Goal: Task Accomplishment & Management: Use online tool/utility

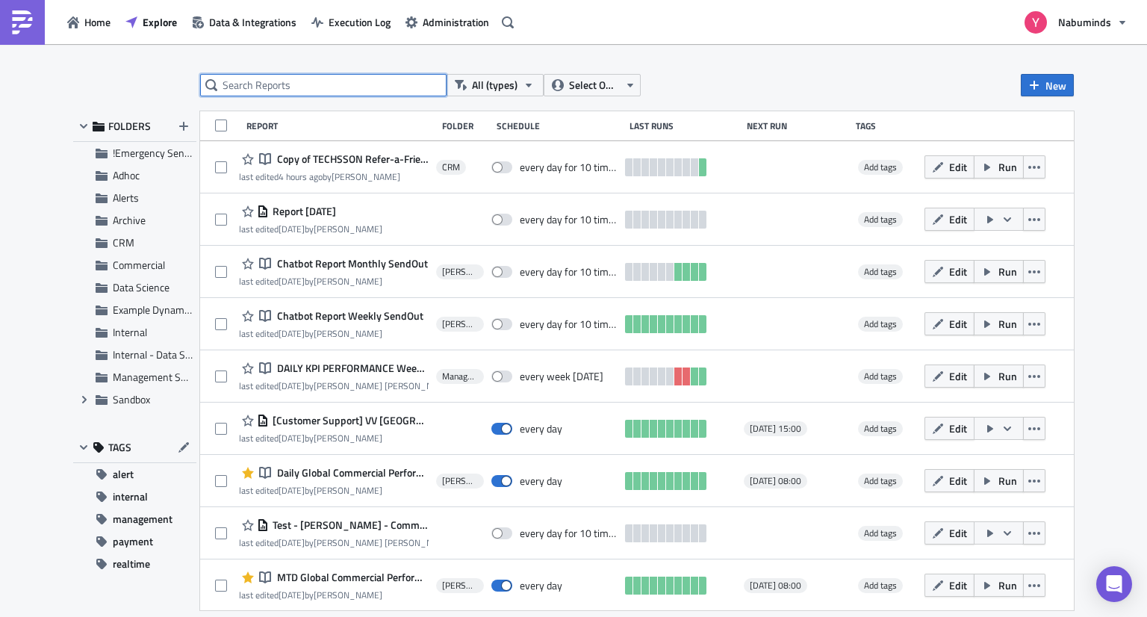
click at [340, 87] on input "text" at bounding box center [323, 85] width 246 height 22
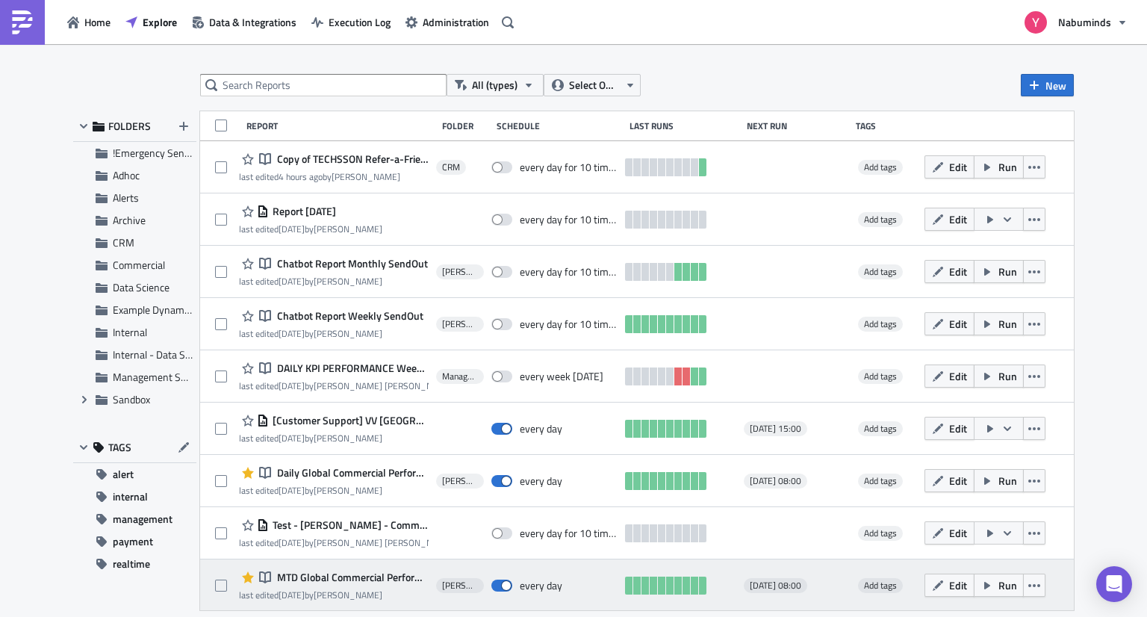
click at [327, 580] on span "MTD Global Commercial Performance Send Out" at bounding box center [350, 576] width 155 height 13
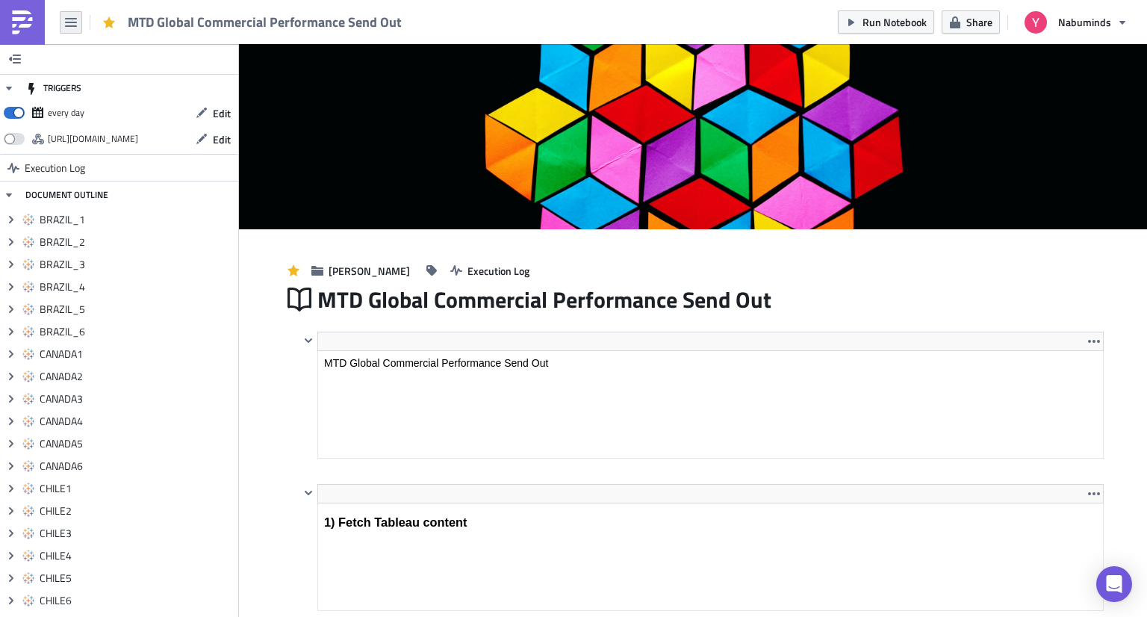
click at [72, 22] on icon "button" at bounding box center [71, 22] width 12 height 9
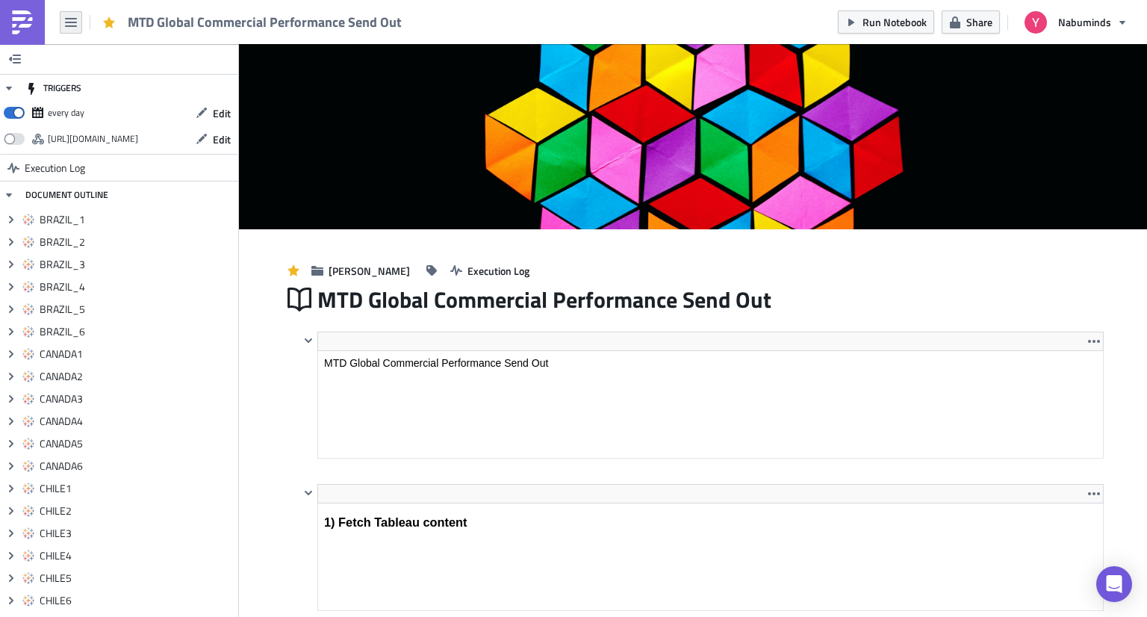
click at [74, 20] on icon "button" at bounding box center [71, 22] width 12 height 12
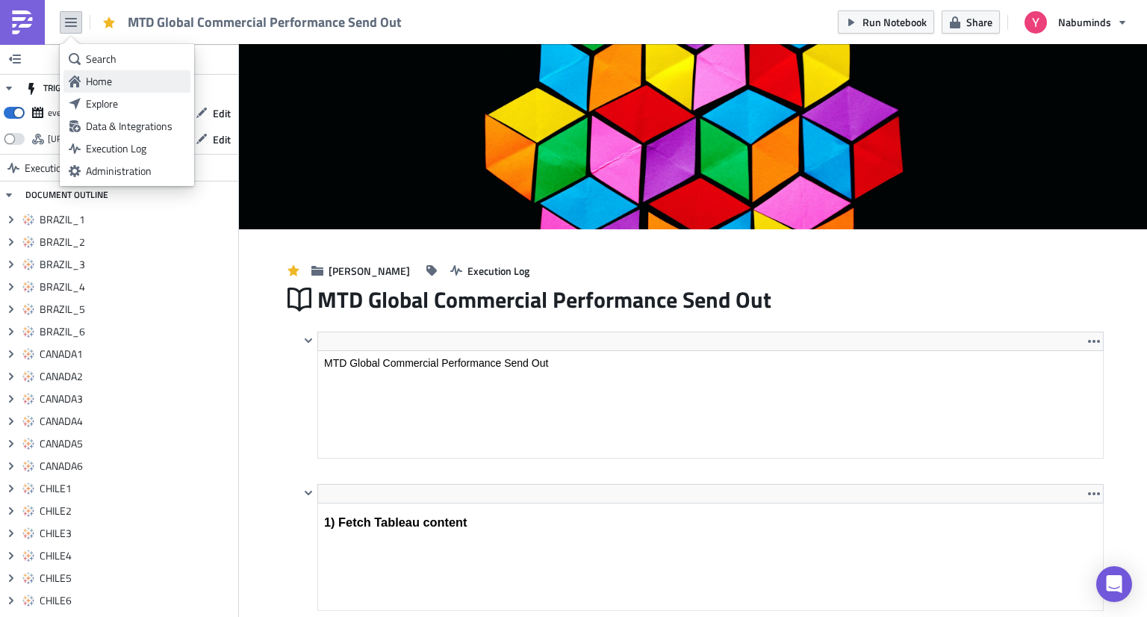
click at [110, 76] on div "Home" at bounding box center [135, 81] width 99 height 15
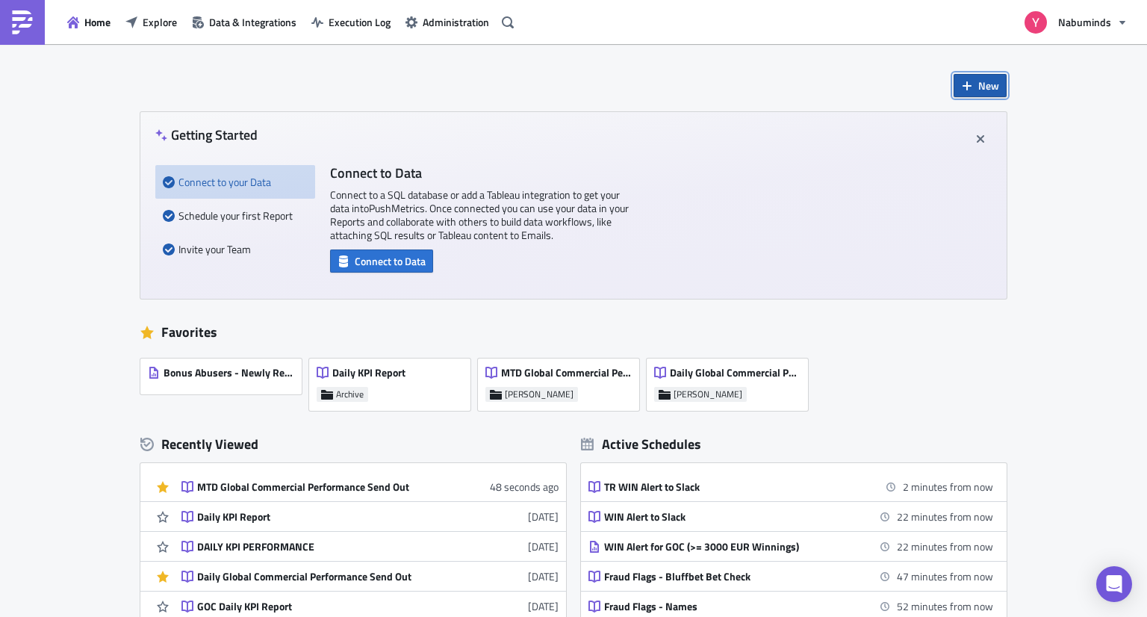
click at [978, 78] on span "New" at bounding box center [988, 86] width 21 height 16
click at [997, 144] on div "Notebook" at bounding box center [1023, 146] width 99 height 15
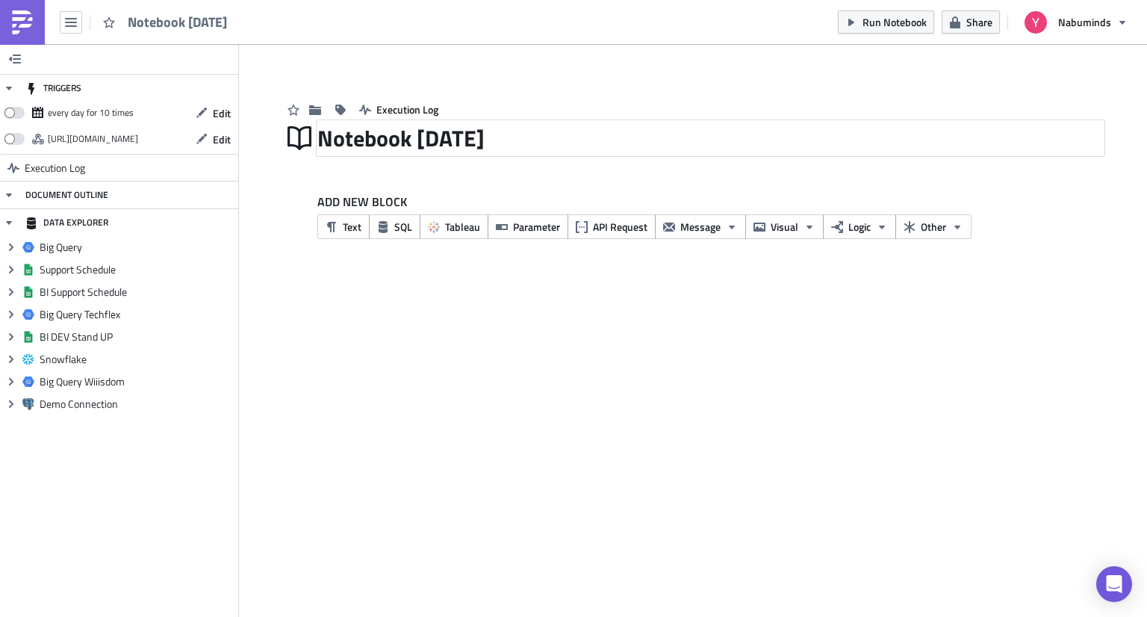
click at [392, 142] on div "Notebook [DATE]" at bounding box center [710, 138] width 786 height 34
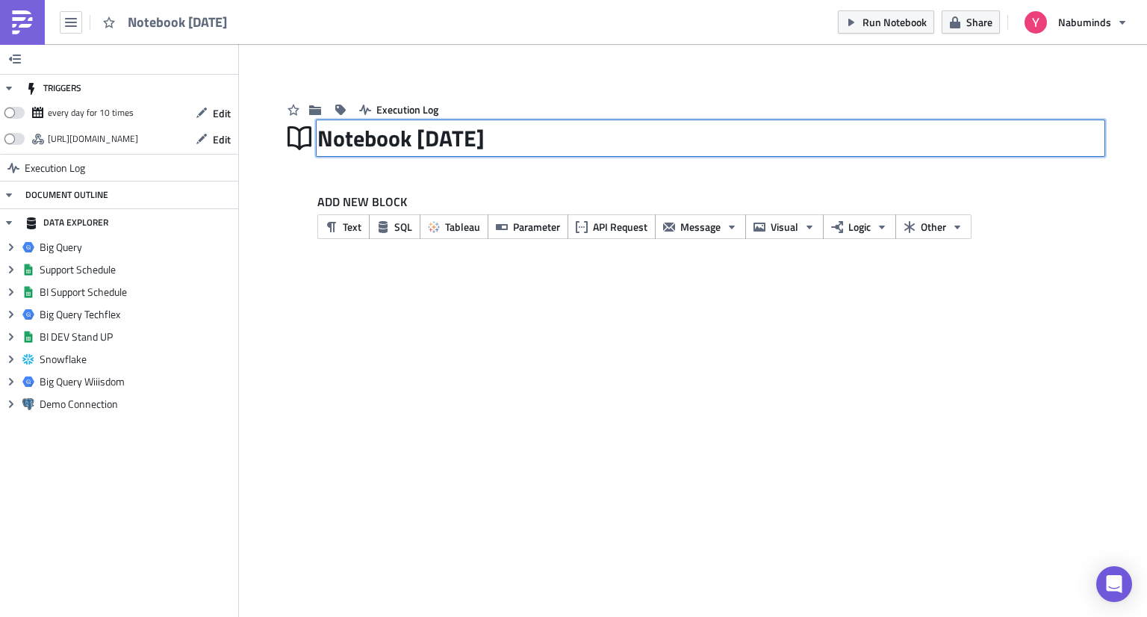
click at [392, 142] on input "Notebook [DATE]" at bounding box center [428, 138] width 223 height 28
type input "Test Pages Global Commercial"
click at [430, 272] on div "ADD NEW BLOCK Text SQL Tableau Parameter API Request Message Visual Logic Other" at bounding box center [692, 221] width 821 height 102
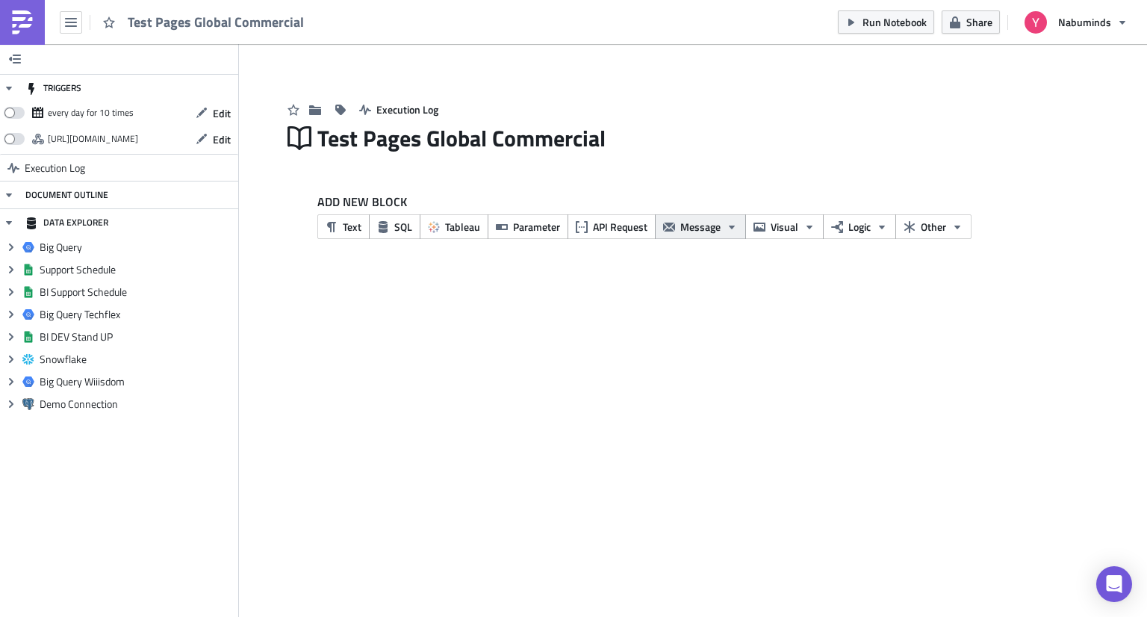
click at [691, 234] on span "Message" at bounding box center [700, 227] width 40 height 16
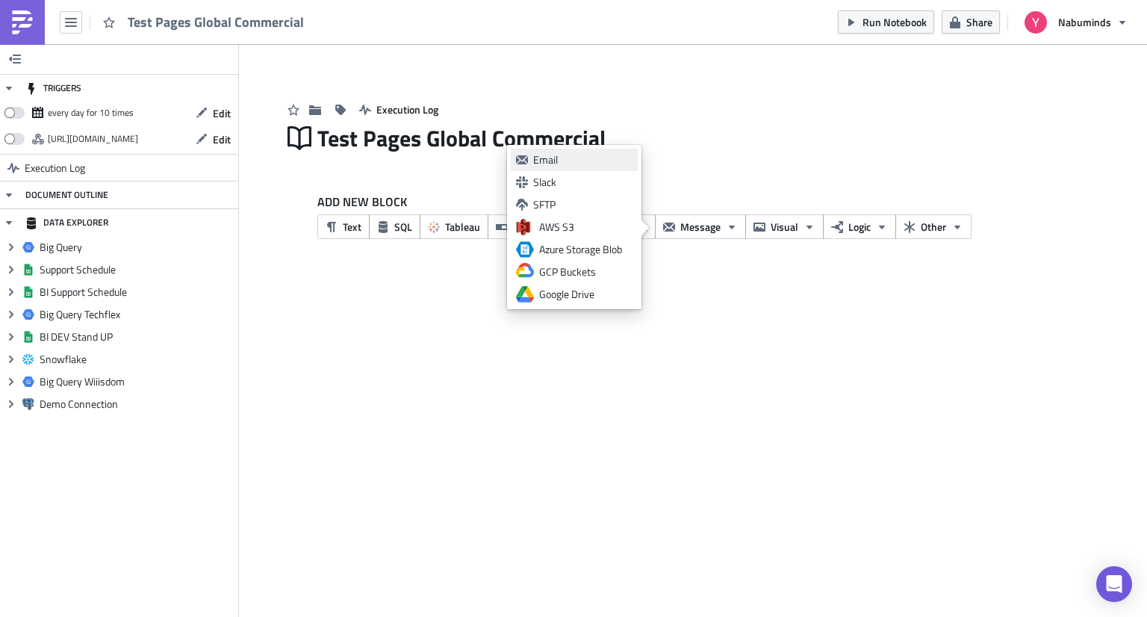
click at [577, 153] on div "Email" at bounding box center [582, 159] width 99 height 15
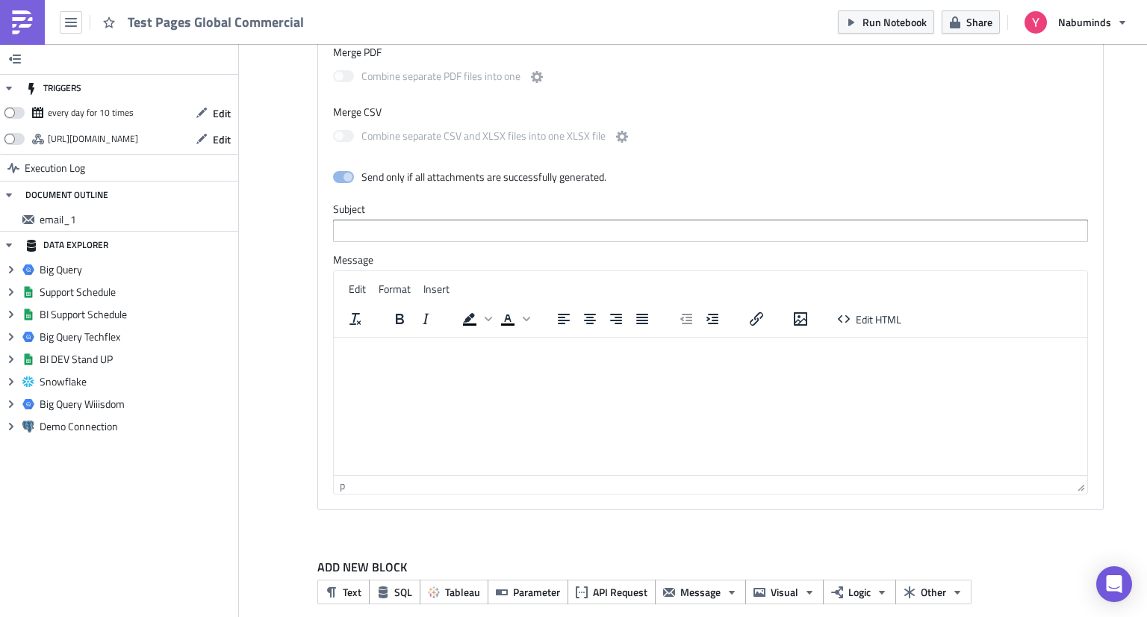
scroll to position [452, 0]
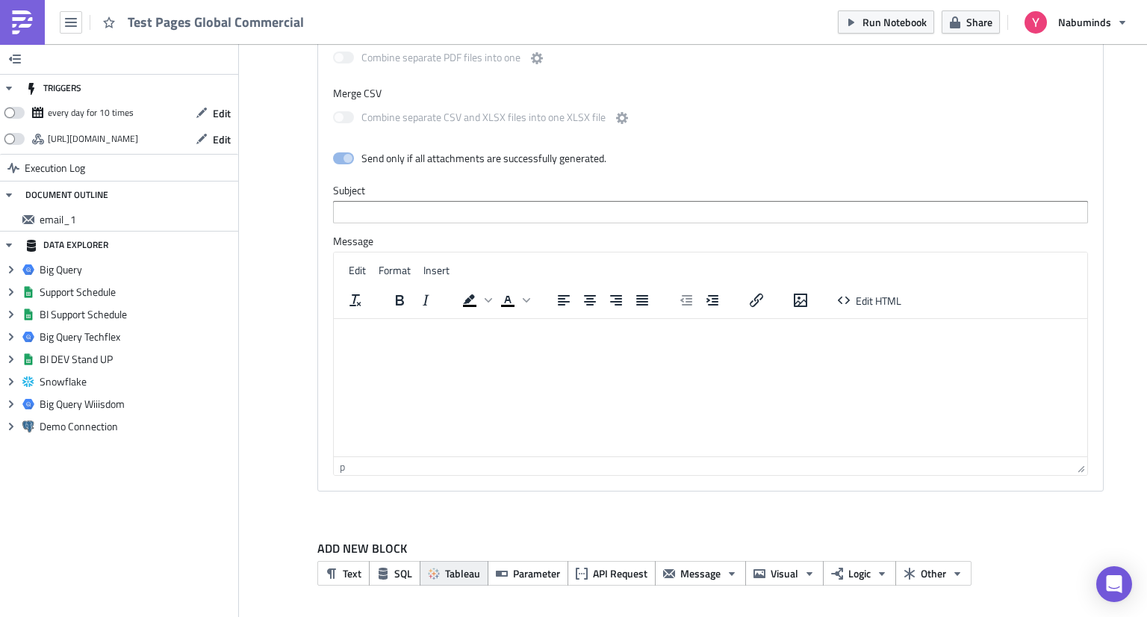
click at [445, 566] on span "Tableau" at bounding box center [462, 573] width 35 height 16
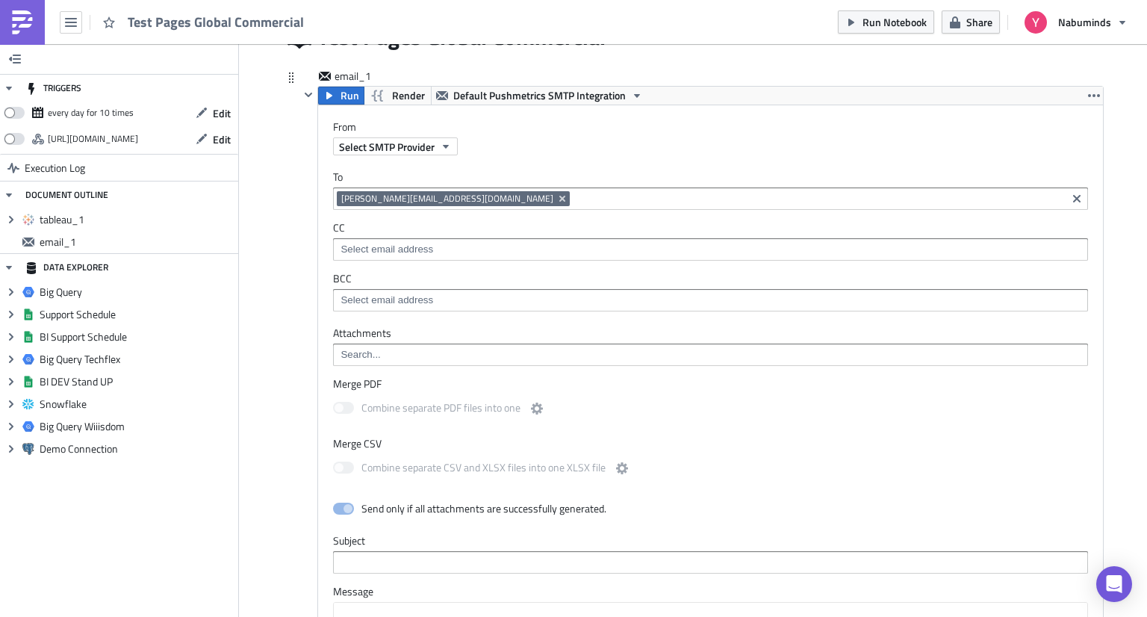
scroll to position [0, 0]
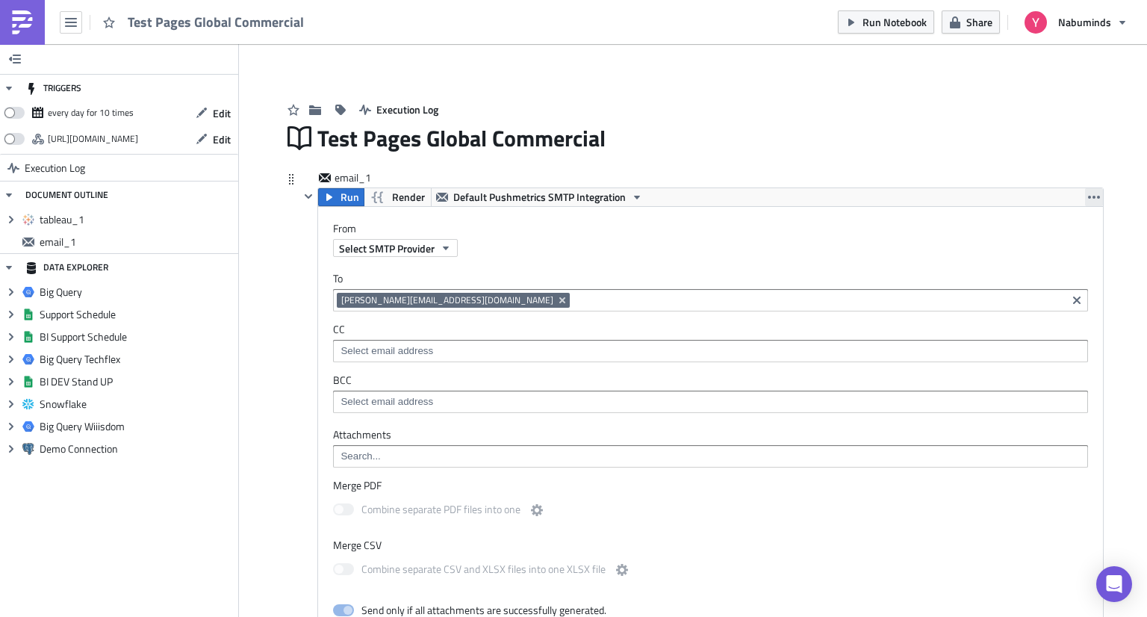
click at [1088, 196] on icon "button" at bounding box center [1094, 197] width 12 height 12
click at [1068, 290] on div "Remove" at bounding box center [1087, 285] width 99 height 15
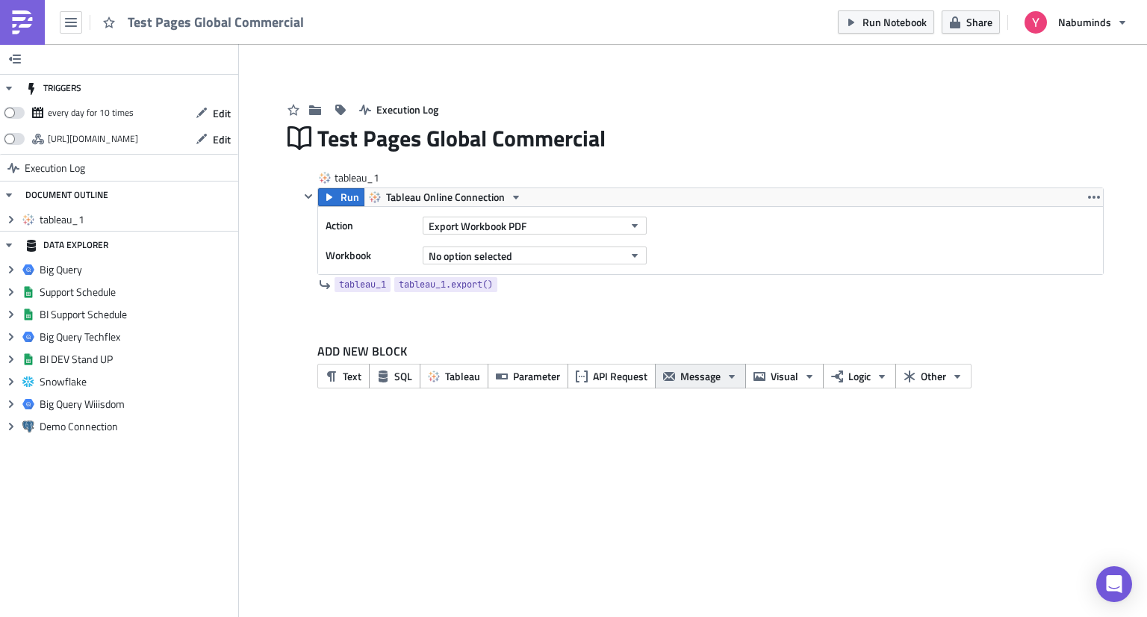
click at [709, 380] on span "Message" at bounding box center [700, 376] width 40 height 16
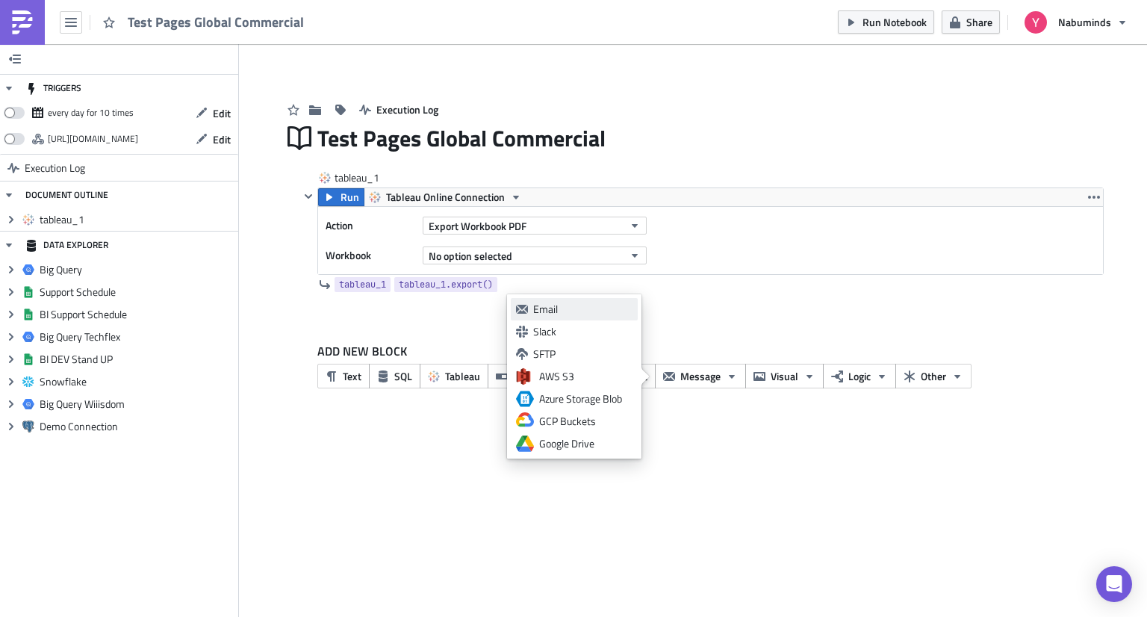
click at [586, 317] on link "Email" at bounding box center [574, 309] width 127 height 22
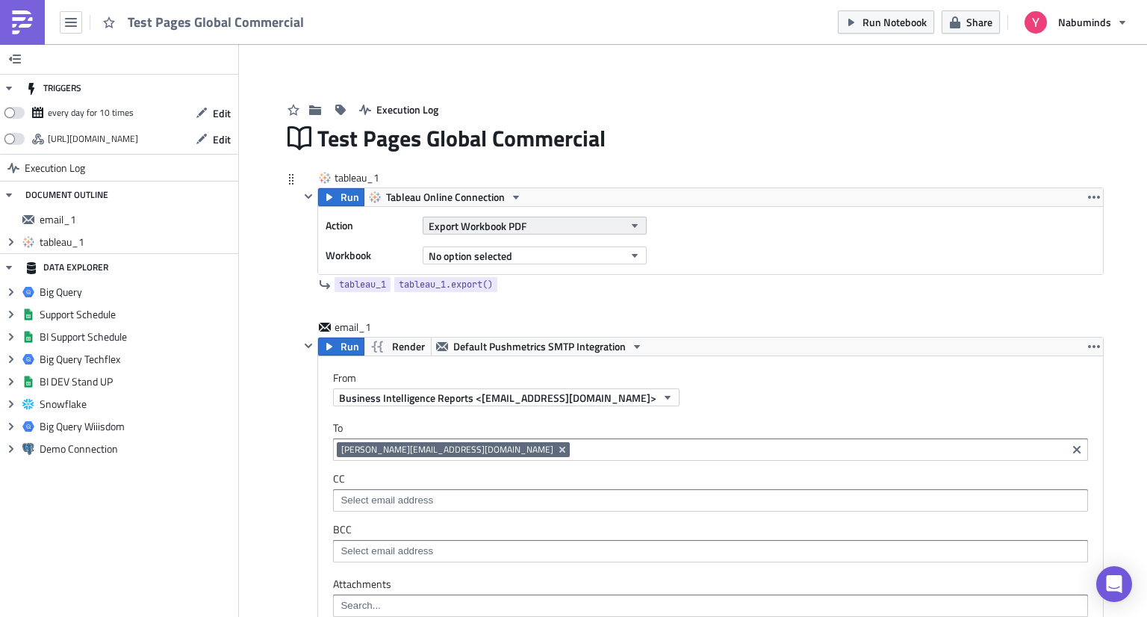
click at [523, 228] on button "Export Workbook PDF" at bounding box center [535, 226] width 224 height 18
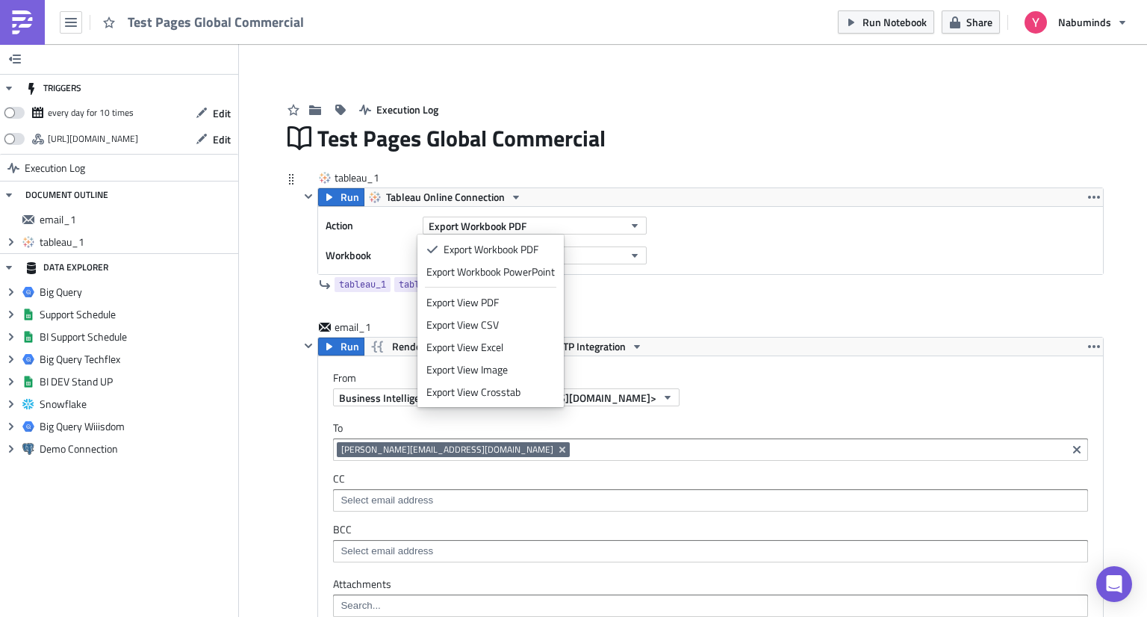
click at [697, 233] on div "Action Export Workbook PDF Workbook No option selected" at bounding box center [710, 240] width 785 height 67
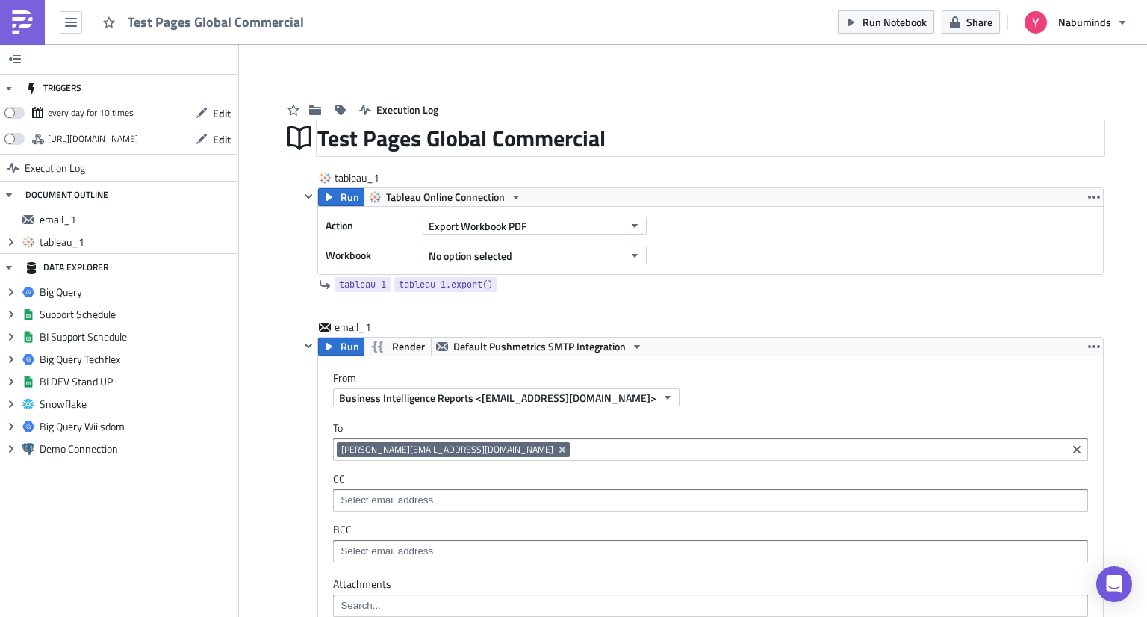
drag, startPoint x: 1043, startPoint y: 150, endPoint x: 999, endPoint y: 173, distance: 49.8
click at [1043, 150] on div "Test Pages Global Commercial" at bounding box center [710, 138] width 786 height 34
click at [505, 228] on span "Export Workbook PDF" at bounding box center [478, 226] width 98 height 16
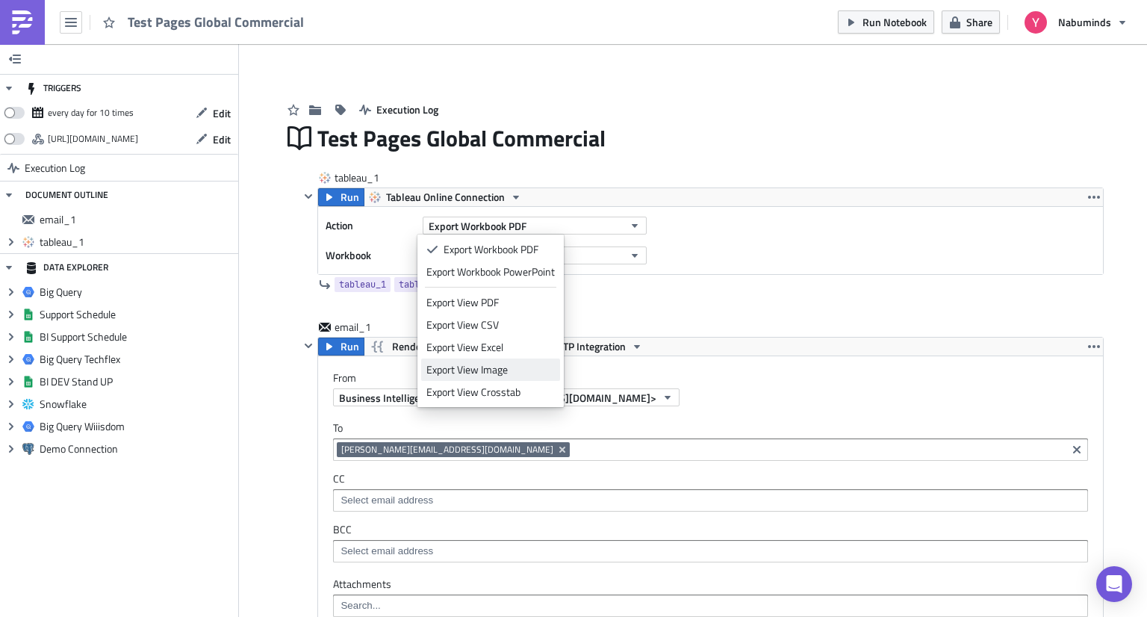
click at [506, 370] on div "Export View Image" at bounding box center [490, 369] width 128 height 15
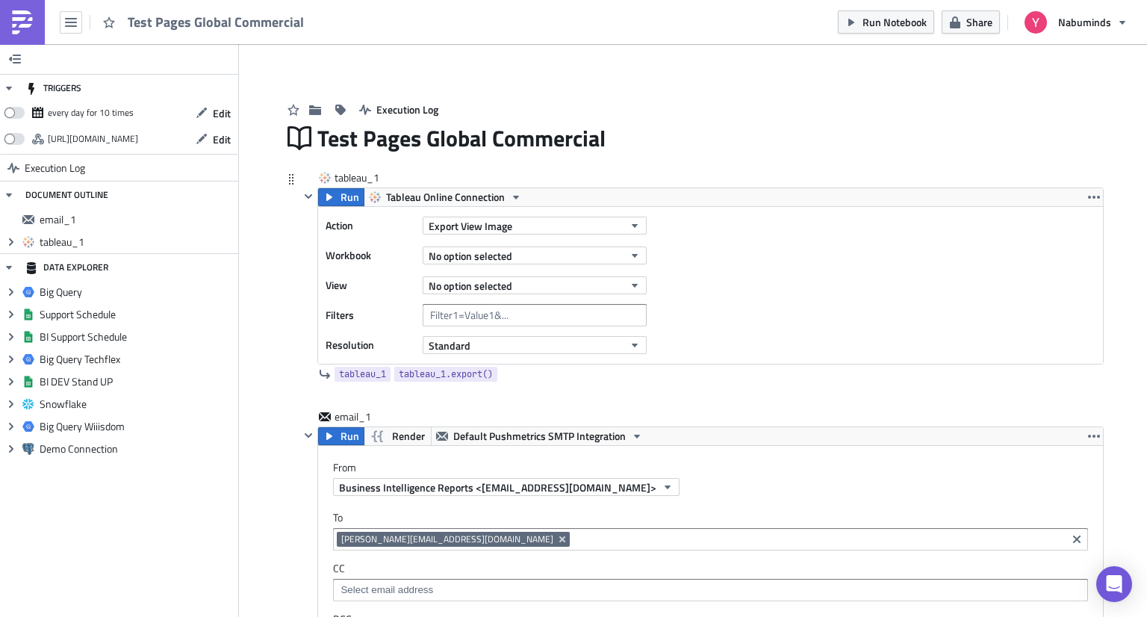
click at [444, 264] on div "No option selected" at bounding box center [535, 255] width 224 height 22
click at [468, 251] on span "No option selected" at bounding box center [471, 256] width 84 height 16
click at [465, 278] on input "yuri-global" at bounding box center [492, 279] width 143 height 22
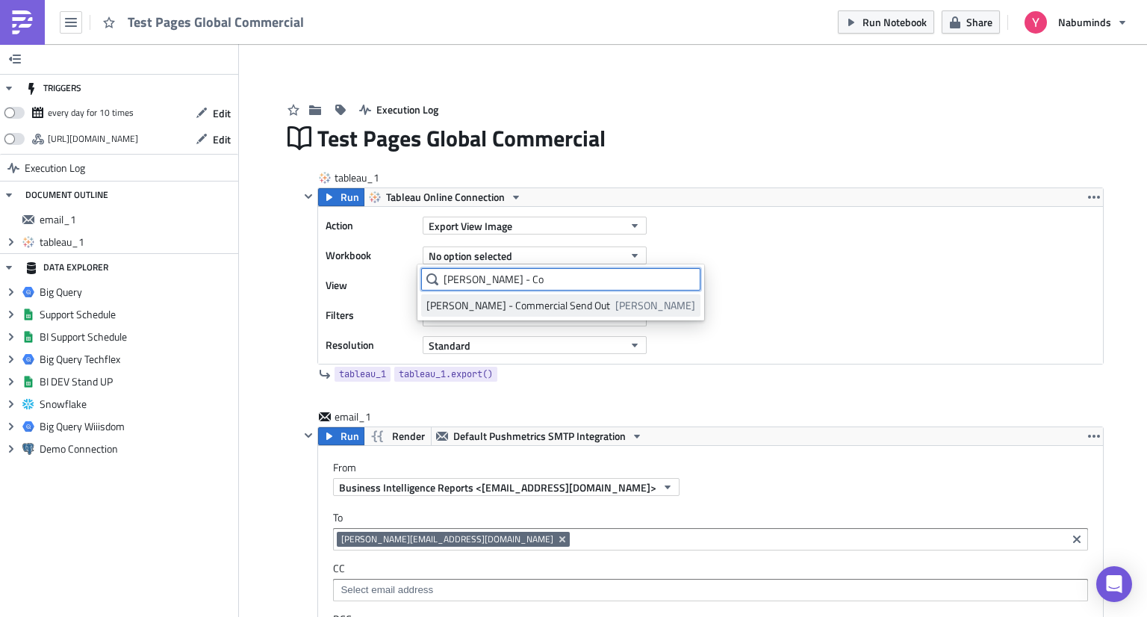
type input "[PERSON_NAME] - Co"
click at [475, 305] on div "[PERSON_NAME] - Commercial Send Out" at bounding box center [518, 305] width 184 height 15
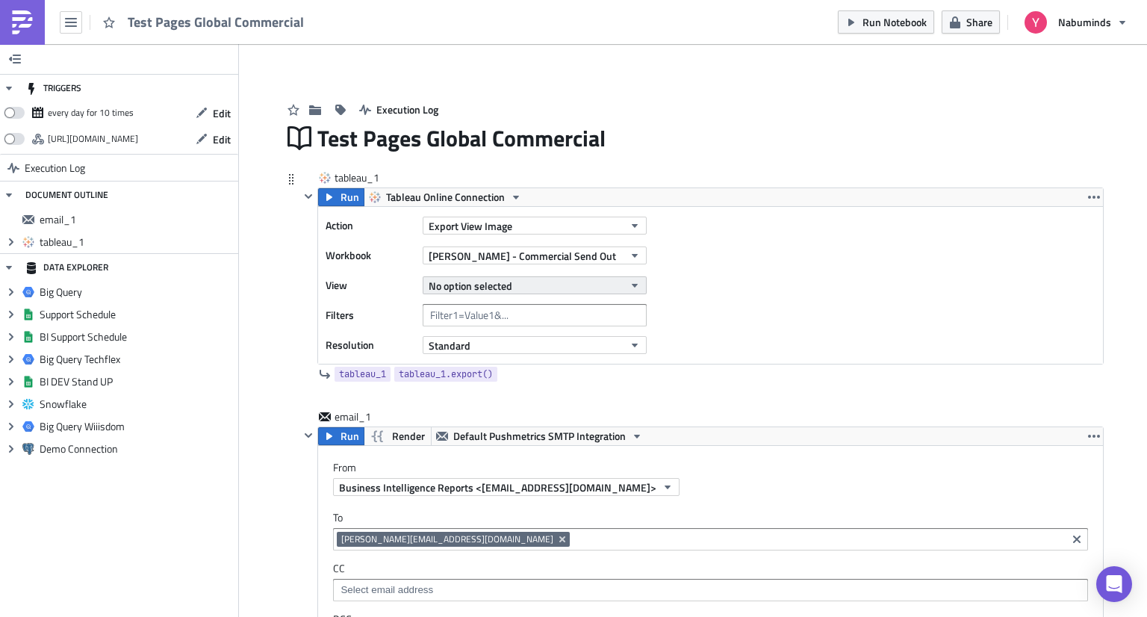
click at [469, 286] on span "No option selected" at bounding box center [471, 286] width 84 height 16
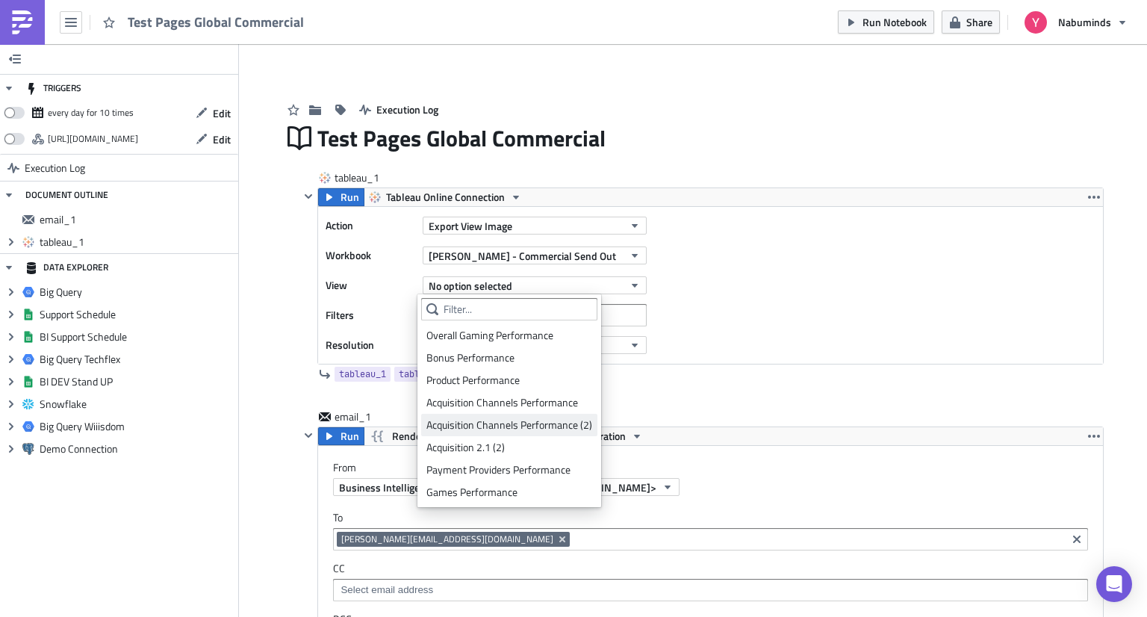
click at [529, 424] on div "Acquisition Channels Performance (2)" at bounding box center [509, 424] width 166 height 15
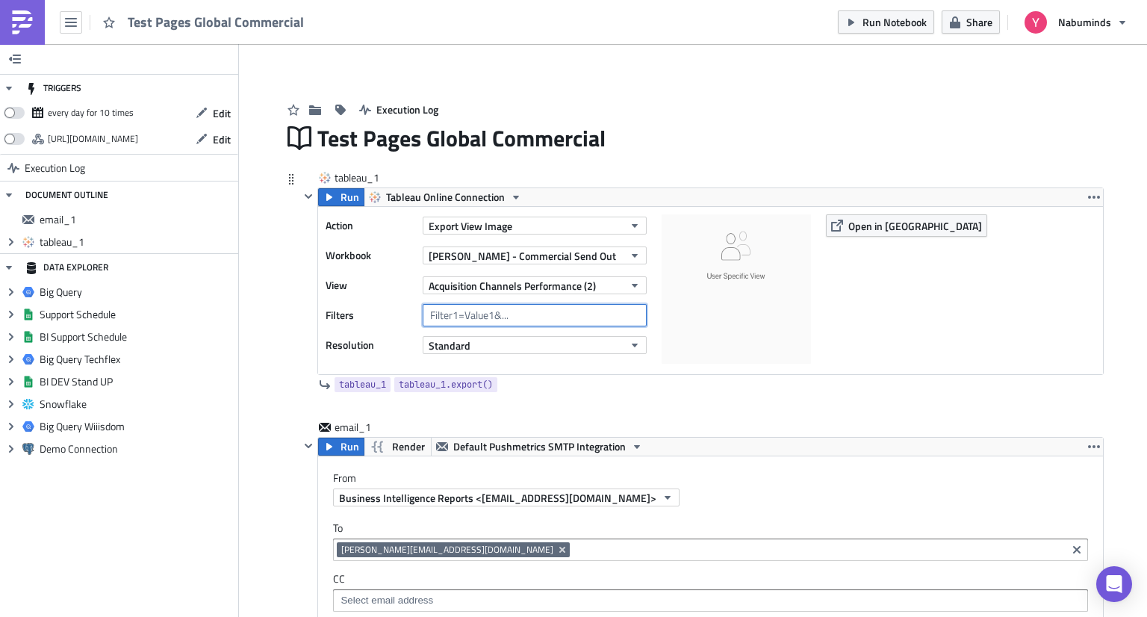
click at [490, 311] on input "text" at bounding box center [535, 315] width 224 height 22
click at [494, 314] on input "text" at bounding box center [535, 315] width 224 height 22
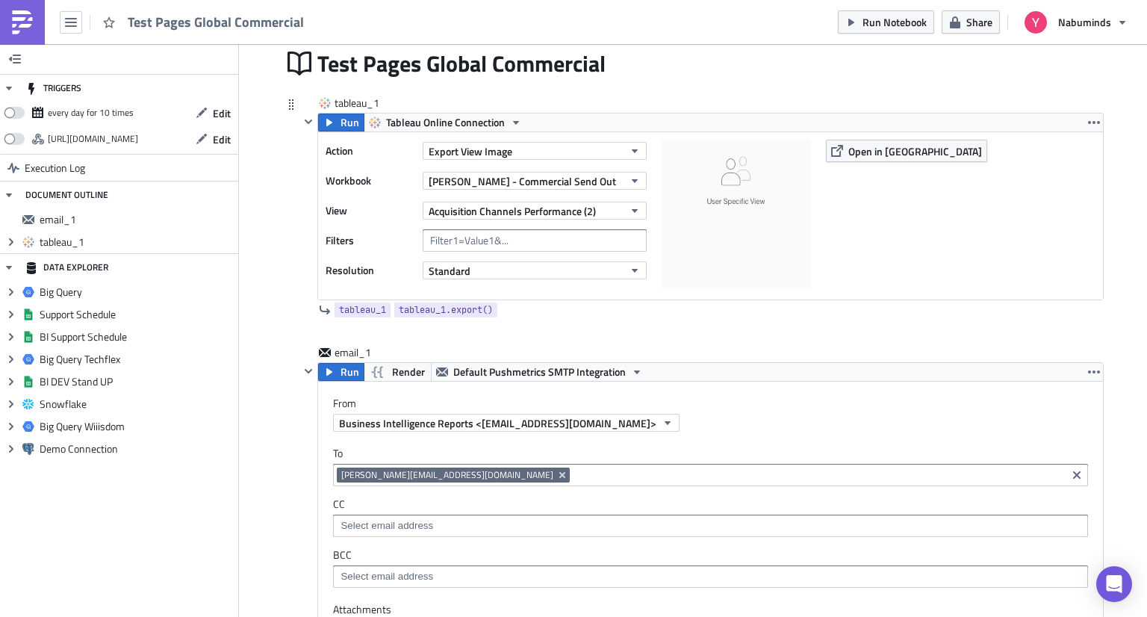
click at [381, 231] on label "Filters" at bounding box center [370, 240] width 90 height 22
click at [511, 235] on input "text" at bounding box center [535, 240] width 224 height 22
click at [508, 231] on input "text" at bounding box center [535, 240] width 224 height 22
type input "a"
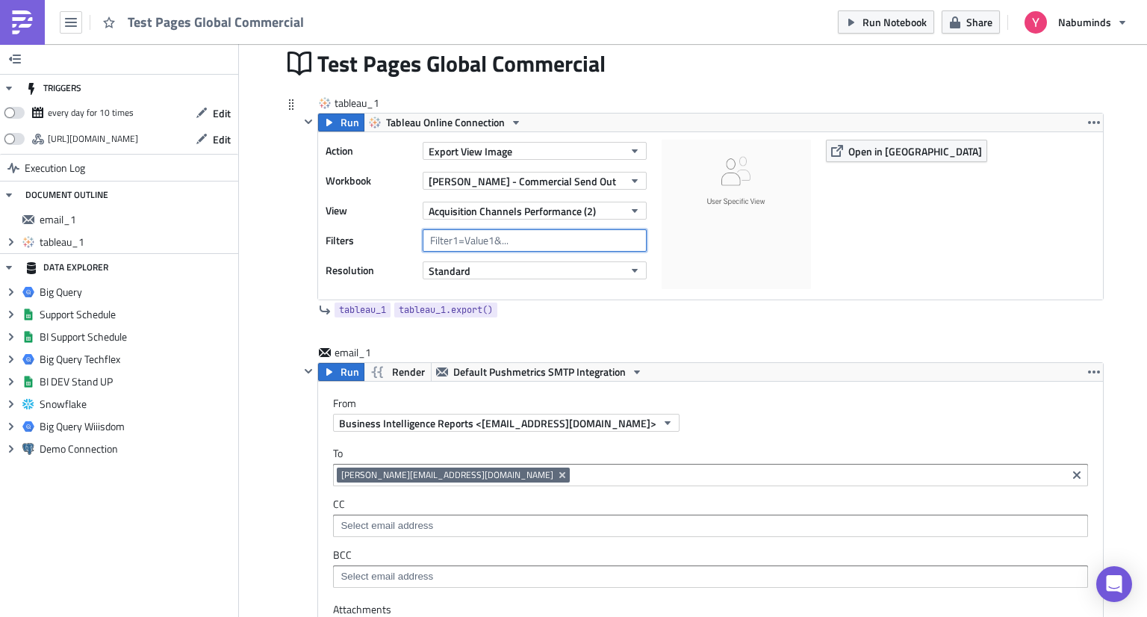
type input "A"
click at [547, 150] on button "Export View Image" at bounding box center [535, 151] width 224 height 18
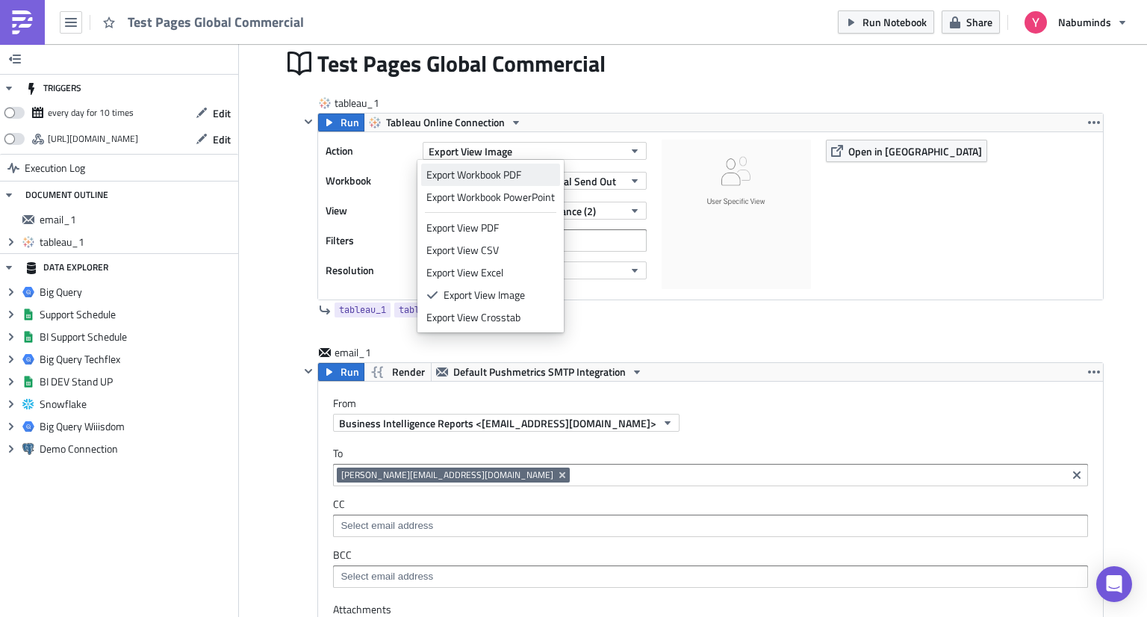
click at [517, 172] on div "Export Workbook PDF" at bounding box center [490, 174] width 128 height 15
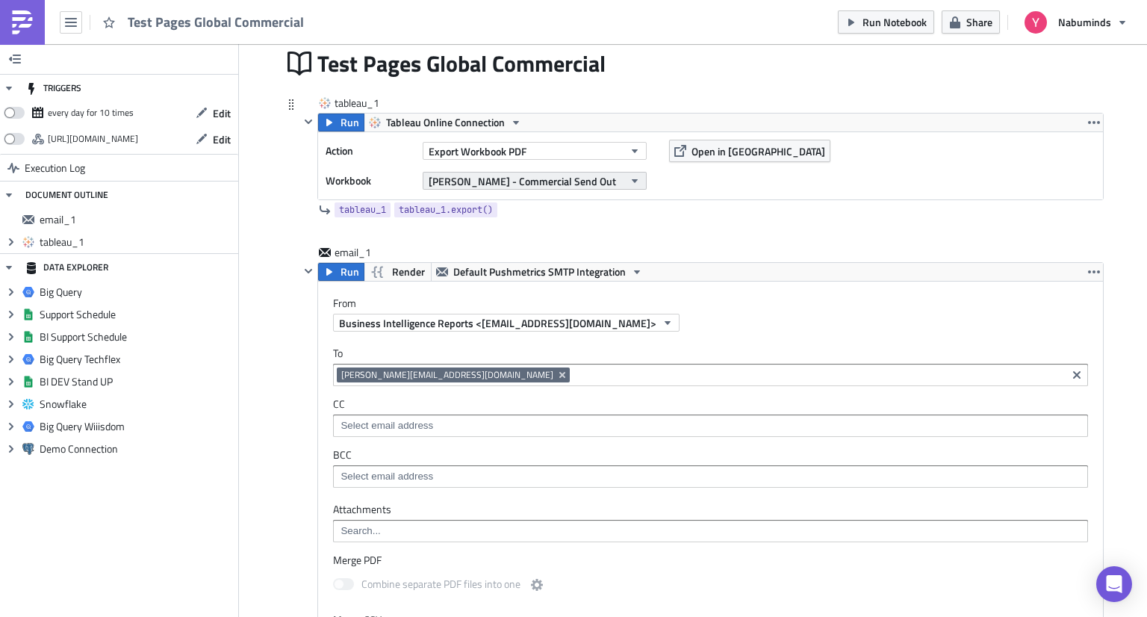
click at [503, 178] on span "[PERSON_NAME] - Commercial Send Out" at bounding box center [522, 181] width 187 height 16
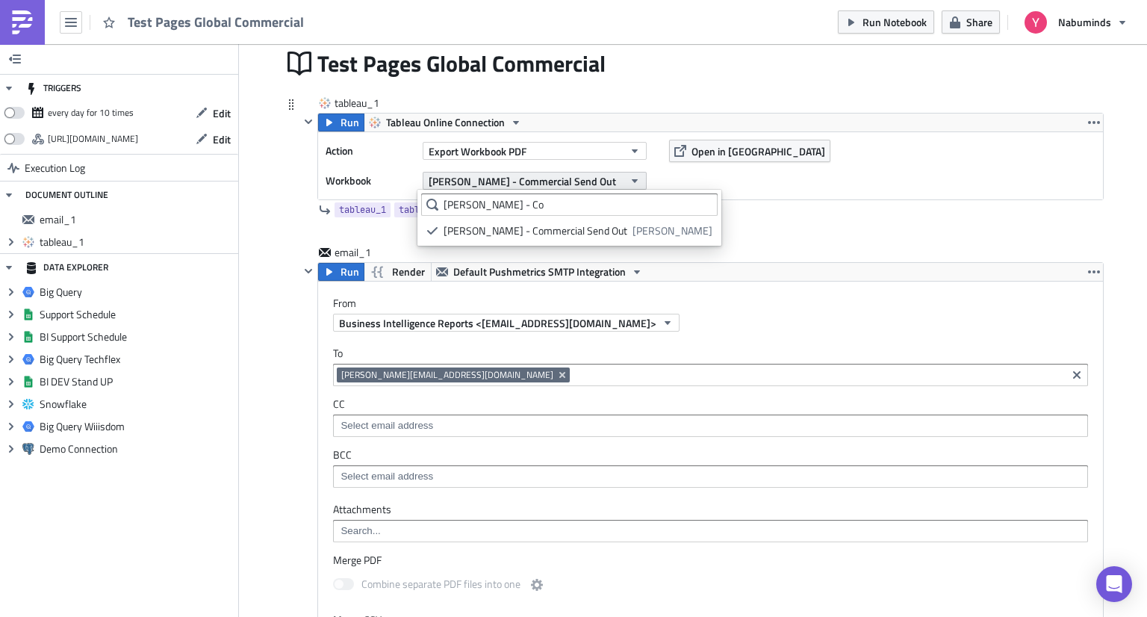
click at [503, 178] on span "[PERSON_NAME] - Commercial Send Out" at bounding box center [522, 181] width 187 height 16
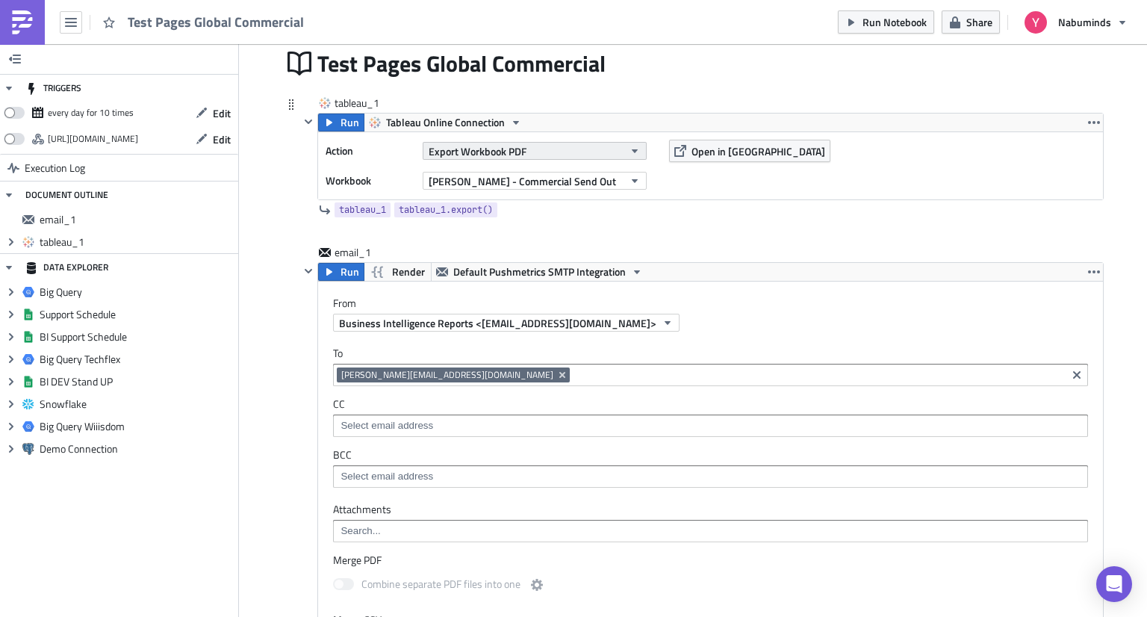
click at [512, 156] on span "Export Workbook PDF" at bounding box center [478, 151] width 98 height 16
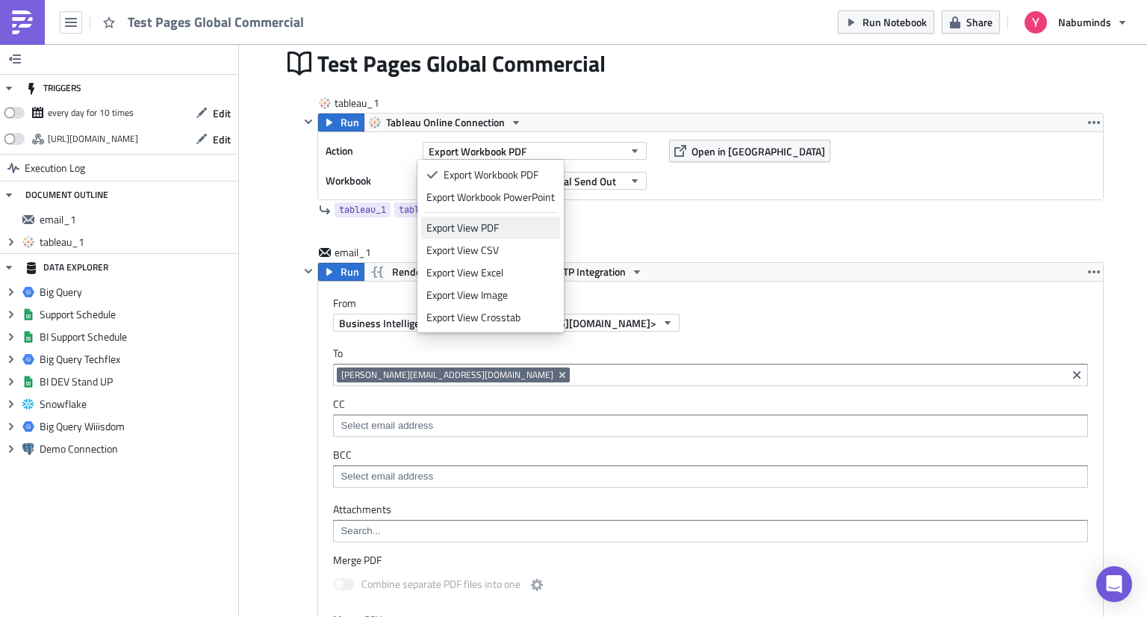
click at [508, 219] on link "Export View PDF" at bounding box center [490, 228] width 139 height 22
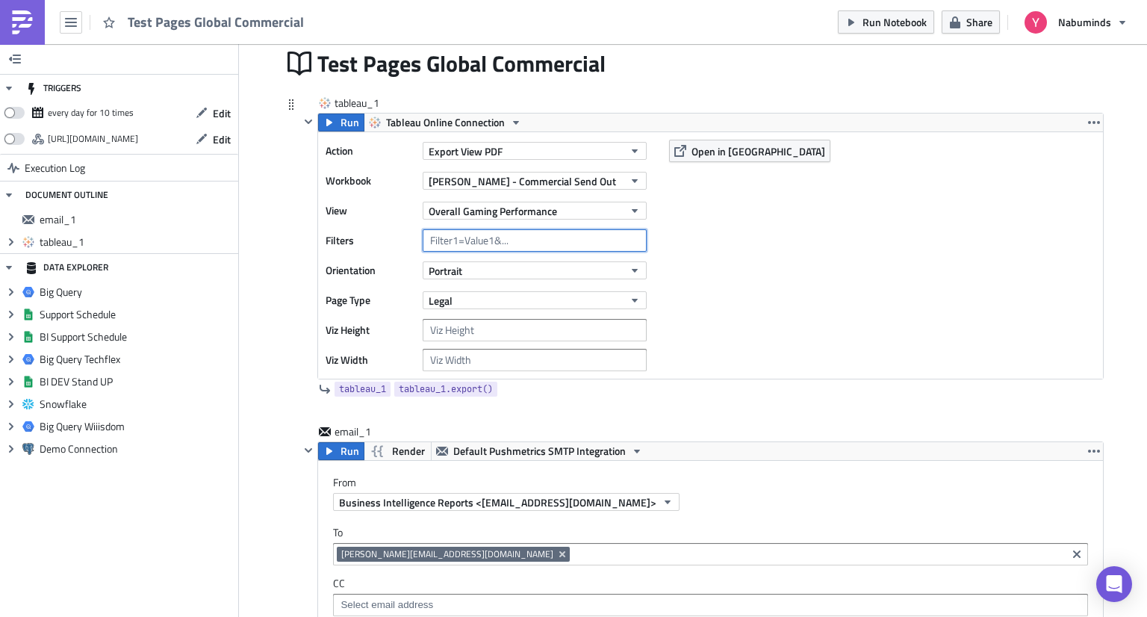
click at [500, 243] on input "text" at bounding box center [535, 240] width 224 height 22
click at [505, 211] on span "Overall Gaming Performance" at bounding box center [493, 211] width 128 height 16
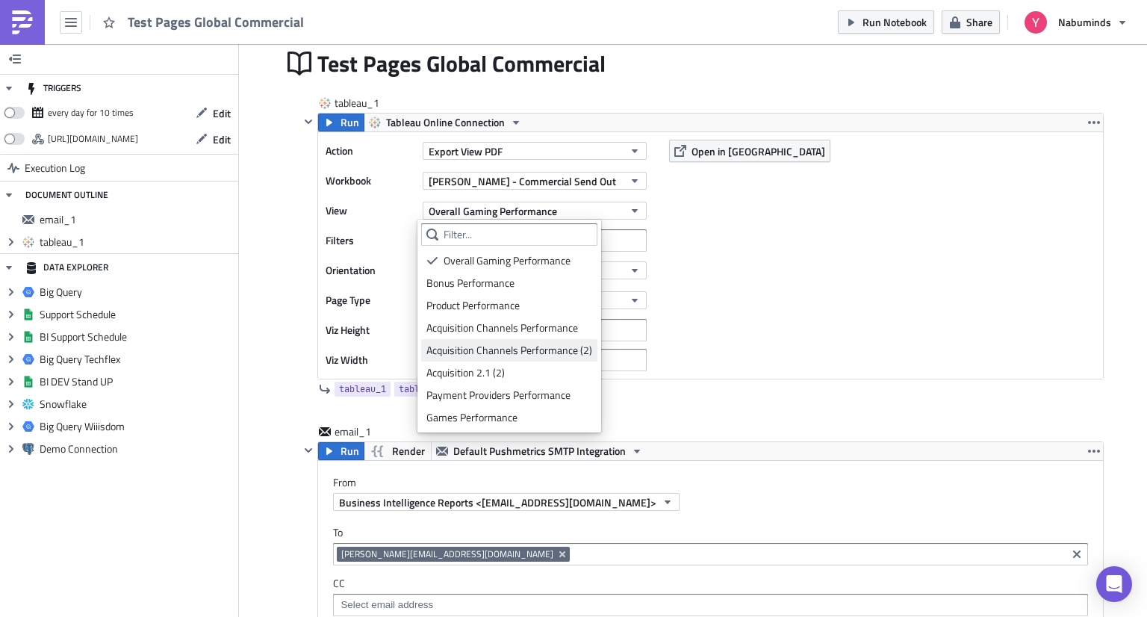
click at [523, 353] on div "Acquisition Channels Performance (2)" at bounding box center [509, 350] width 166 height 15
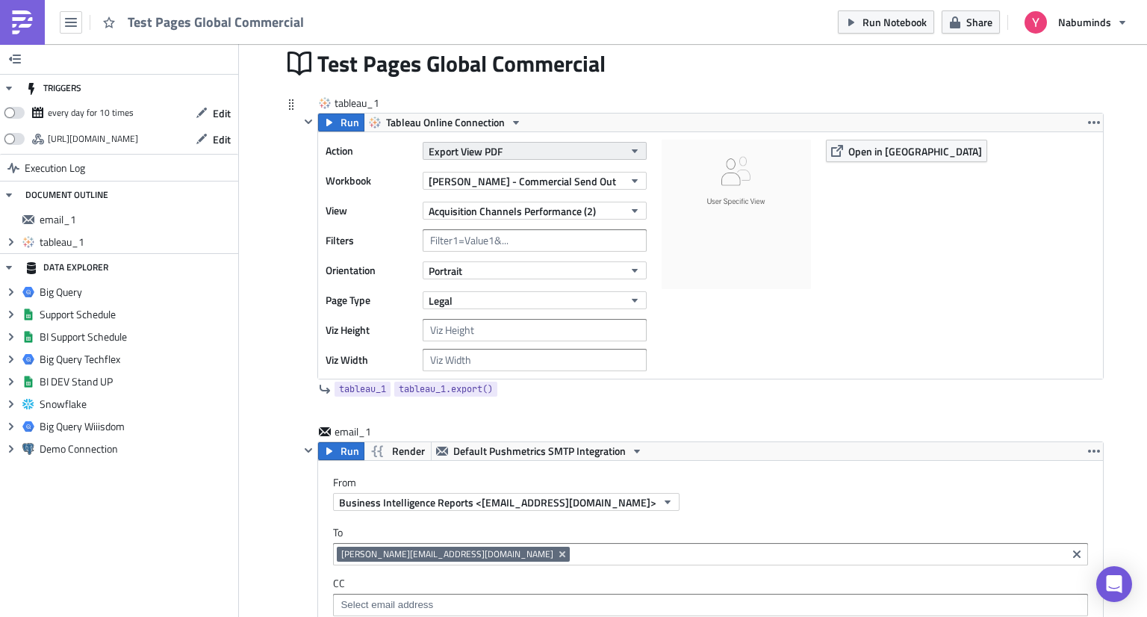
click at [486, 153] on span "Export View PDF" at bounding box center [466, 151] width 74 height 16
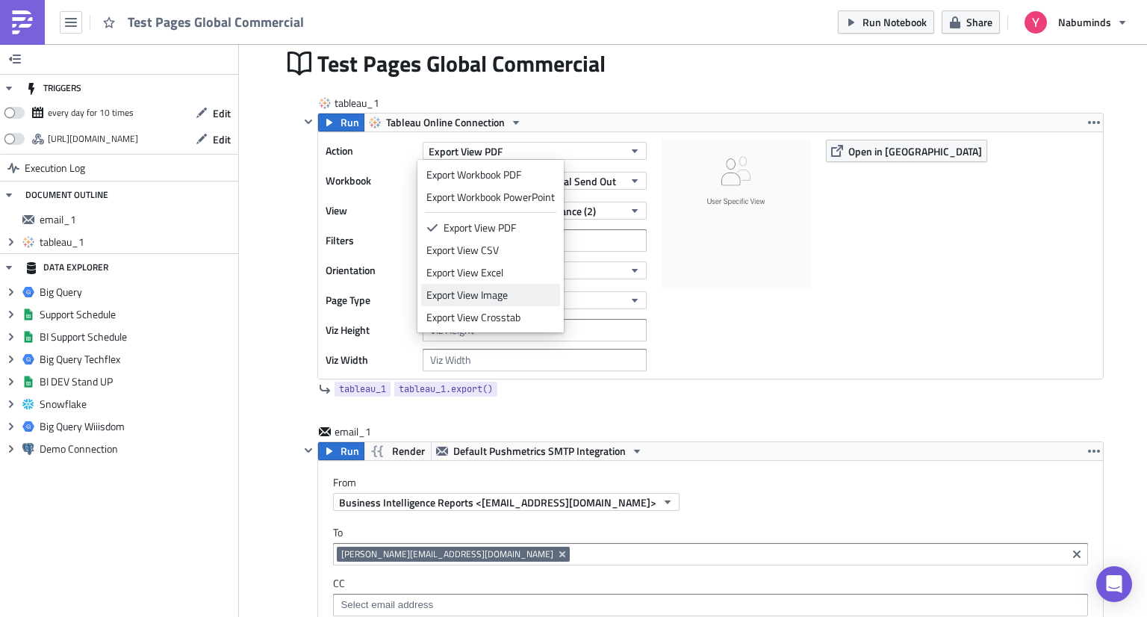
click at [503, 294] on div "Export View Image" at bounding box center [490, 294] width 128 height 15
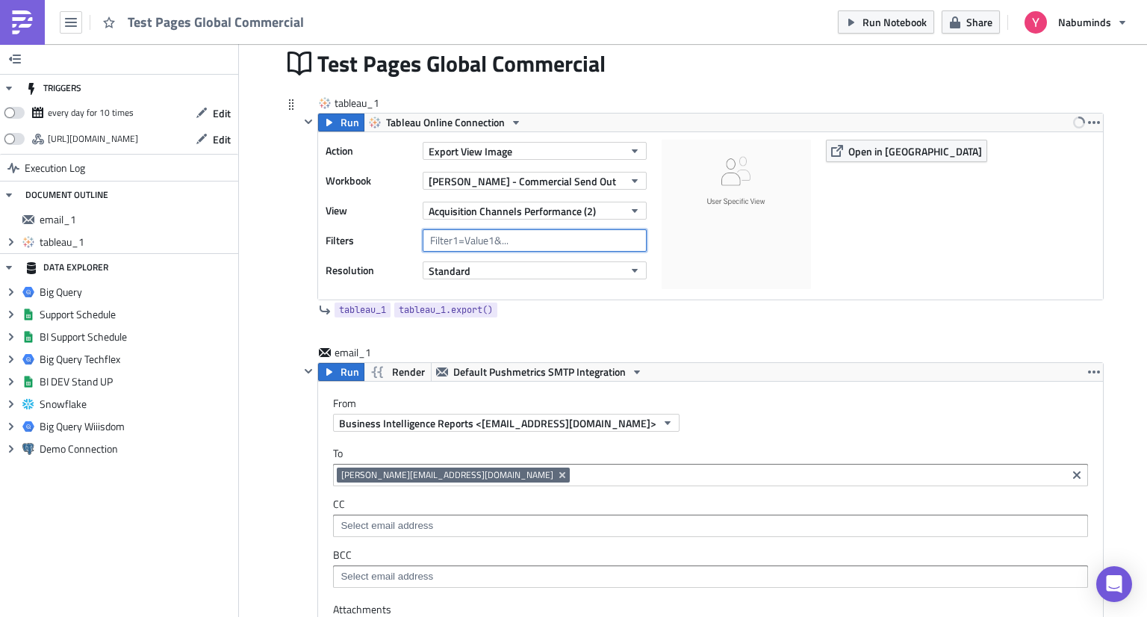
click at [488, 243] on input "text" at bounding box center [535, 240] width 224 height 22
paste input "-f=&market_group"
type input "-f=&Affiliate"
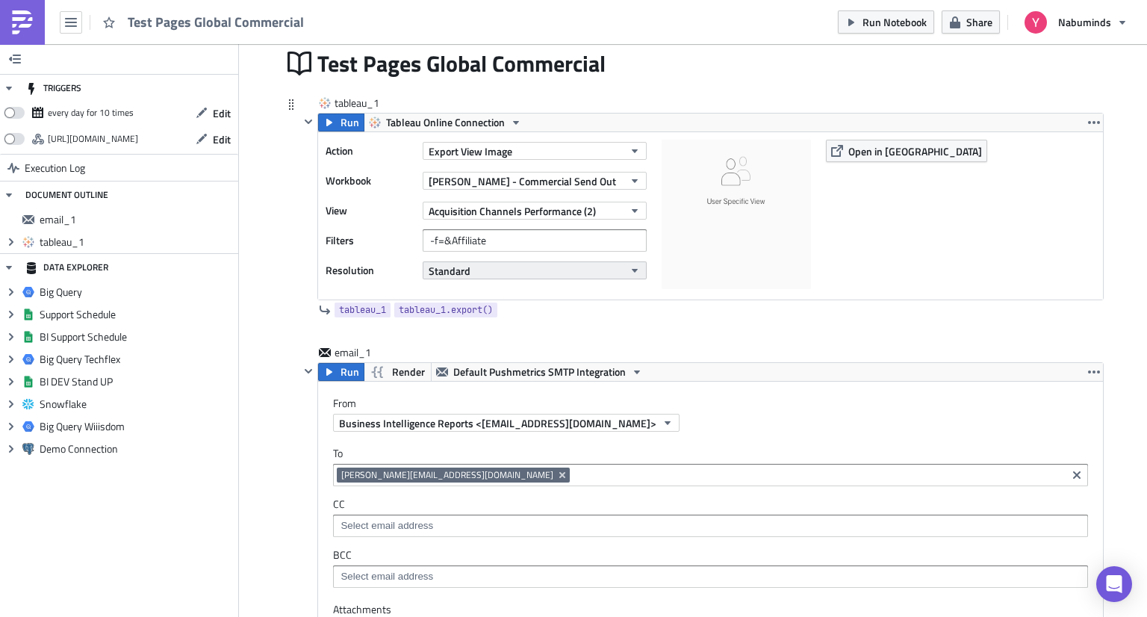
click at [542, 272] on button "Standard" at bounding box center [535, 270] width 224 height 18
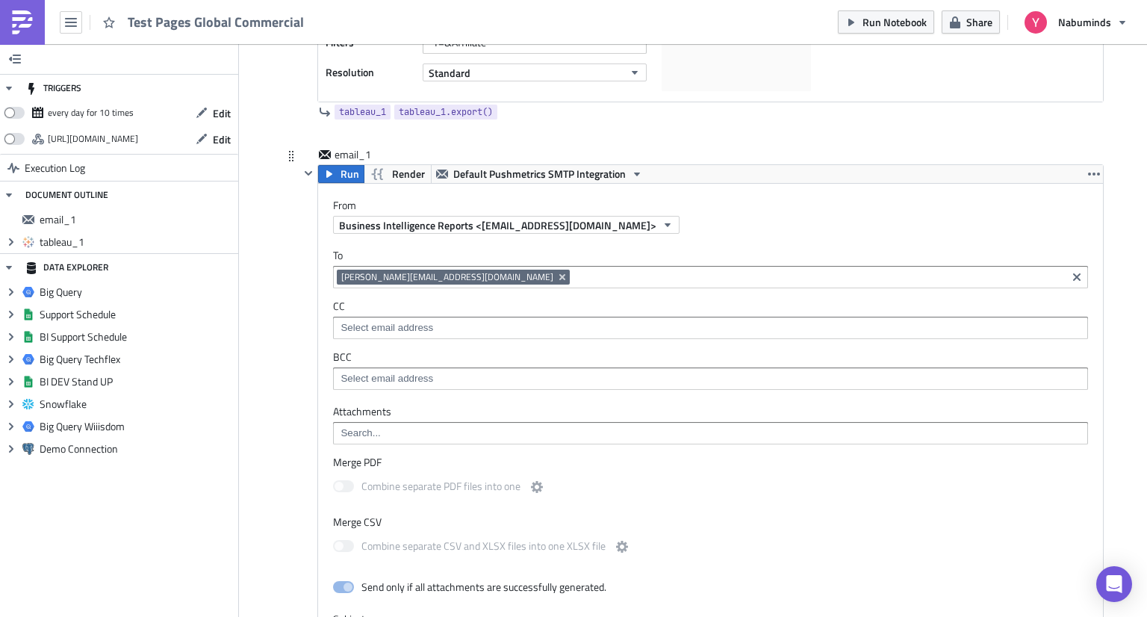
scroll to position [299, 0]
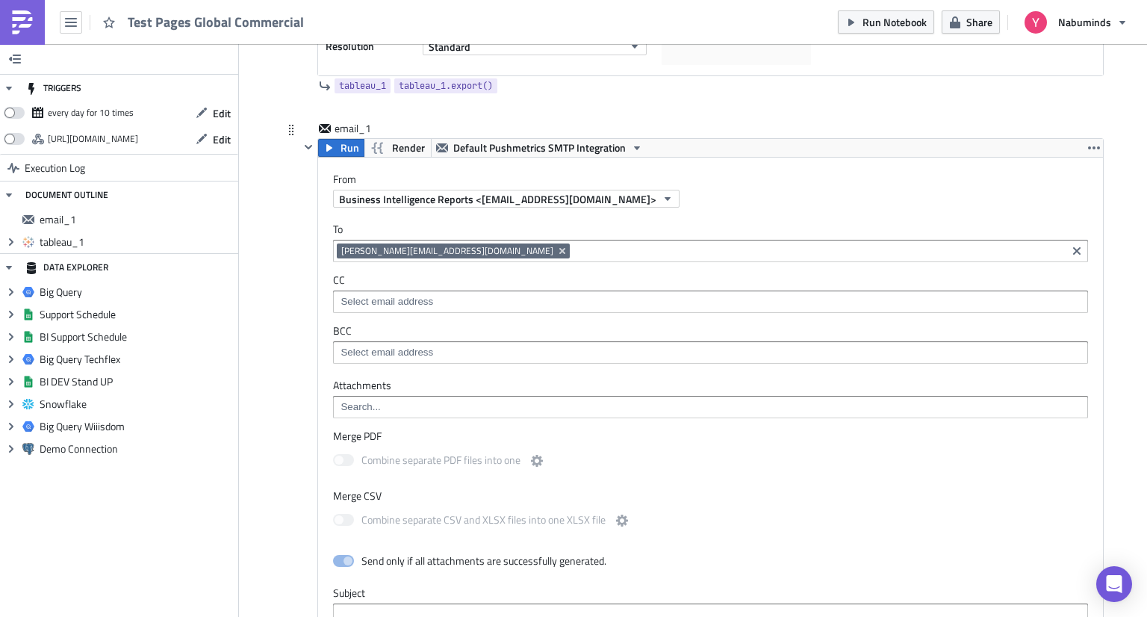
click at [413, 402] on input at bounding box center [710, 406] width 746 height 15
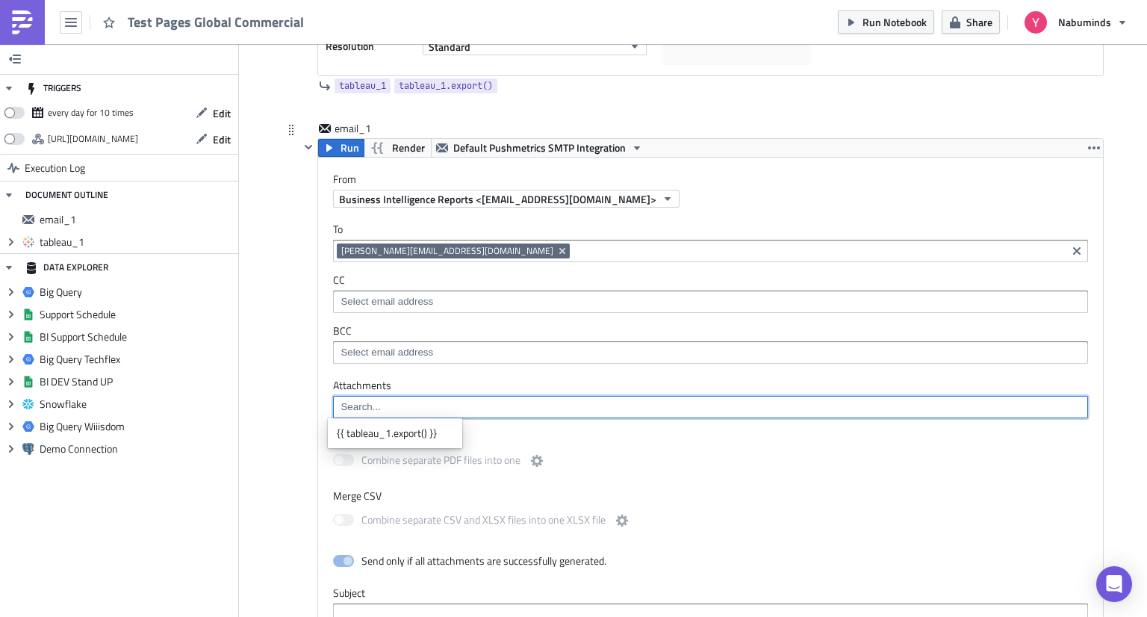
click at [413, 402] on input at bounding box center [710, 406] width 746 height 15
click at [391, 434] on div "{{ tableau_1.export() }}" at bounding box center [395, 433] width 116 height 15
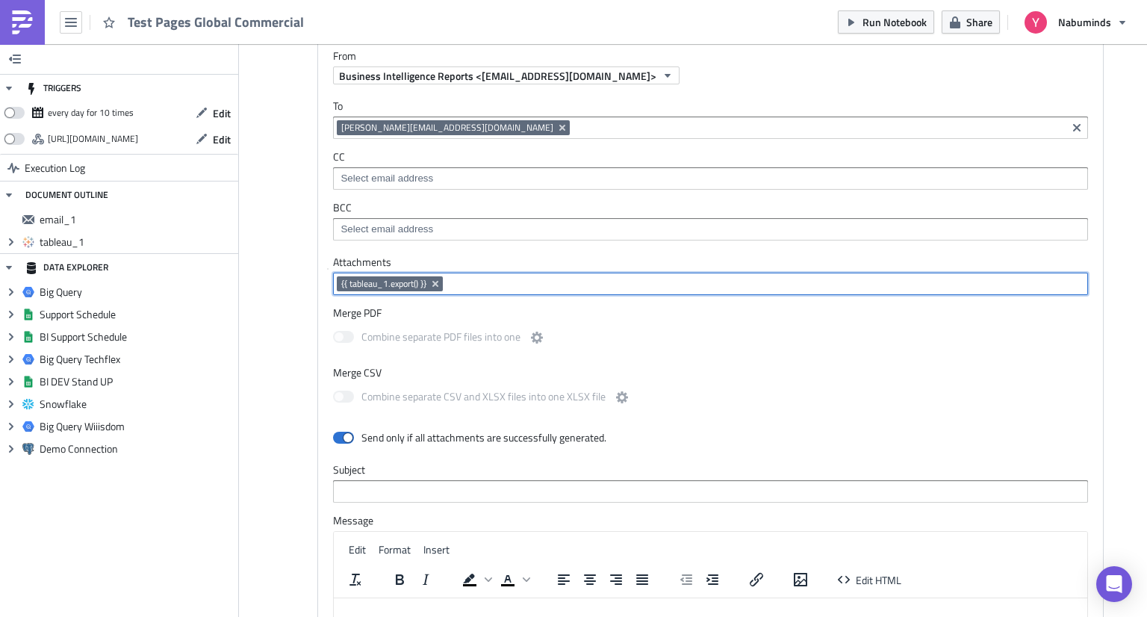
scroll to position [448, 0]
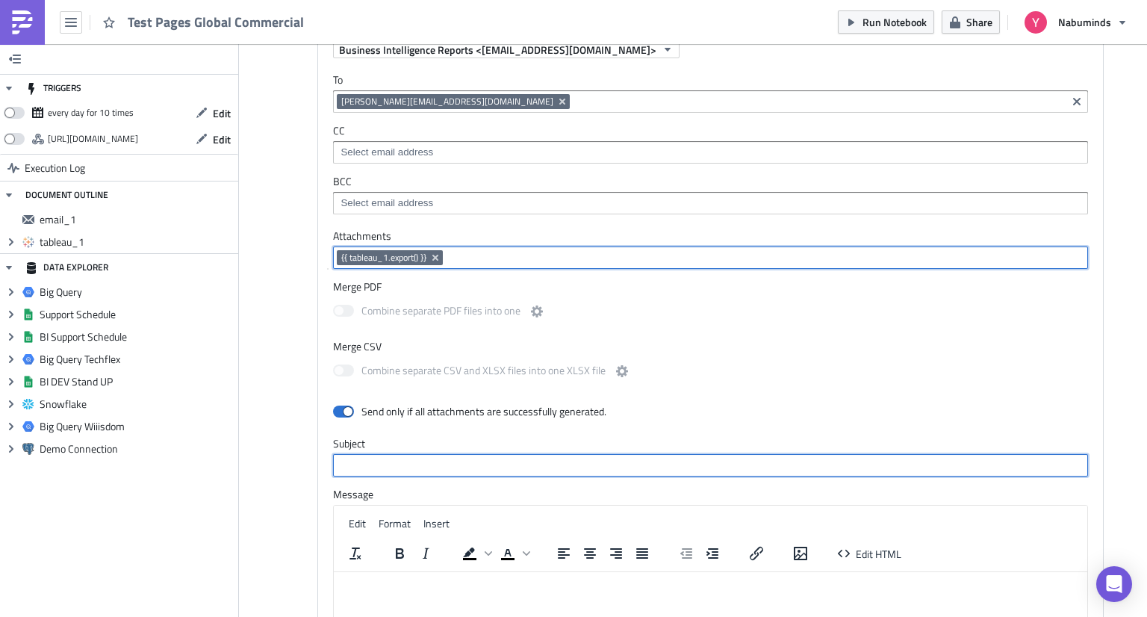
click at [402, 459] on input "text" at bounding box center [710, 465] width 755 height 22
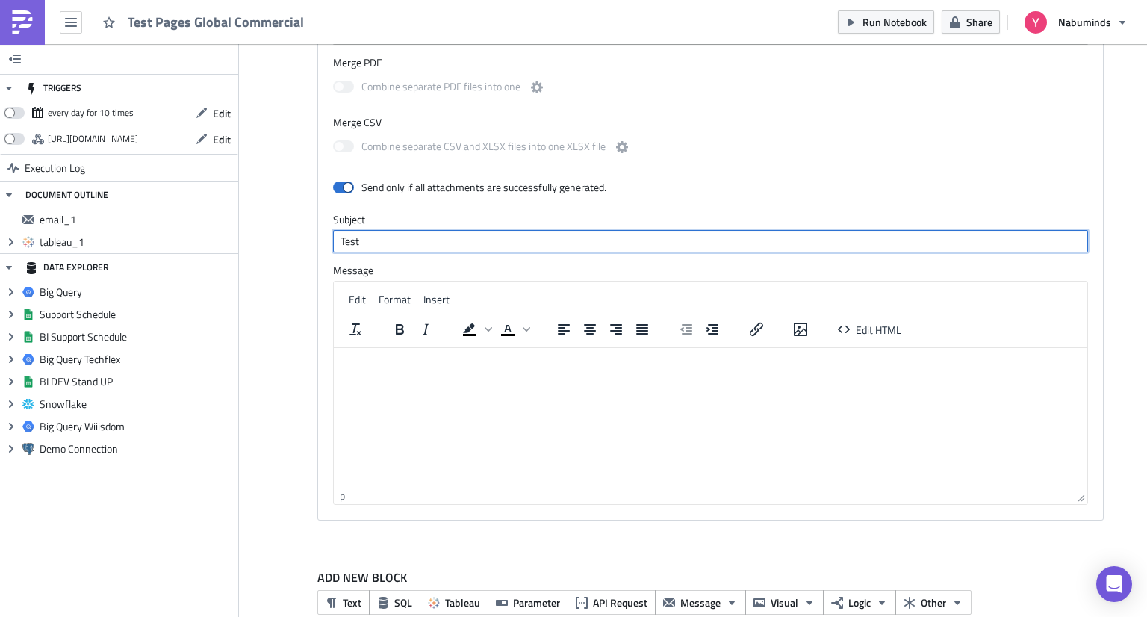
scroll to position [701, 0]
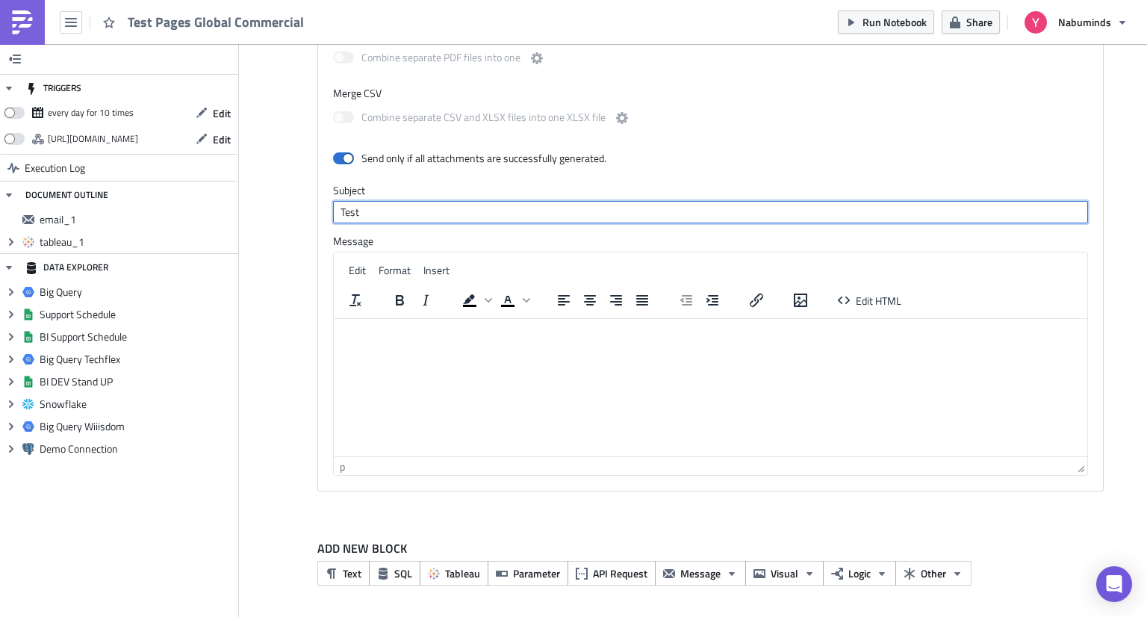
type input "Test"
click at [555, 343] on html at bounding box center [710, 331] width 753 height 24
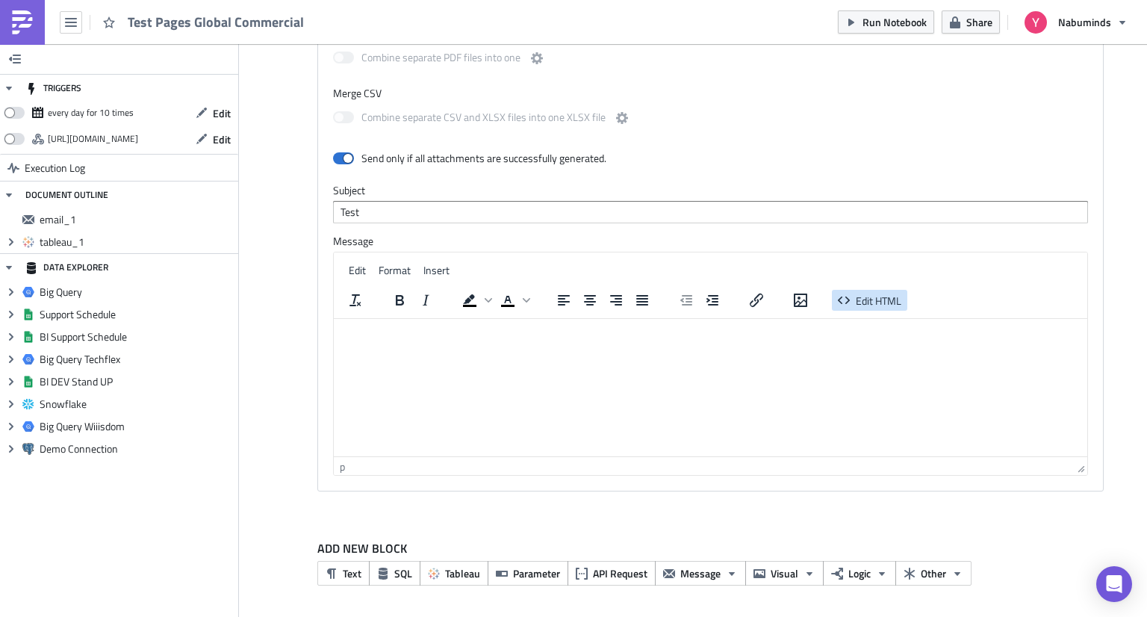
click at [873, 301] on span "Edit HTML" at bounding box center [879, 301] width 46 height 16
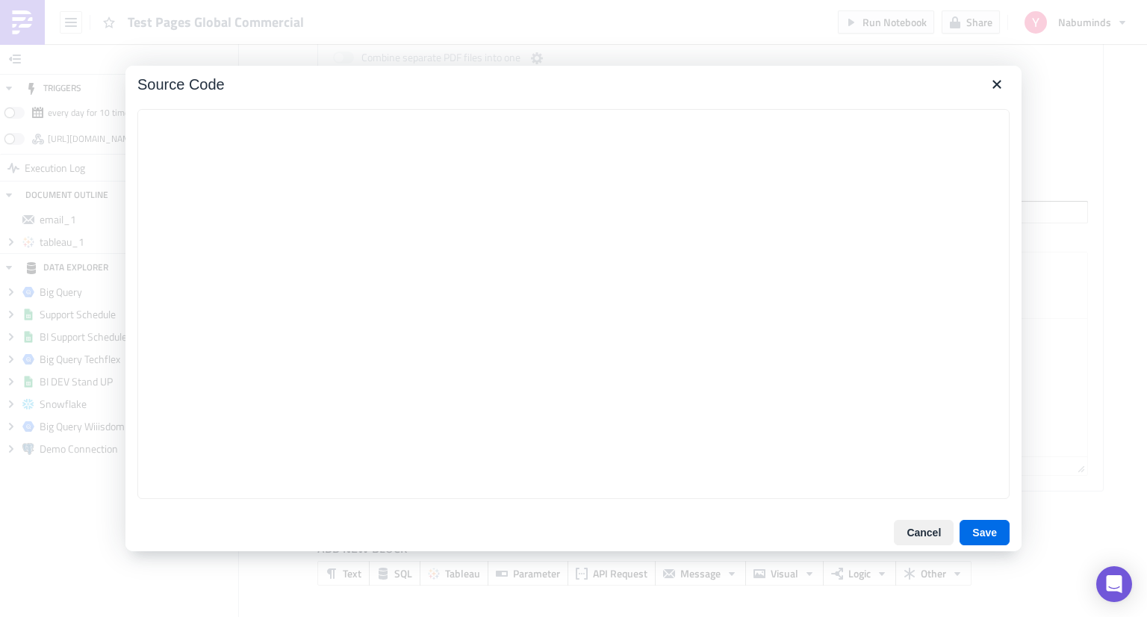
click at [531, 216] on textarea at bounding box center [573, 304] width 872 height 390
click at [1002, 87] on icon "Close" at bounding box center [997, 84] width 18 height 18
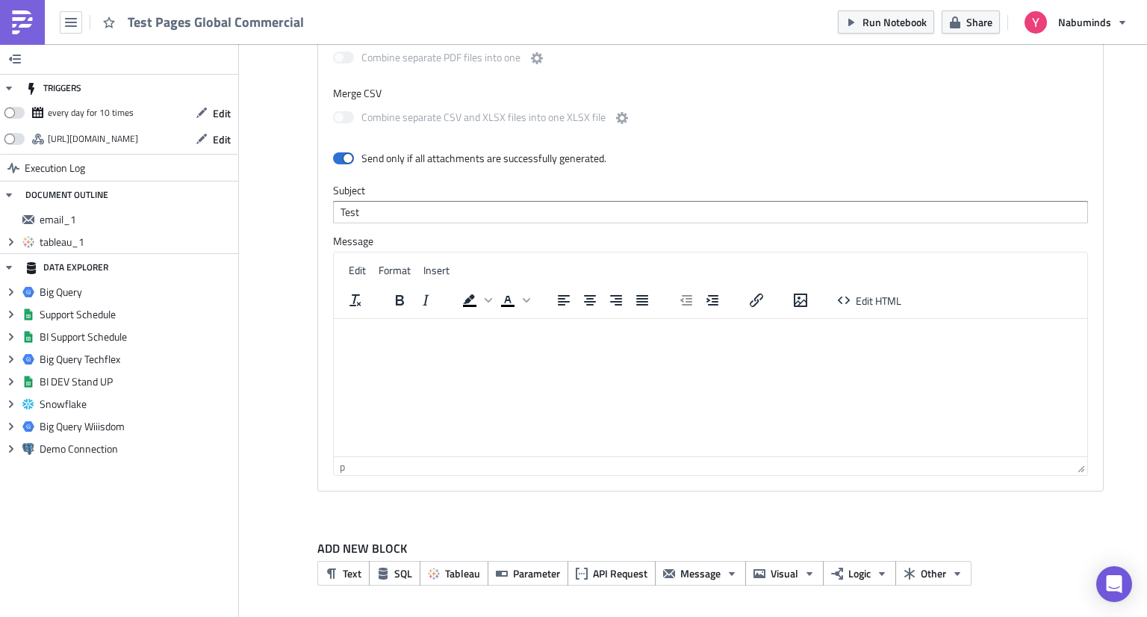
scroll to position [626, 0]
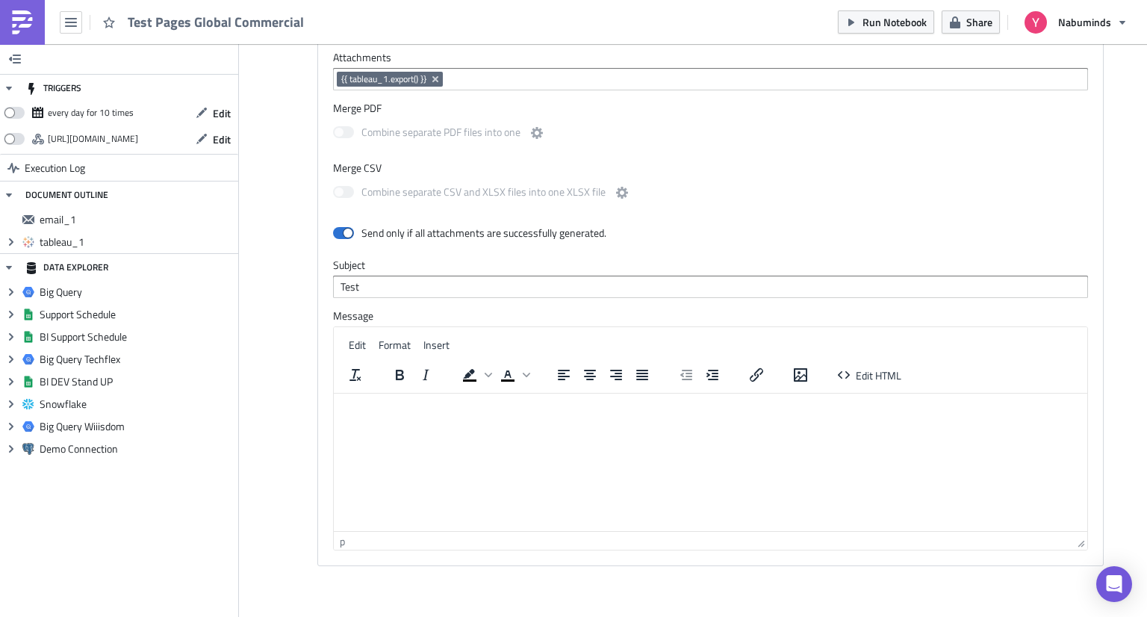
click at [538, 417] on html at bounding box center [710, 405] width 753 height 24
click at [848, 370] on button "Edit HTML" at bounding box center [869, 374] width 75 height 21
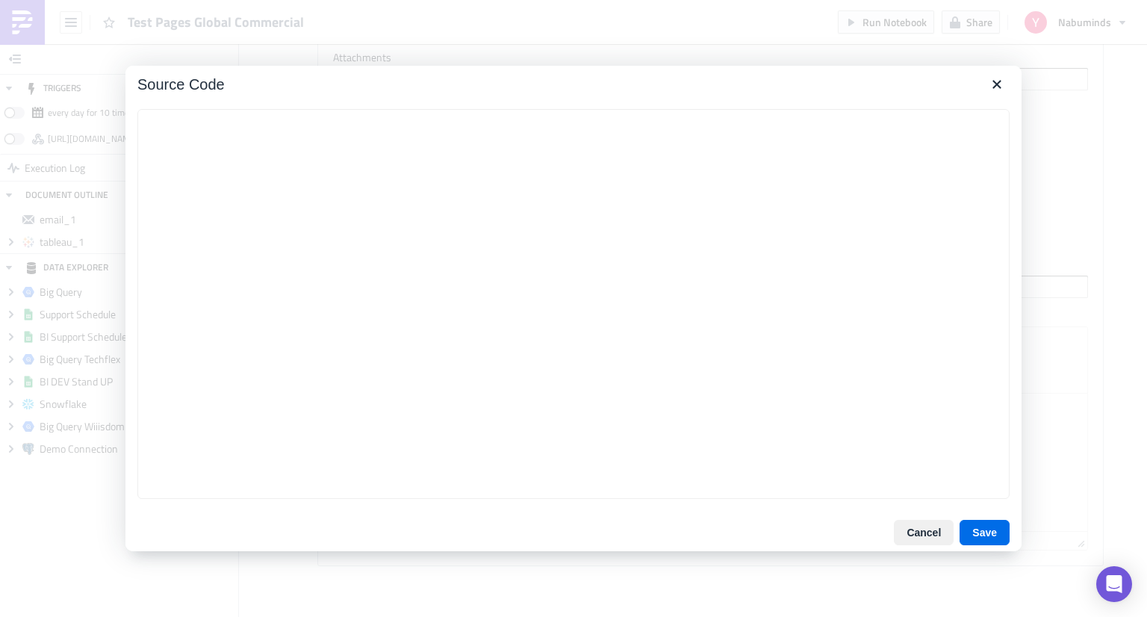
click at [563, 352] on textarea at bounding box center [573, 304] width 872 height 390
type textarea "<table class="body" style="border-collapse: separate; mso-table-lspace: 0pt; ms…"
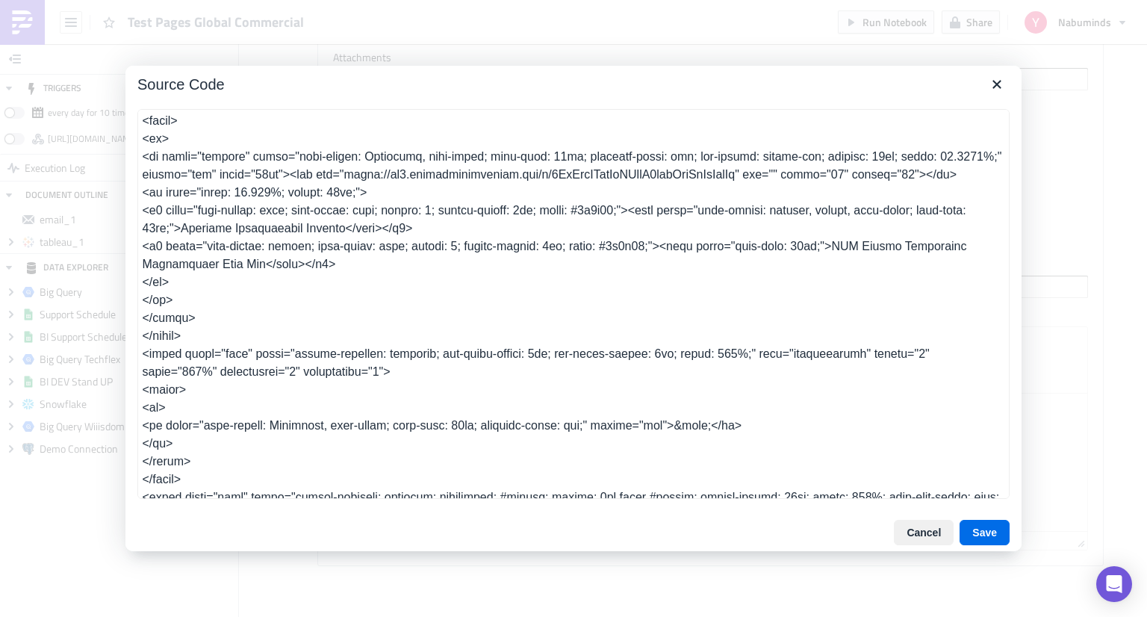
scroll to position [0, 0]
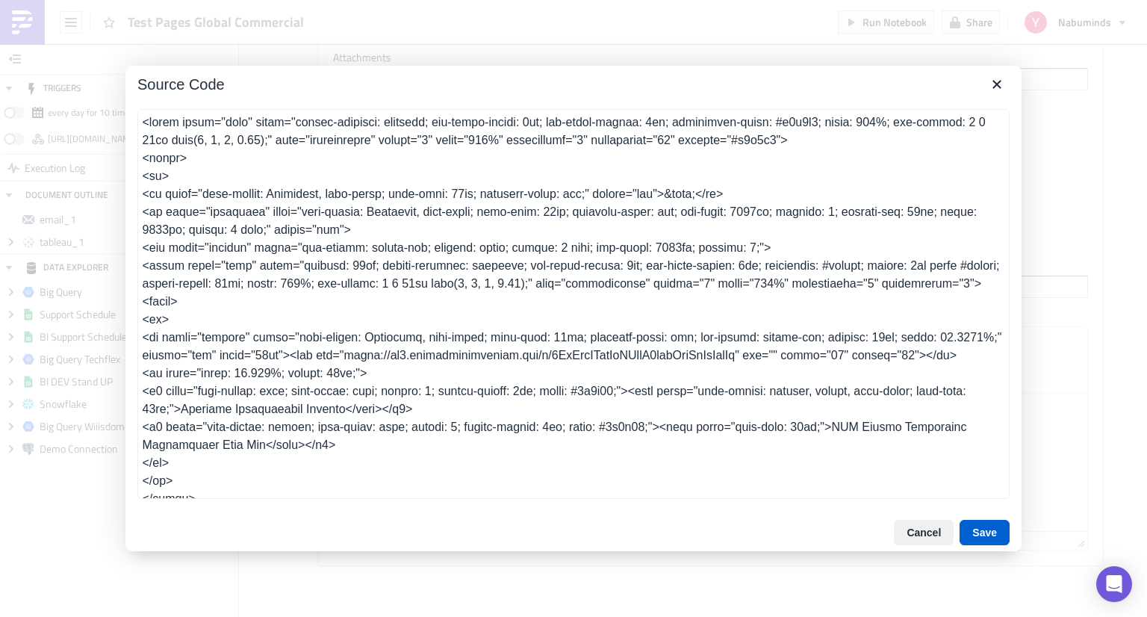
click at [976, 541] on button "Save" at bounding box center [984, 532] width 50 height 25
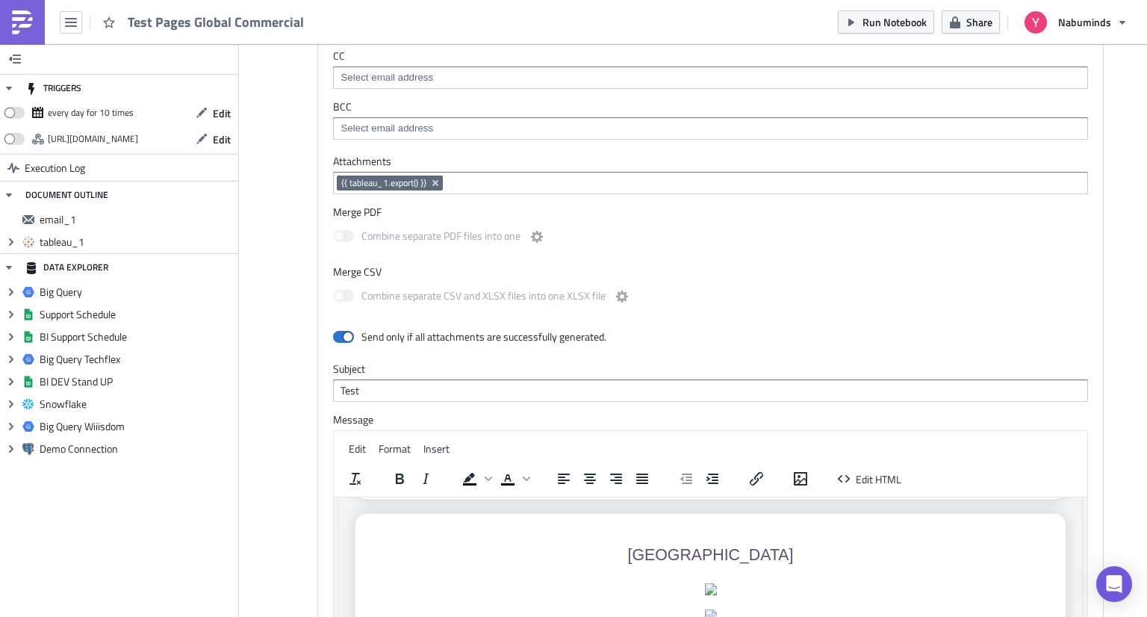
scroll to position [149, 0]
click at [871, 486] on span "Edit HTML" at bounding box center [879, 479] width 46 height 16
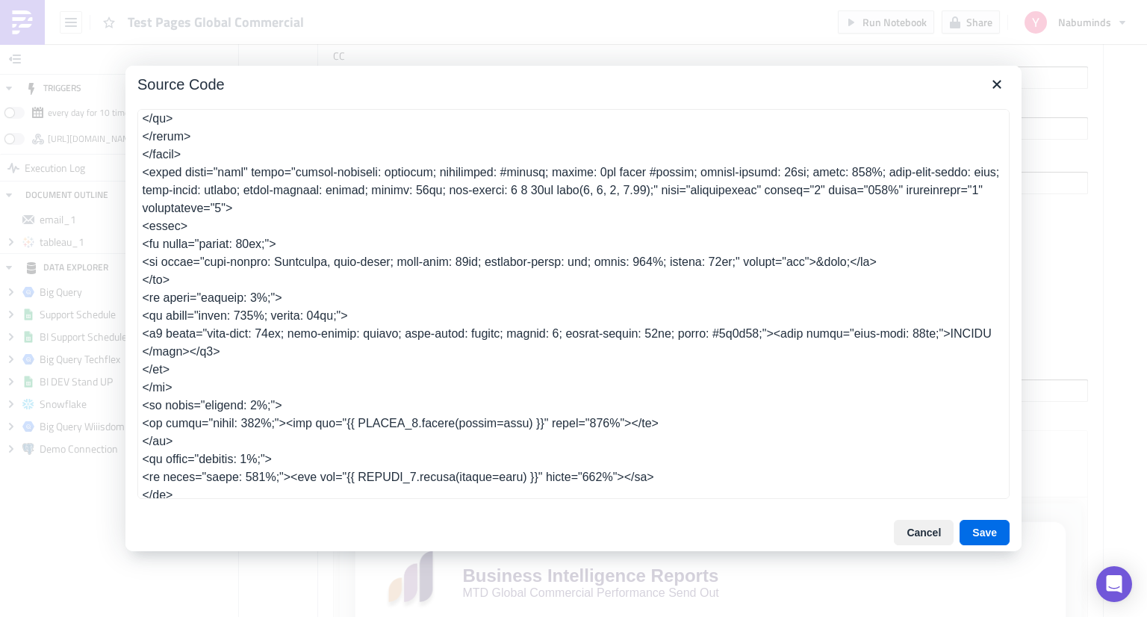
scroll to position [523, 0]
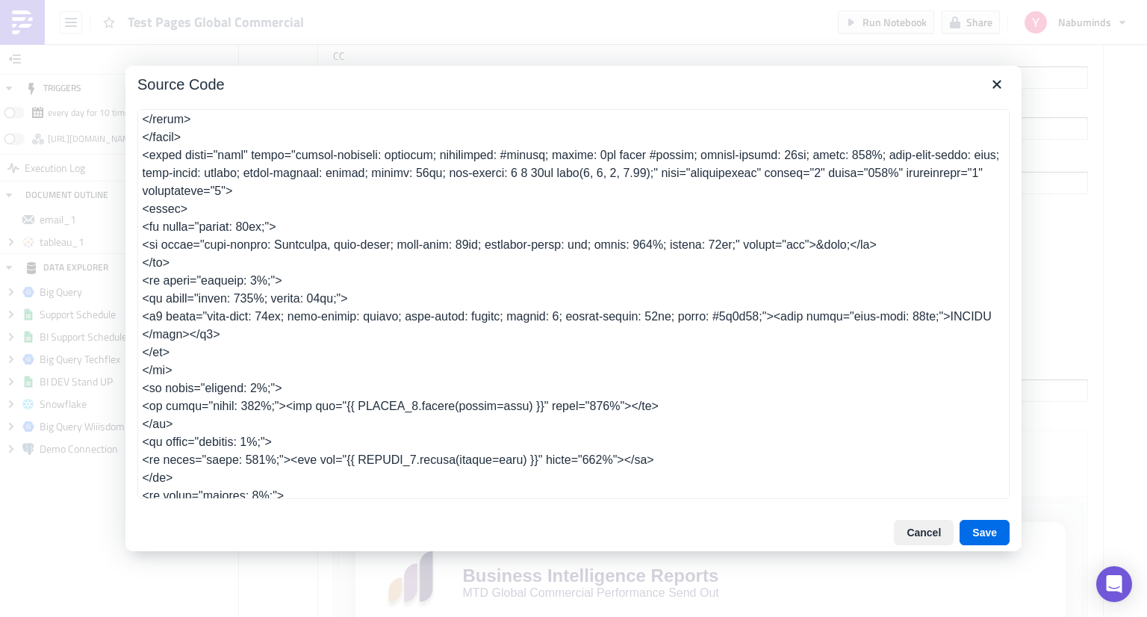
click at [400, 423] on textarea at bounding box center [573, 304] width 872 height 390
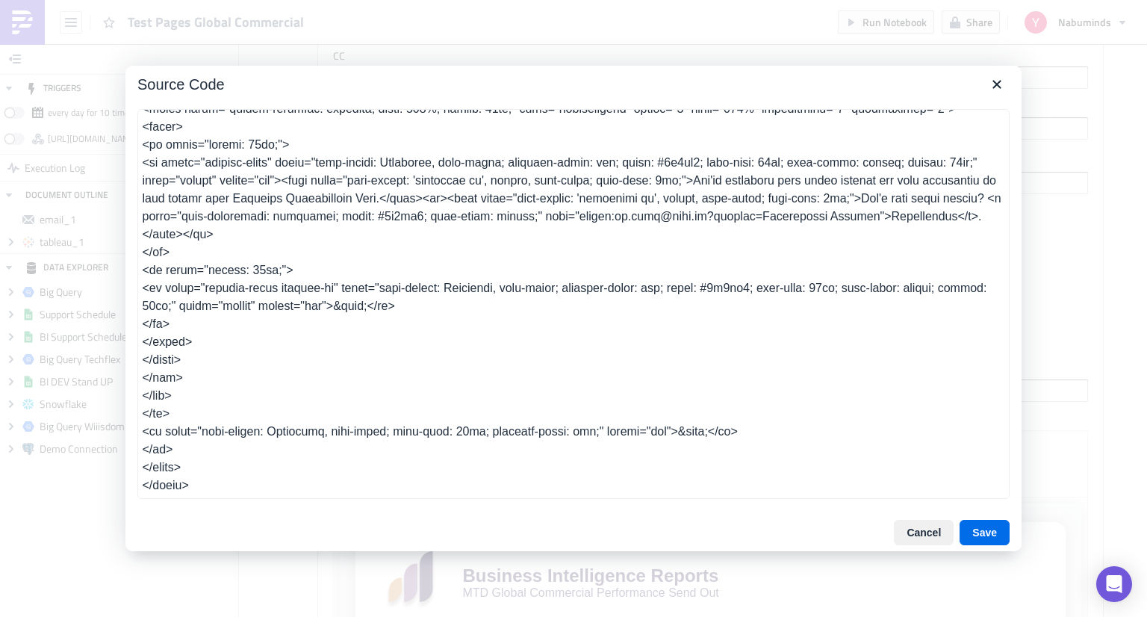
scroll to position [530, 0]
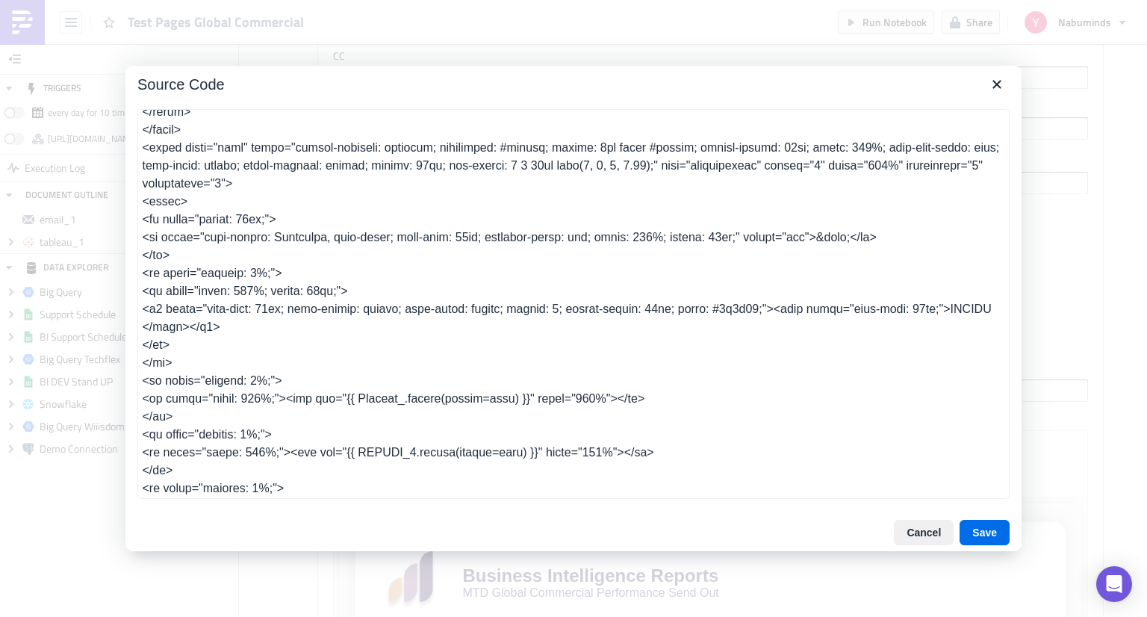
type textarea "<table class="body" style="border-collapse: separate; mso-table-lspace: 0pt; ms…"
click at [983, 535] on button "Save" at bounding box center [984, 532] width 50 height 25
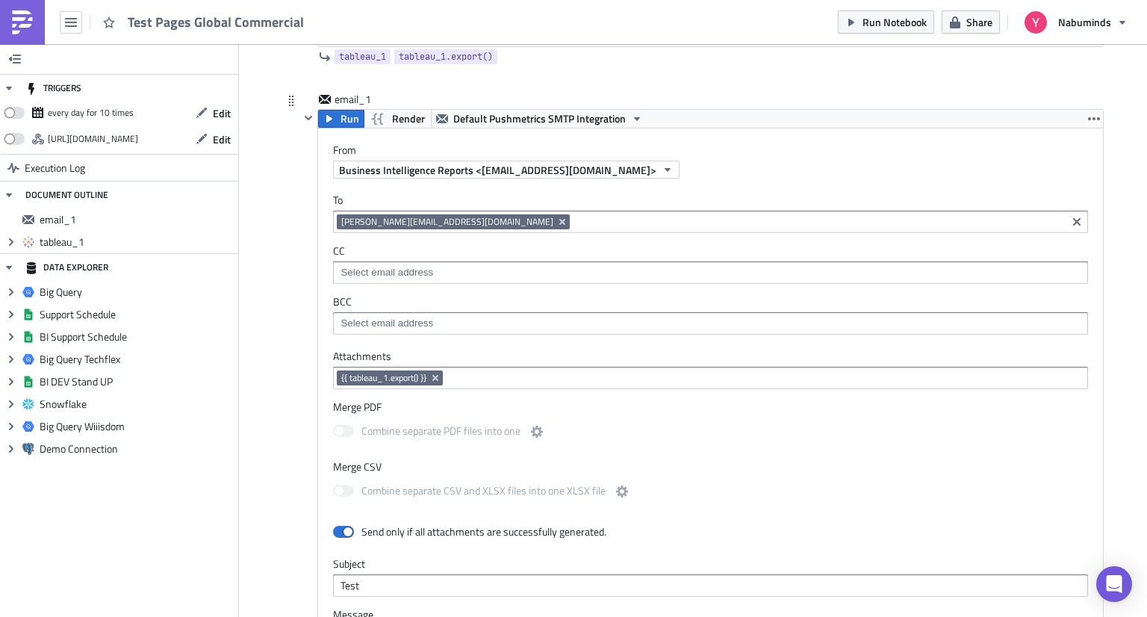
scroll to position [0, 0]
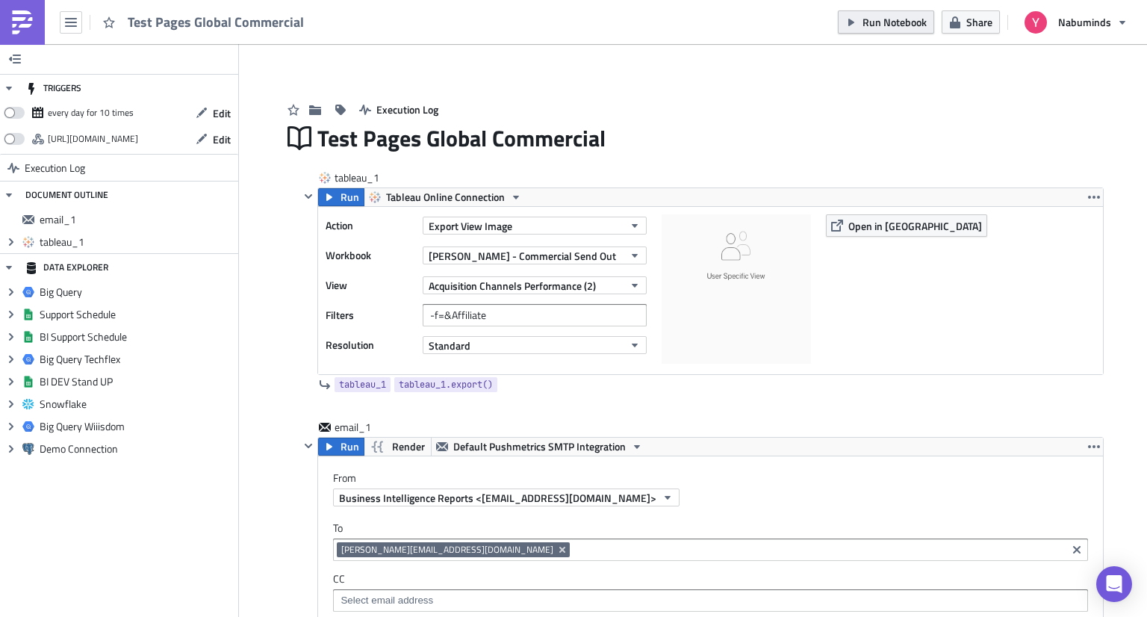
click at [890, 28] on span "Run Notebook" at bounding box center [894, 22] width 64 height 16
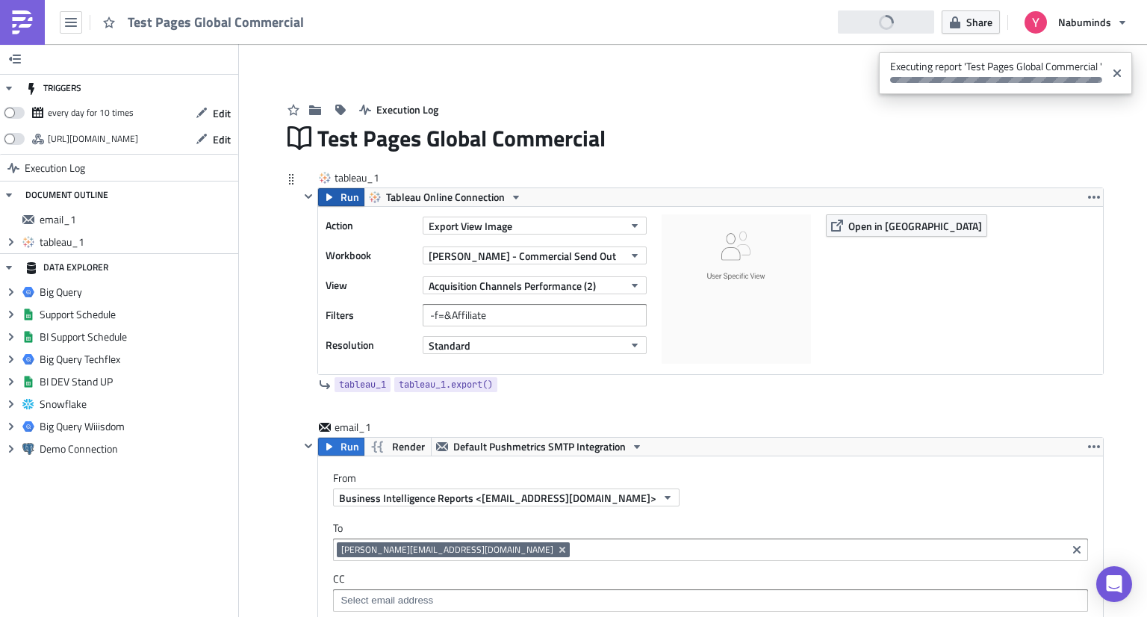
click at [340, 204] on span "Run" at bounding box center [349, 197] width 19 height 18
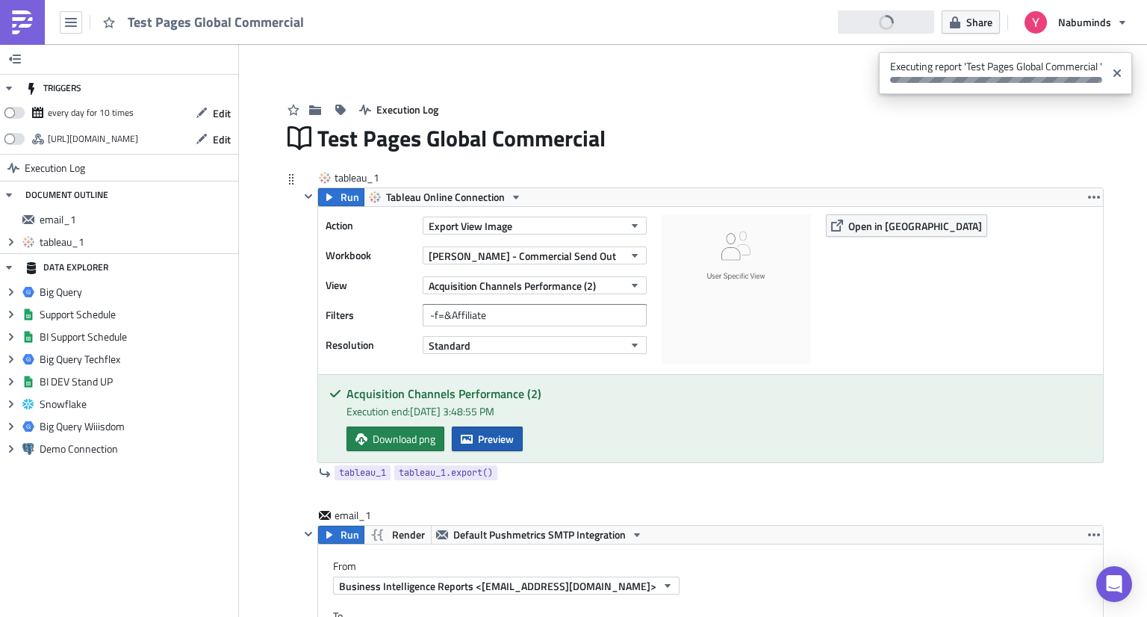
click at [493, 445] on span "Preview" at bounding box center [496, 439] width 36 height 16
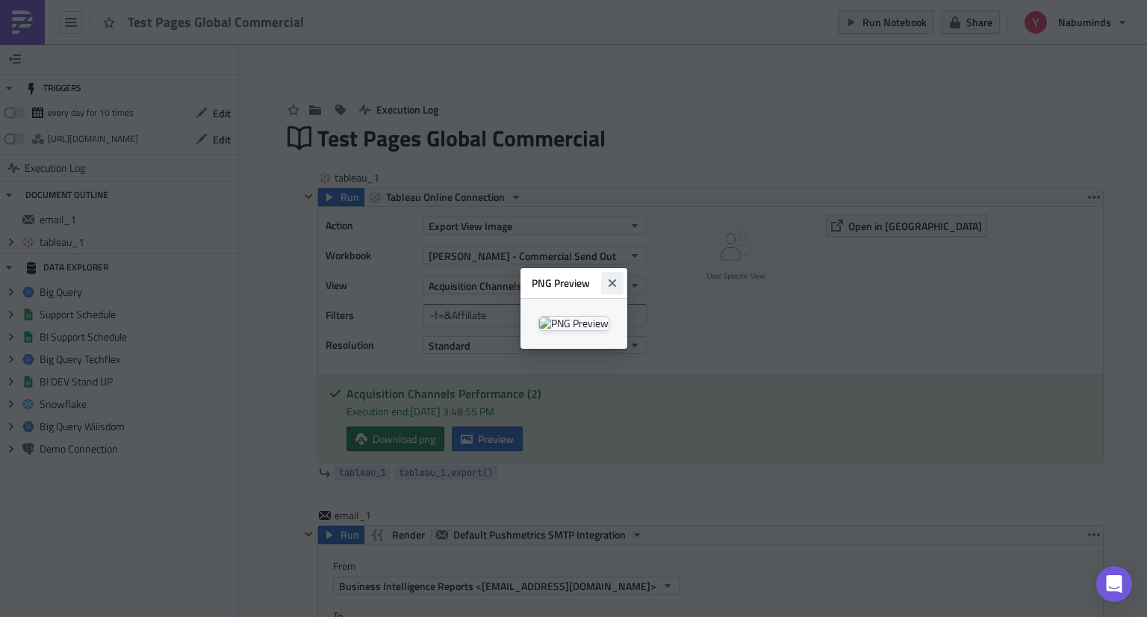
click at [618, 277] on icon "Close" at bounding box center [612, 283] width 12 height 12
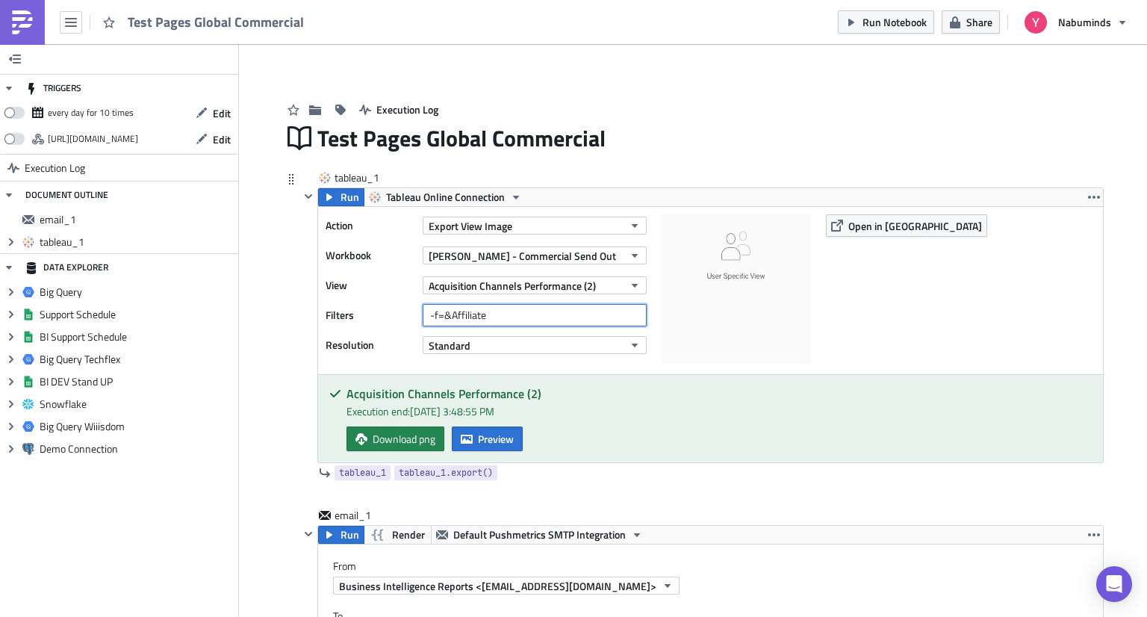
click at [496, 312] on input "-f=&Affiliate" at bounding box center [535, 315] width 224 height 22
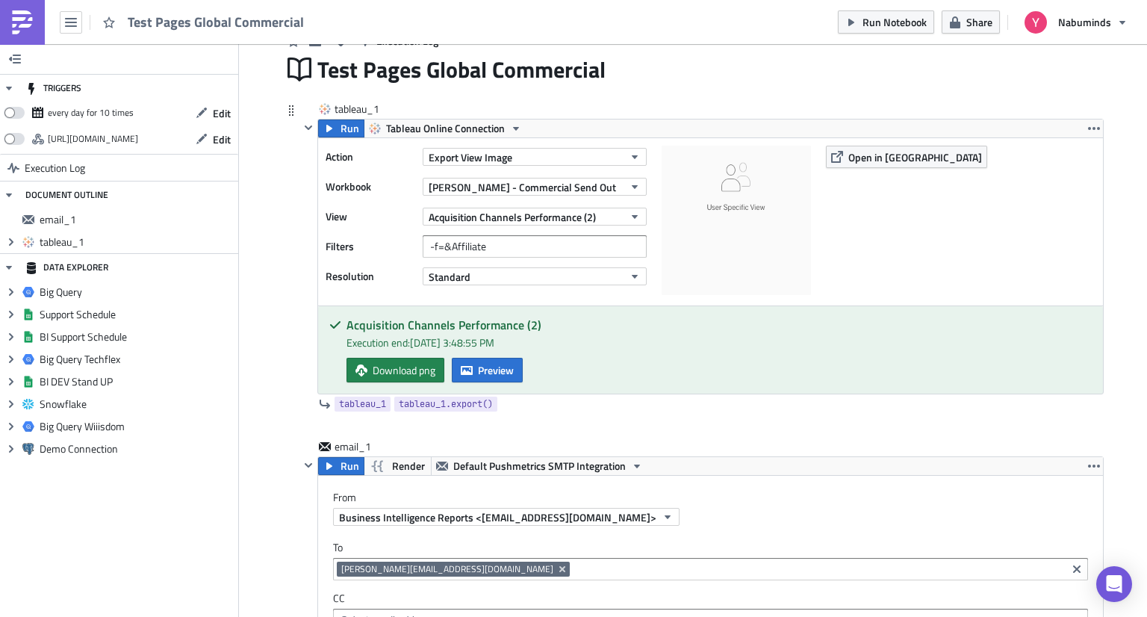
scroll to position [43, 0]
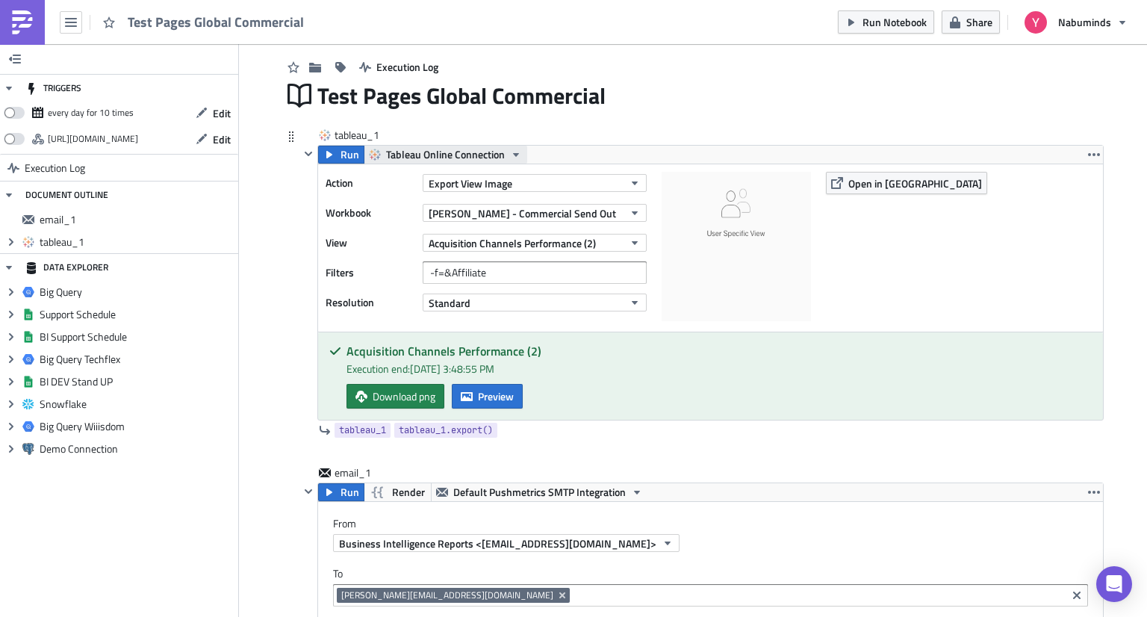
click at [420, 155] on span "Tableau Online Connection" at bounding box center [445, 155] width 119 height 18
click at [1092, 151] on icon "button" at bounding box center [1094, 155] width 12 height 12
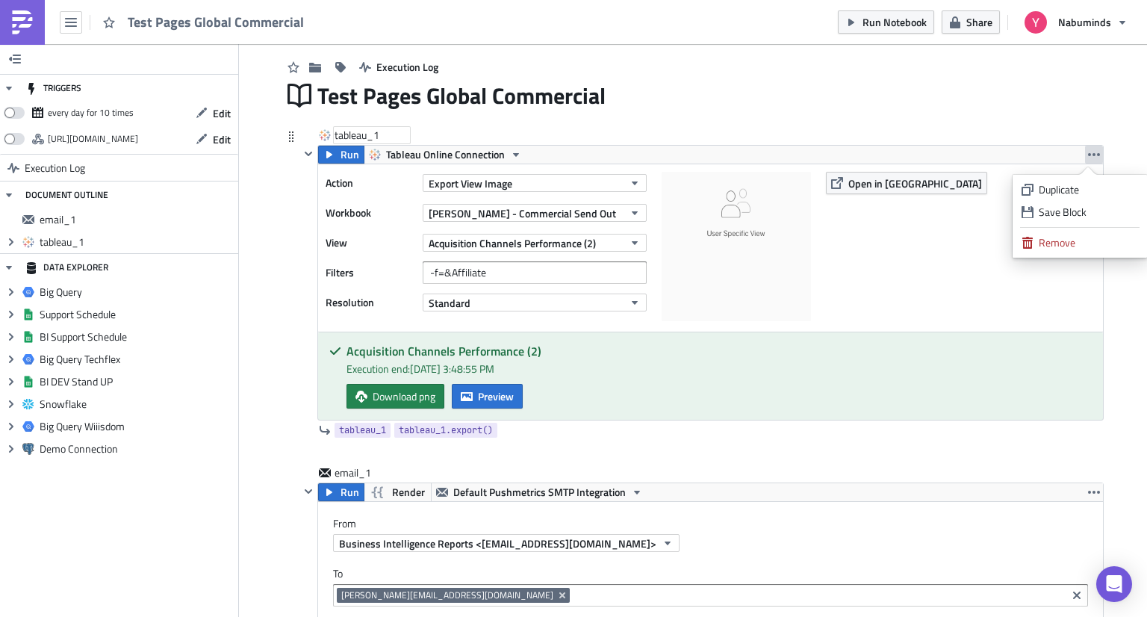
click at [353, 130] on div "tableau_1" at bounding box center [371, 135] width 75 height 15
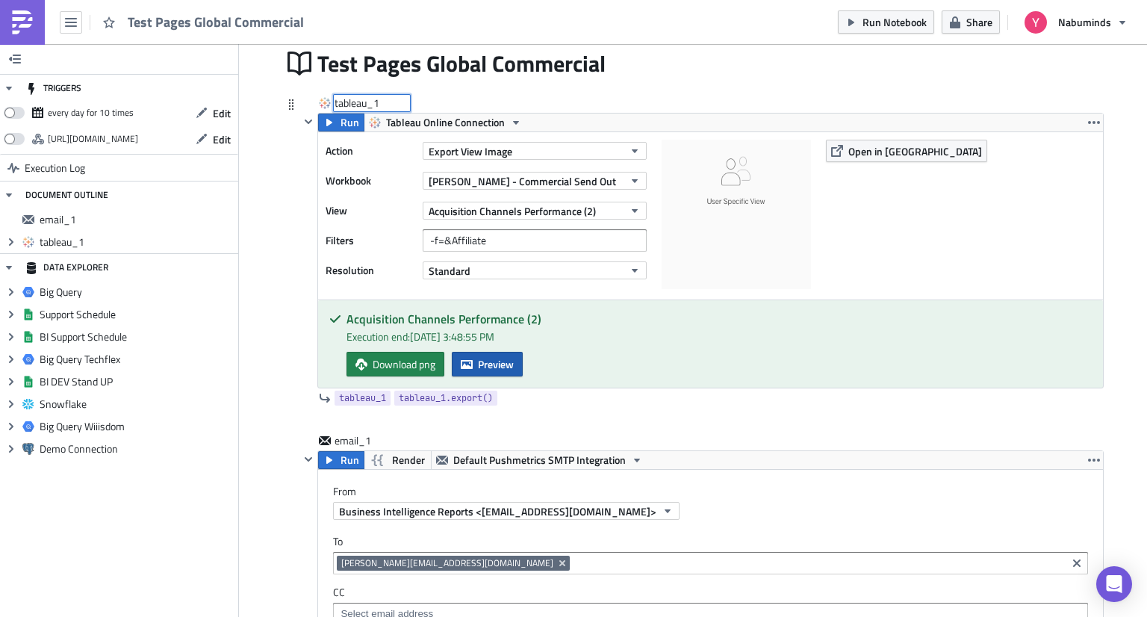
scroll to position [0, 0]
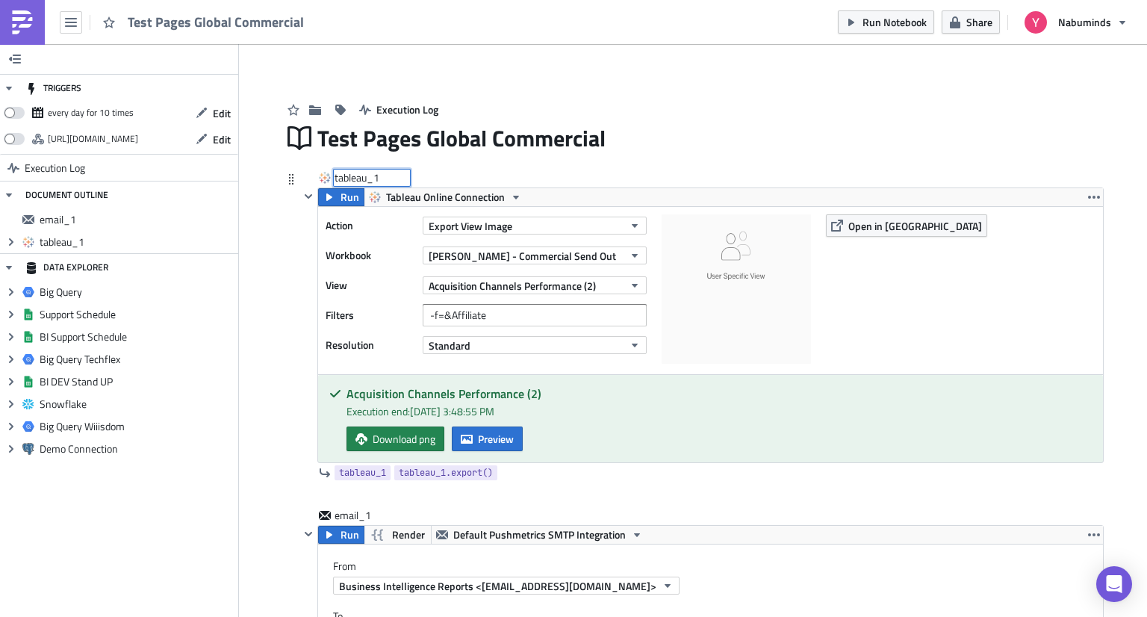
click at [321, 177] on icon at bounding box center [325, 178] width 12 height 12
click at [463, 200] on span "Tableau Online Connection" at bounding box center [445, 197] width 119 height 18
click at [656, 175] on div "tableau_1" at bounding box center [701, 178] width 804 height 17
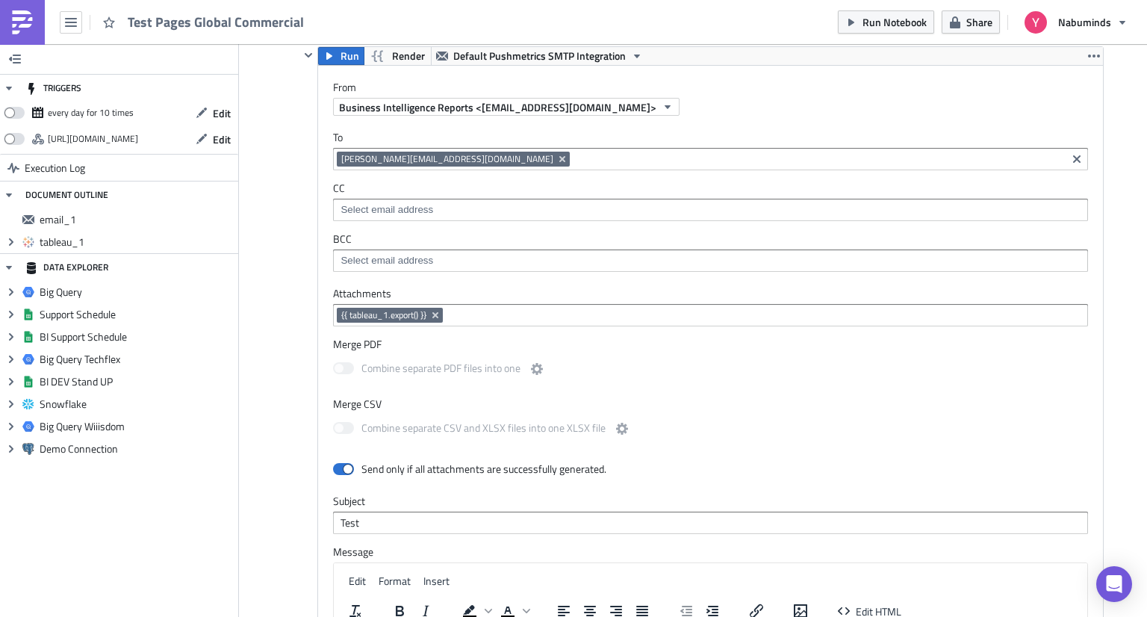
scroll to position [672, 0]
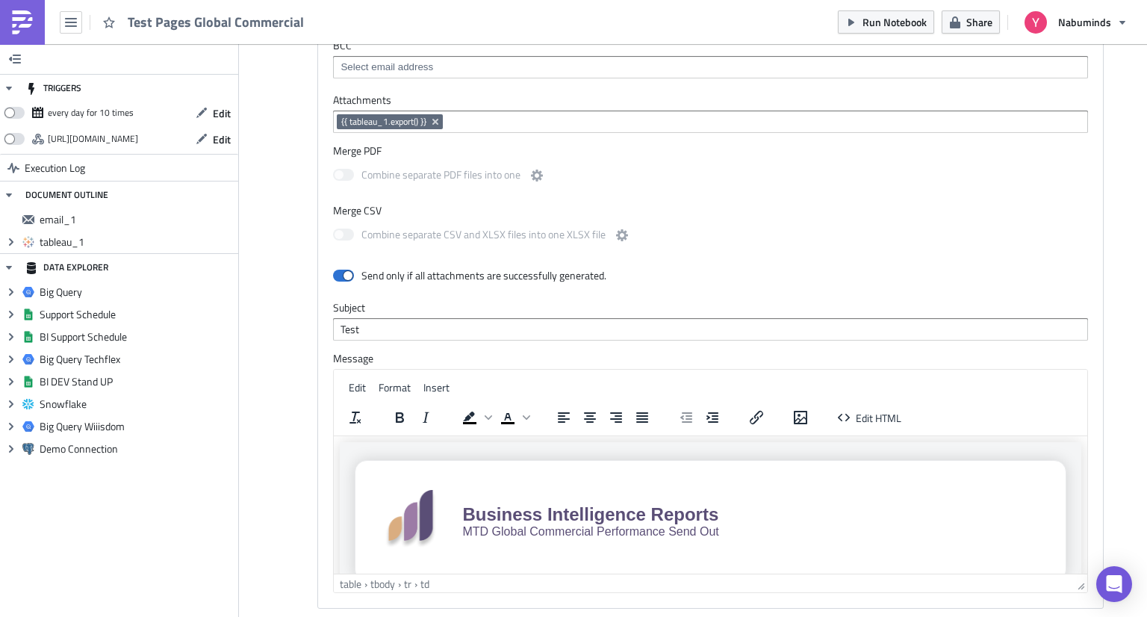
click at [1115, 152] on div "Add Image Execution Log Test Pages Global Commercial tableau_1 Run Tableau Onli…" at bounding box center [693, 54] width 908 height 1364
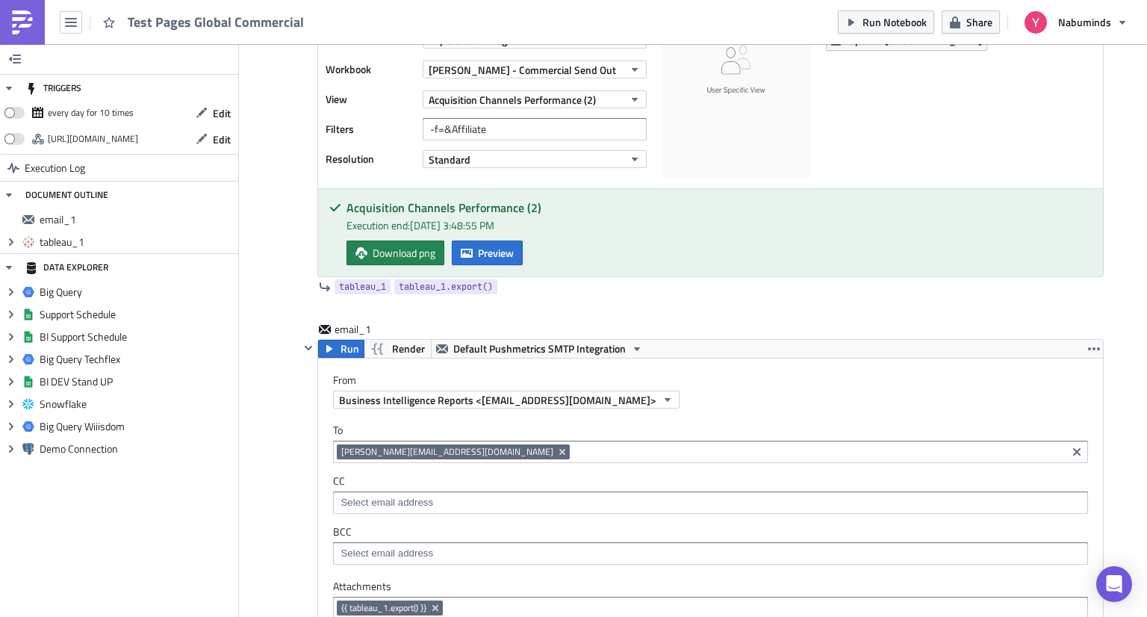
scroll to position [0, 0]
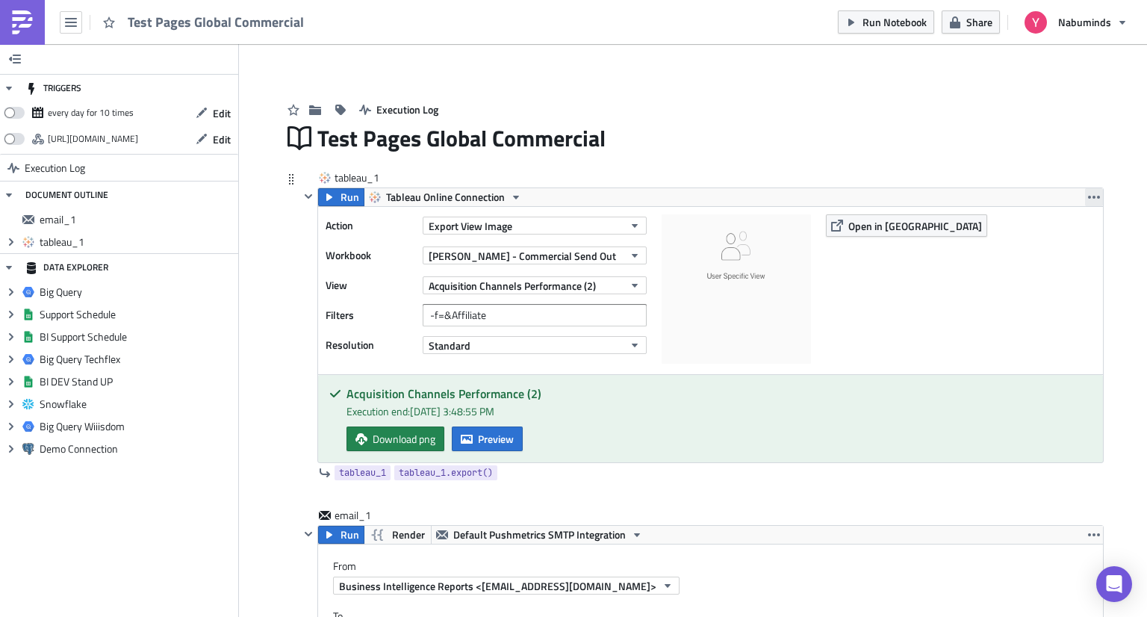
click at [1091, 201] on icon "button" at bounding box center [1094, 197] width 12 height 12
click at [853, 134] on div "Test Pages Global Commercial" at bounding box center [710, 138] width 786 height 34
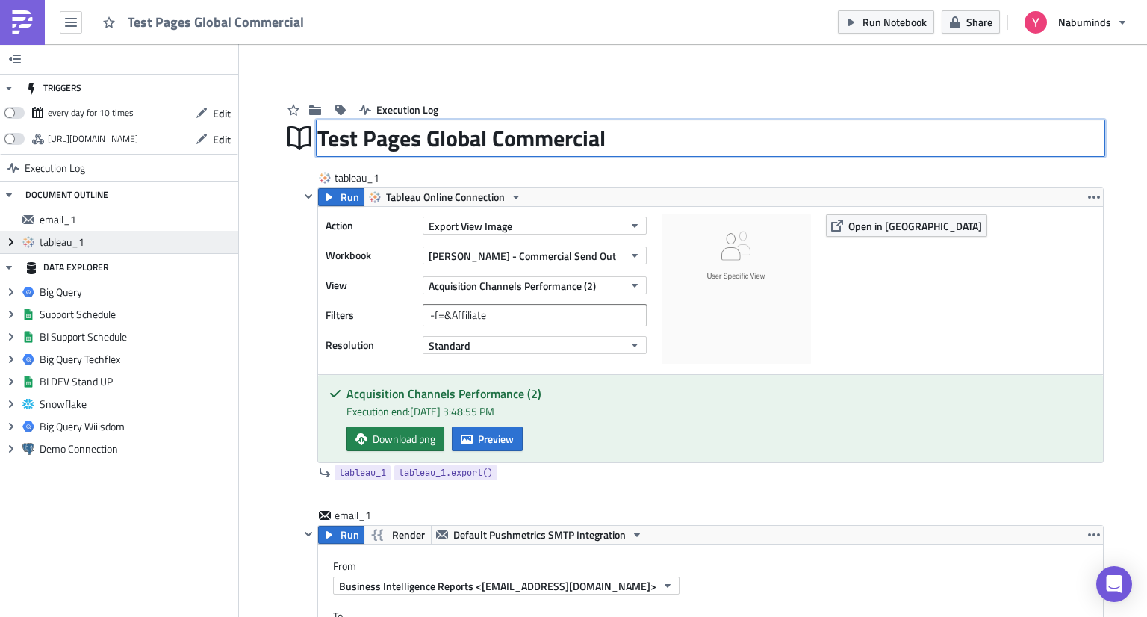
click at [8, 243] on icon "Expand group" at bounding box center [11, 242] width 12 height 12
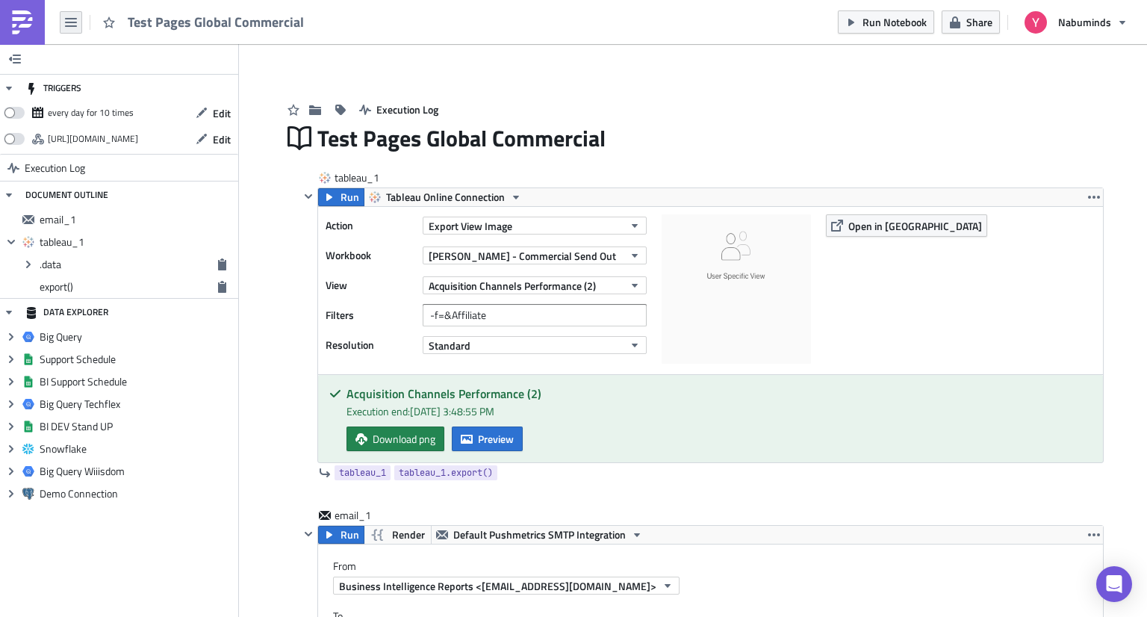
click at [72, 23] on icon "button" at bounding box center [71, 22] width 12 height 12
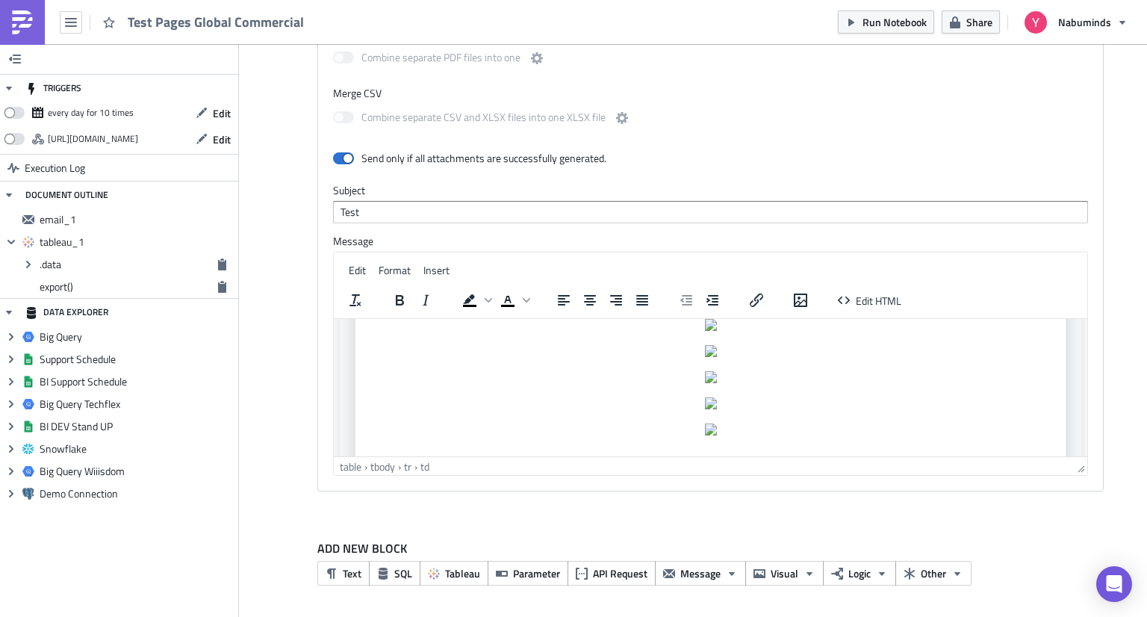
scroll to position [2520, 0]
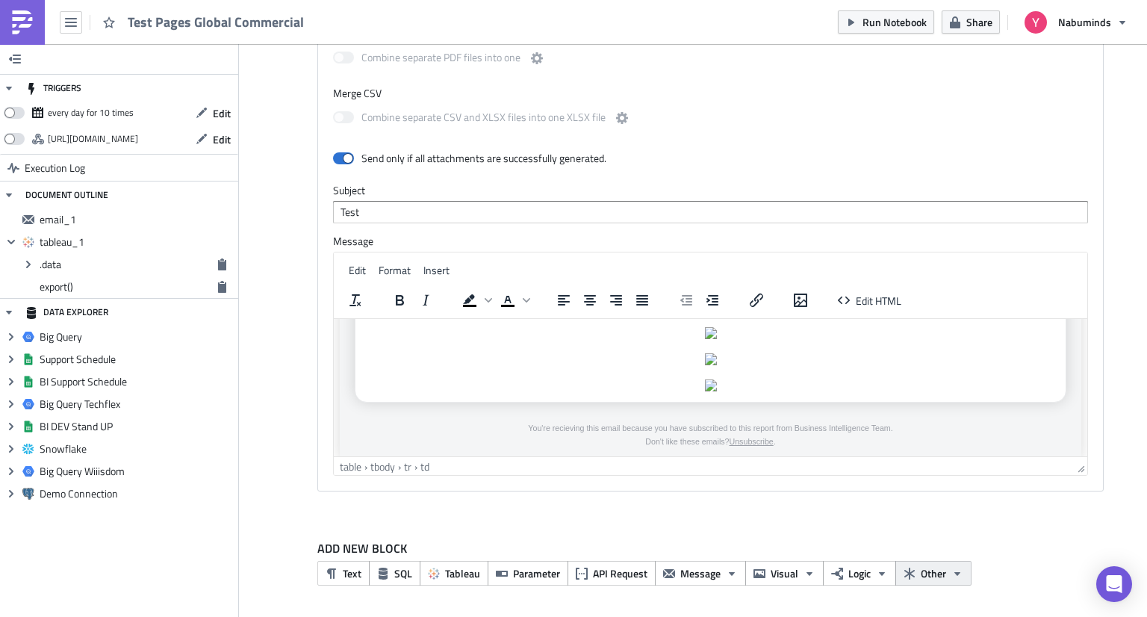
click at [951, 576] on icon "button" at bounding box center [957, 573] width 12 height 12
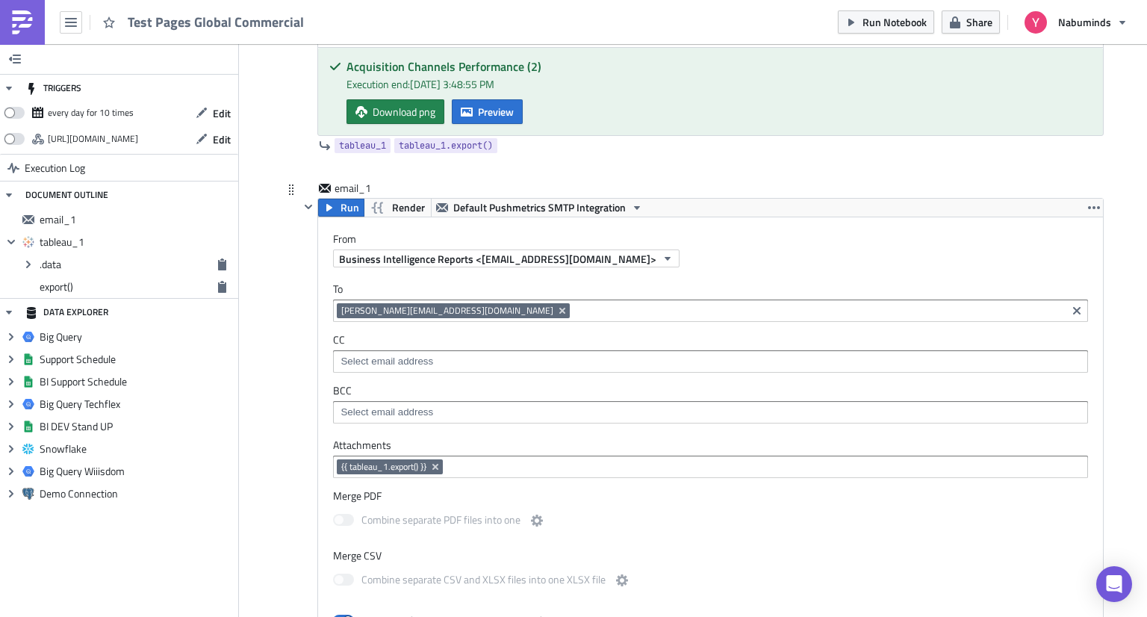
scroll to position [43, 0]
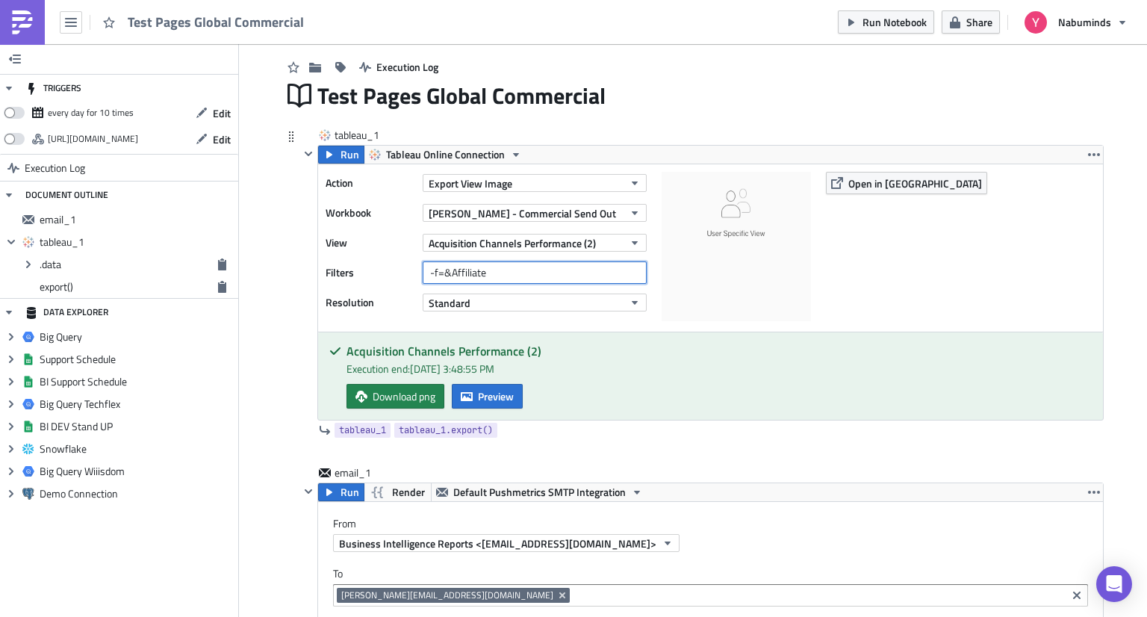
click at [506, 267] on input "-f=&Affiliate" at bounding box center [535, 272] width 224 height 22
paste input "Affiliate={{Affiliate}}"
type input "Affiliate={{Affiliate}}"
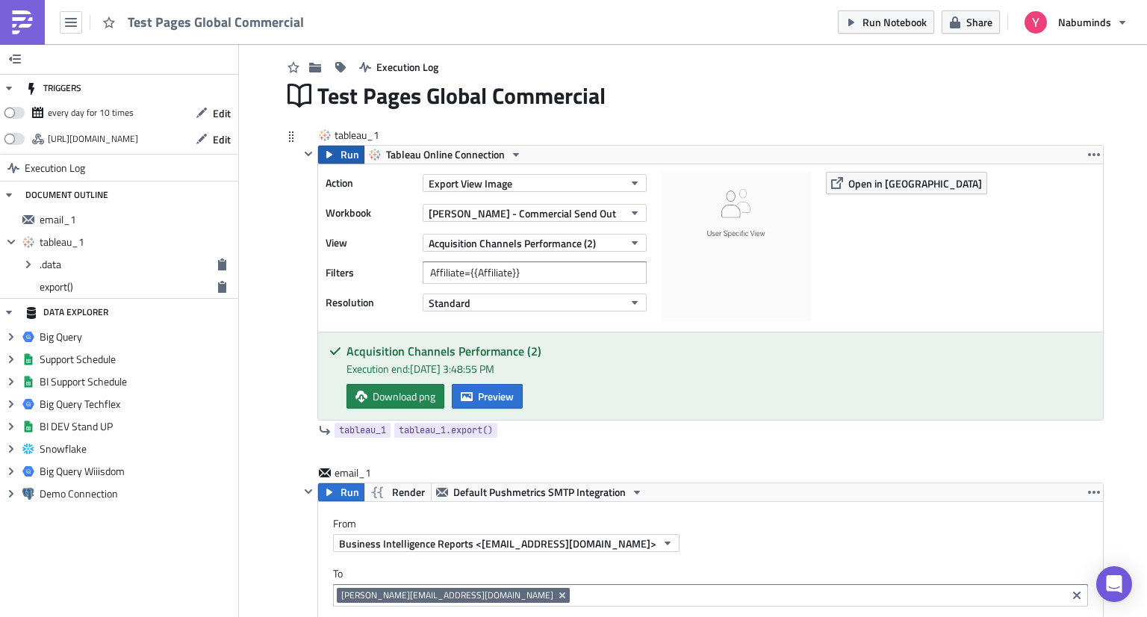
click at [331, 152] on button "Run" at bounding box center [341, 155] width 46 height 18
click at [478, 396] on span "Preview" at bounding box center [496, 396] width 36 height 16
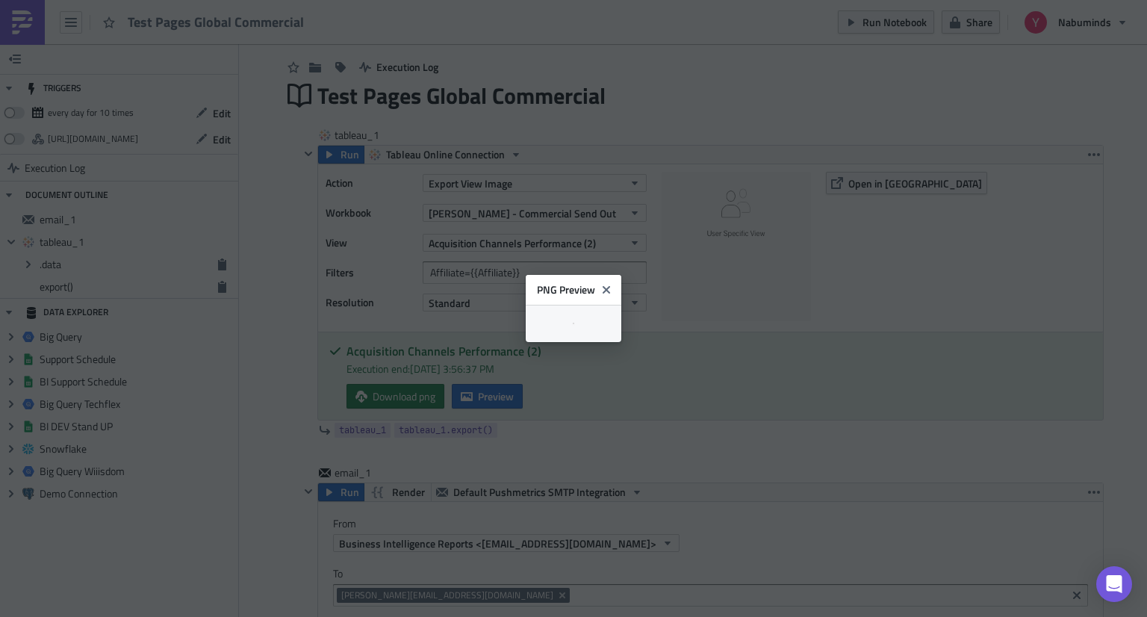
scroll to position [2, 0]
click at [618, 277] on icon "Close" at bounding box center [612, 283] width 12 height 12
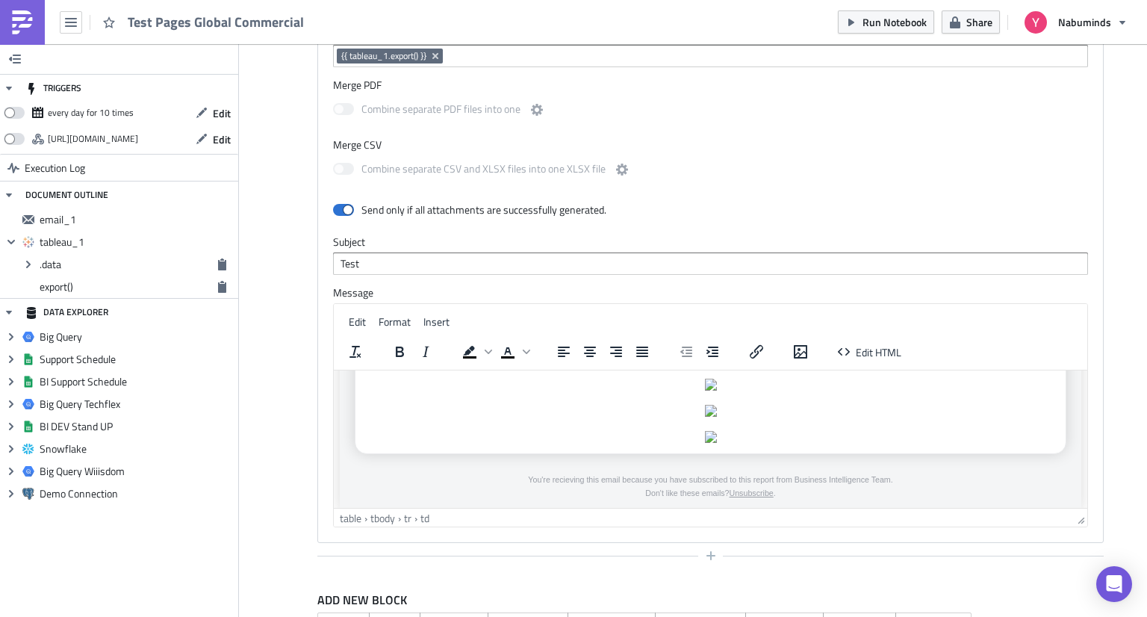
scroll to position [789, 0]
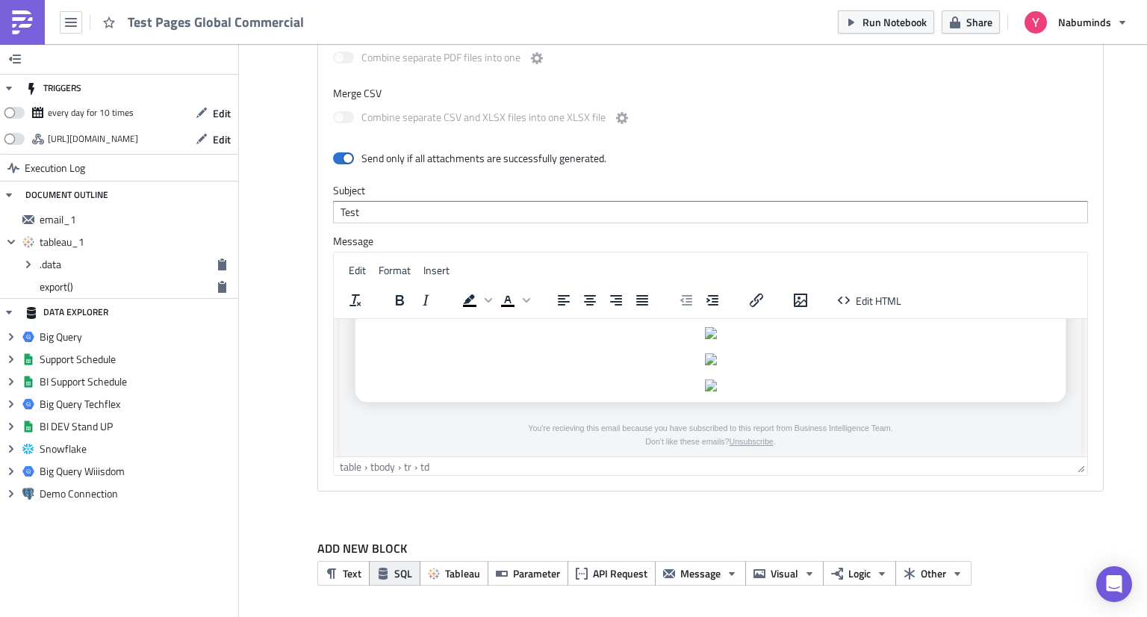
click at [394, 569] on span "SQL" at bounding box center [403, 573] width 18 height 16
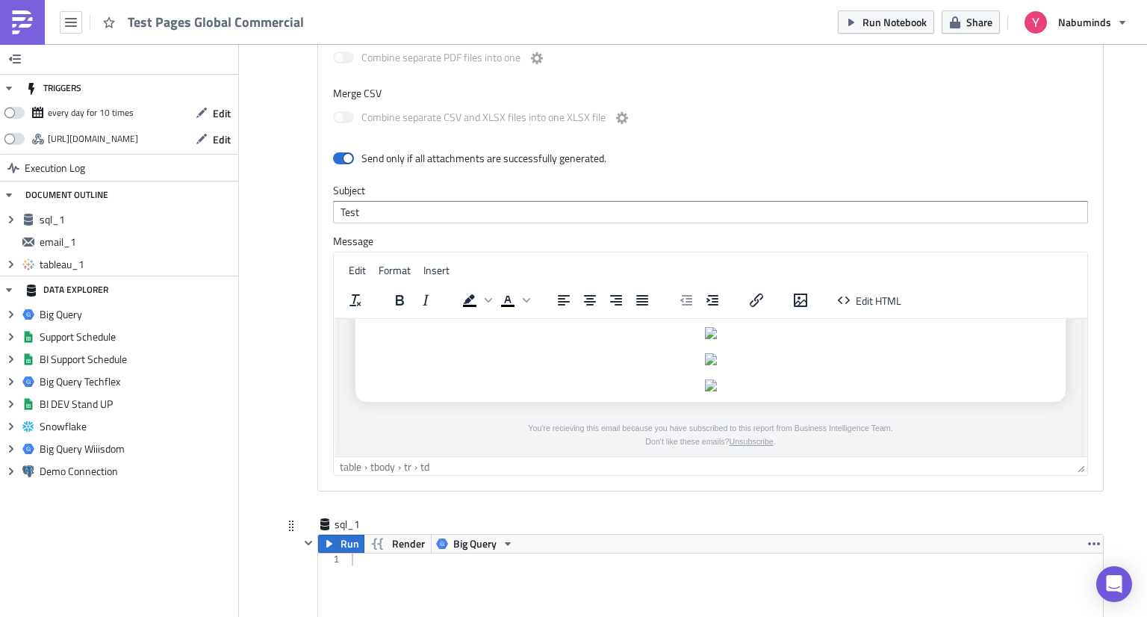
click at [448, 527] on div "sql_1" at bounding box center [701, 525] width 804 height 17
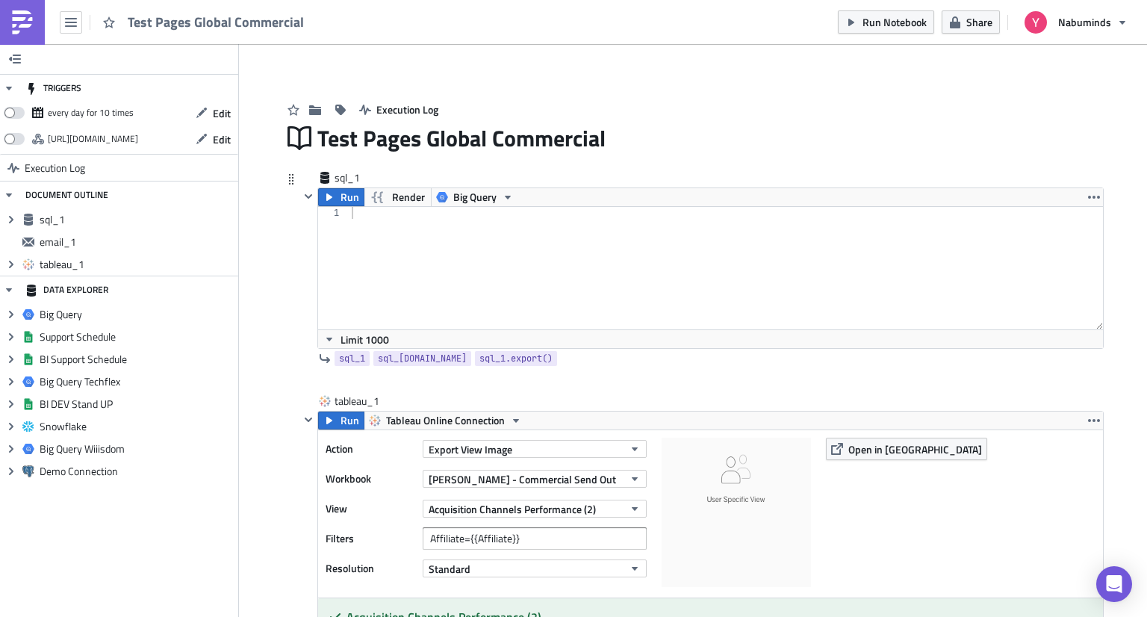
scroll to position [0, 0]
click at [476, 264] on div at bounding box center [726, 280] width 754 height 146
click at [436, 240] on div at bounding box center [726, 280] width 754 height 146
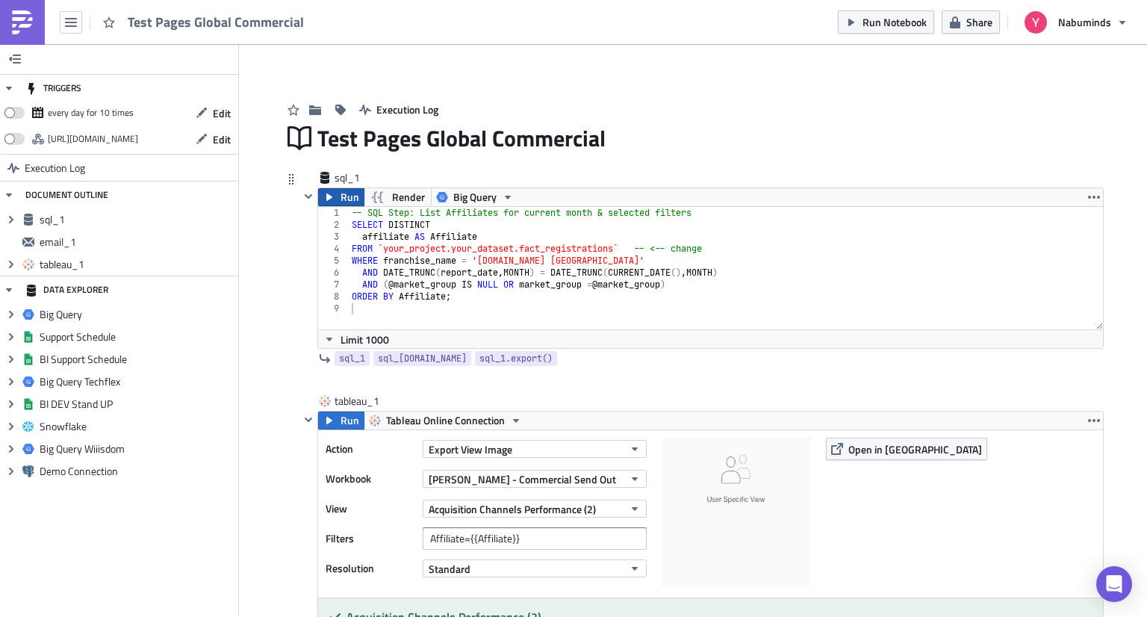
click at [340, 204] on span "Run" at bounding box center [349, 197] width 19 height 18
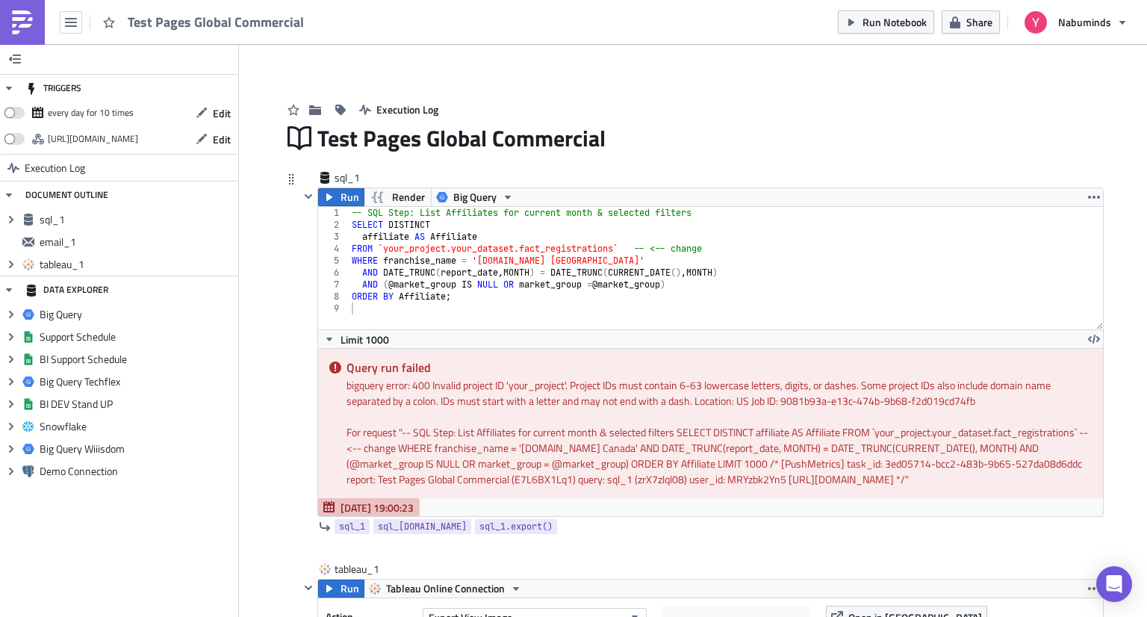
click at [515, 252] on div "-- SQL Step: List Affiliates for current month & selected filters SELECT DISTIN…" at bounding box center [726, 280] width 754 height 146
type textarea "ORDER BY Affiliate;"
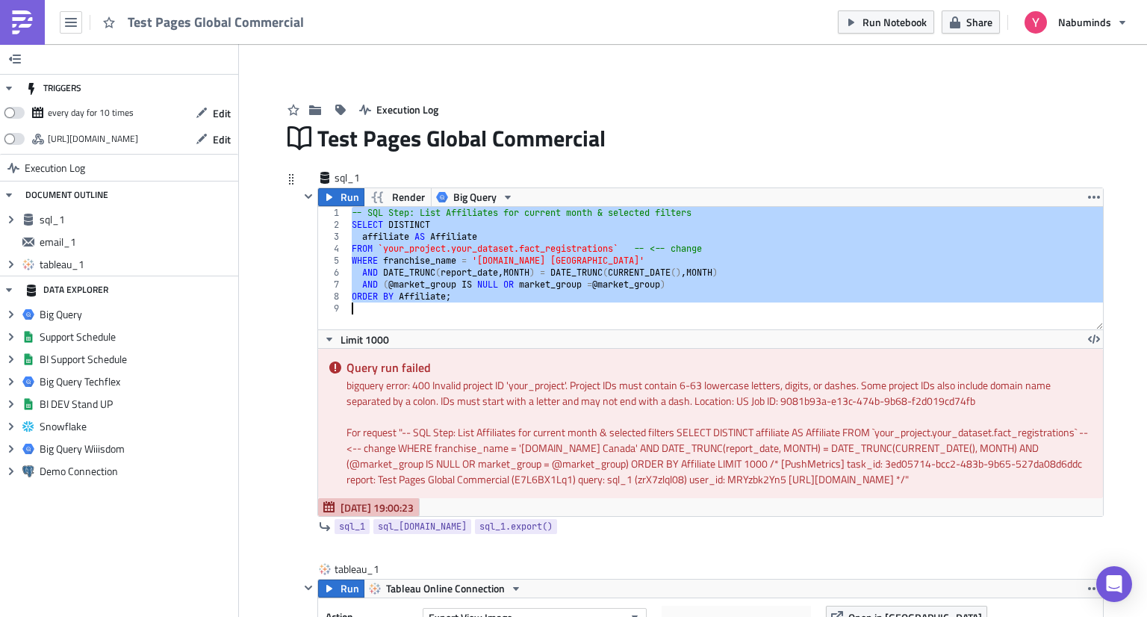
paste textarea
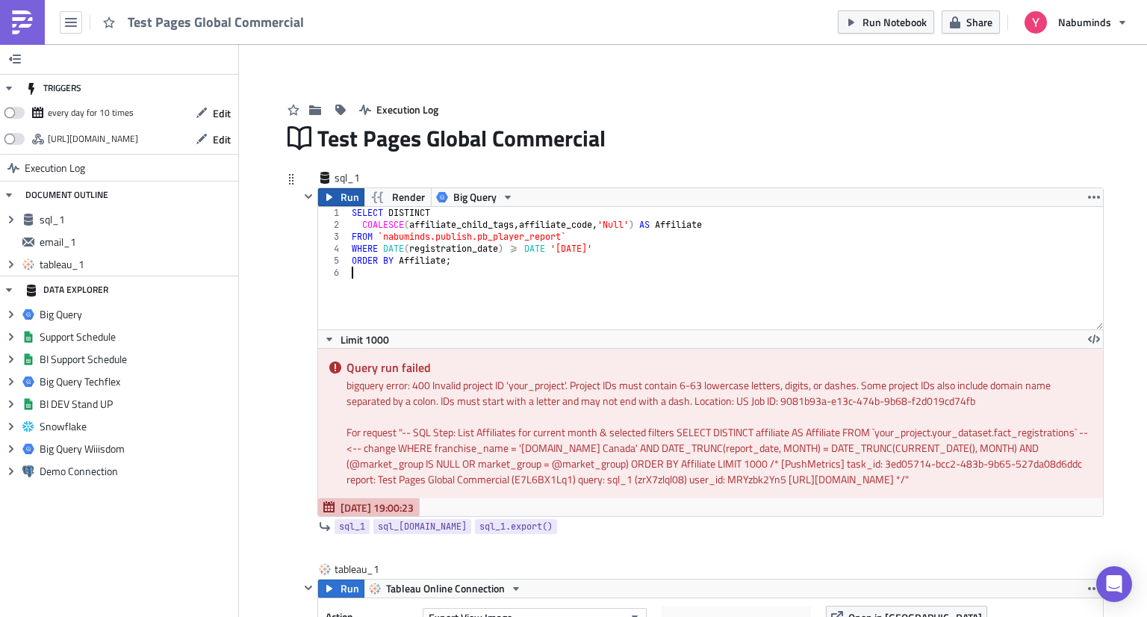
click at [330, 198] on button "Run" at bounding box center [341, 197] width 46 height 18
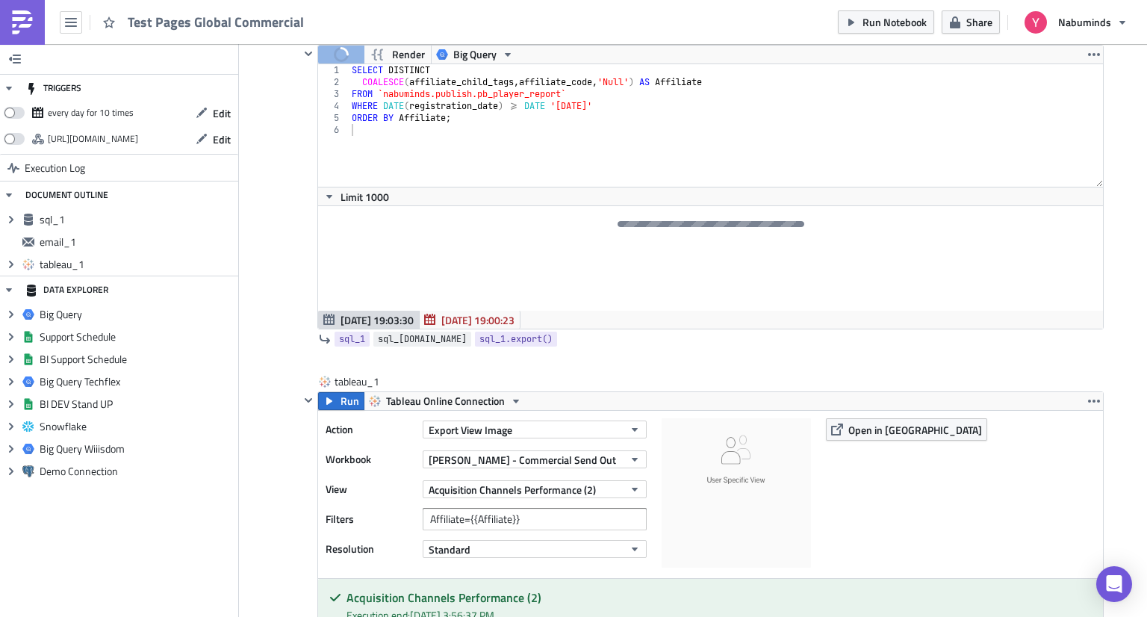
scroll to position [149, 0]
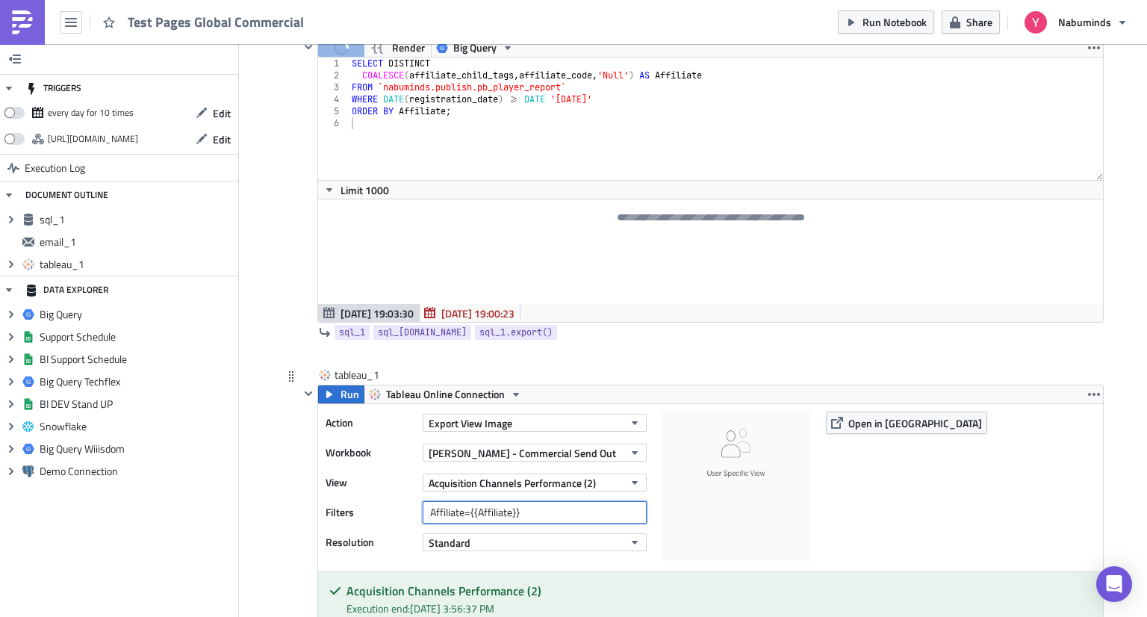
click at [486, 508] on input "Affiliate={{Affiliate}}" at bounding box center [535, 512] width 224 height 22
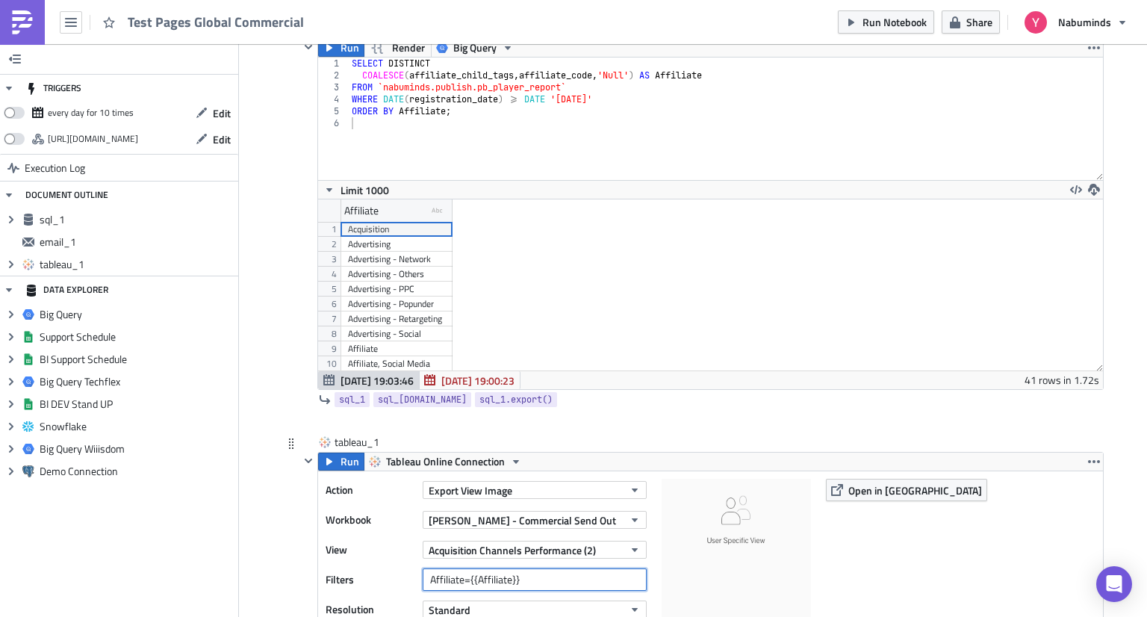
scroll to position [171, 784]
paste input "row."
type input "Affiliate={{row.Affiliate}}"
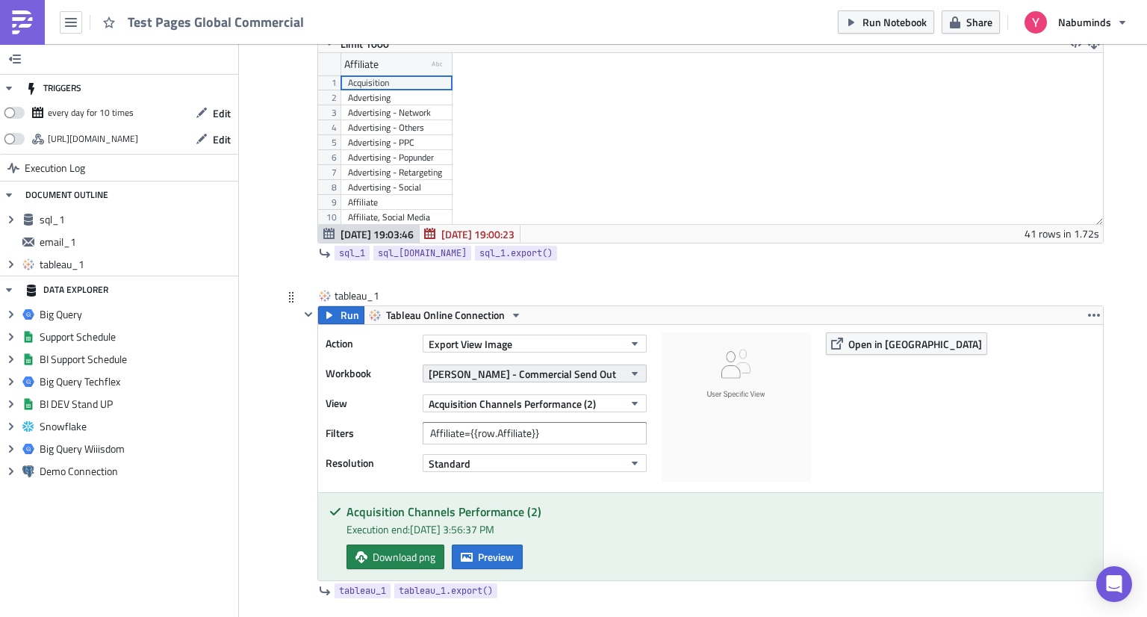
scroll to position [299, 0]
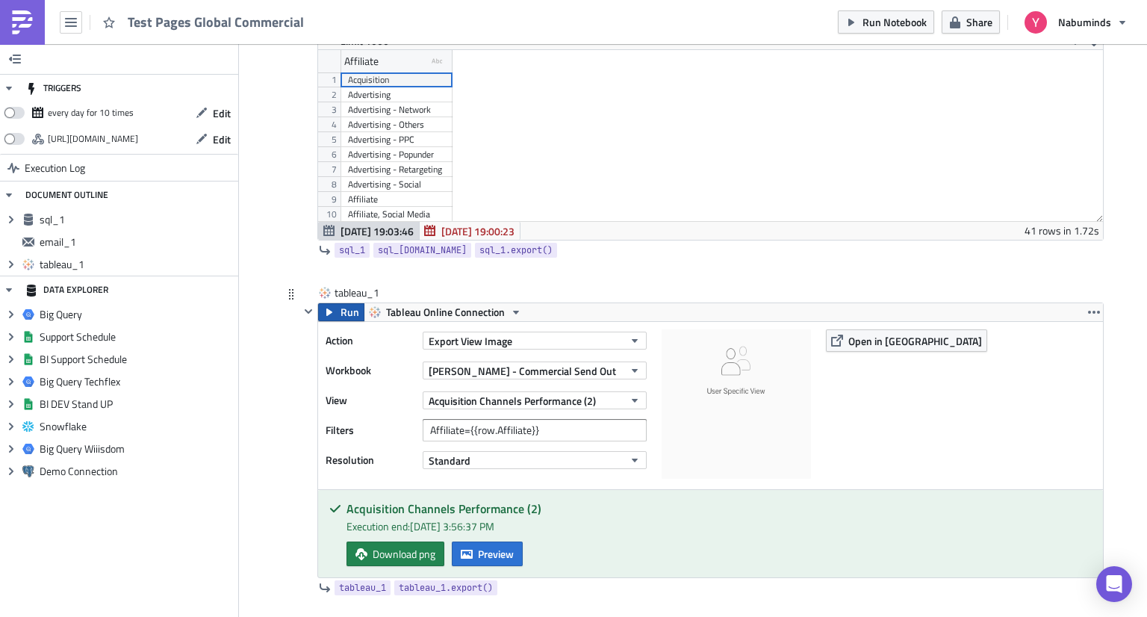
click at [340, 317] on span "Run" at bounding box center [349, 312] width 19 height 18
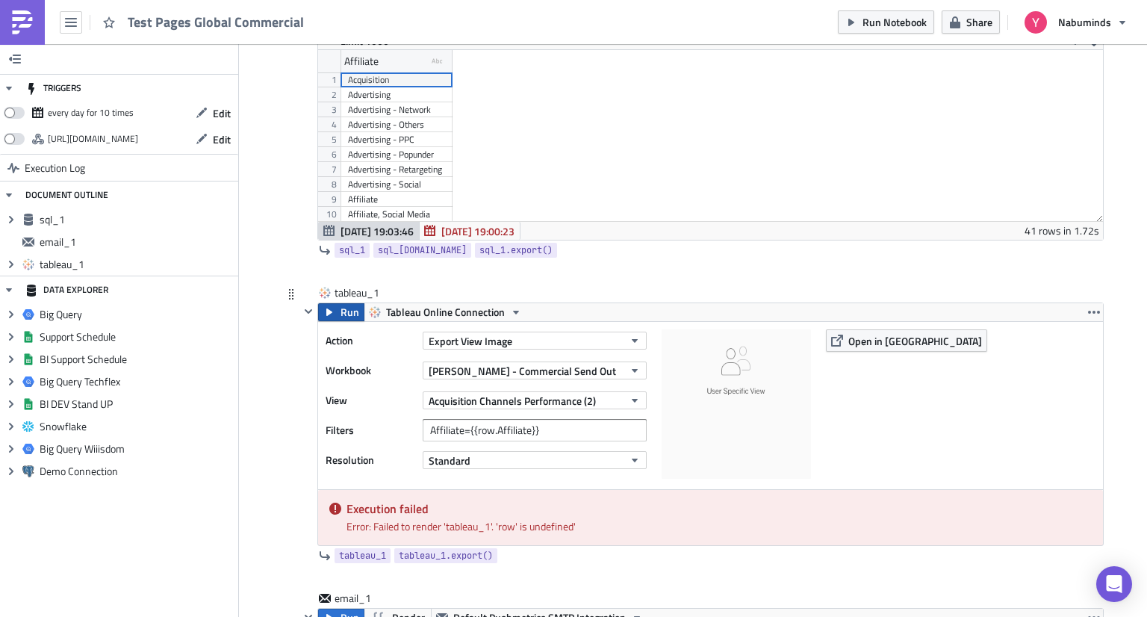
click at [340, 317] on span "Run" at bounding box center [349, 312] width 19 height 18
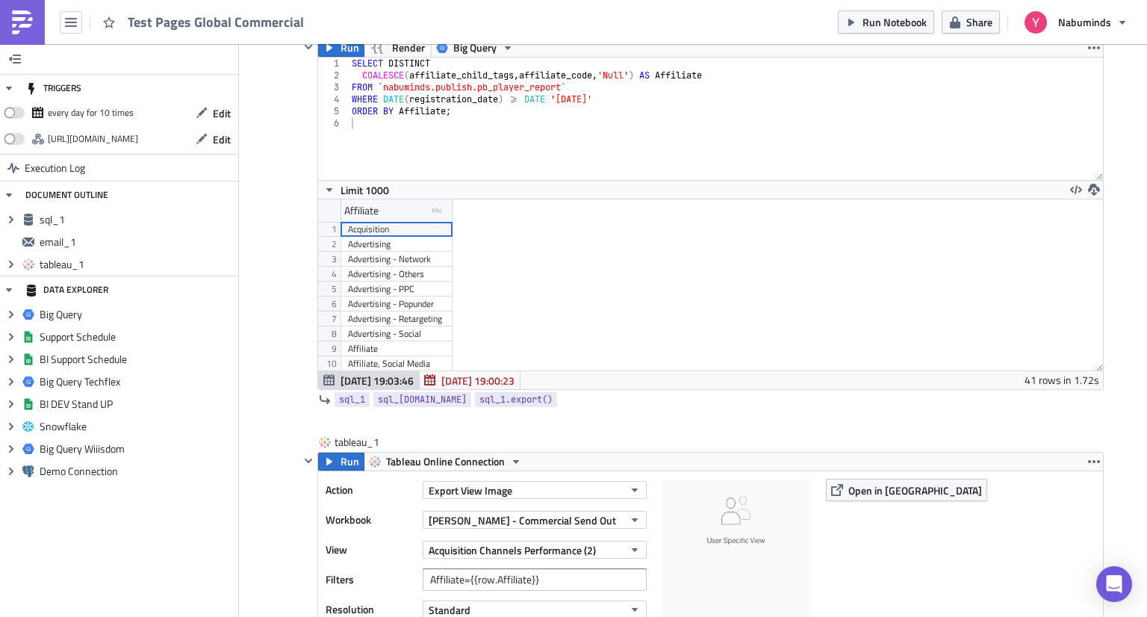
scroll to position [75, 0]
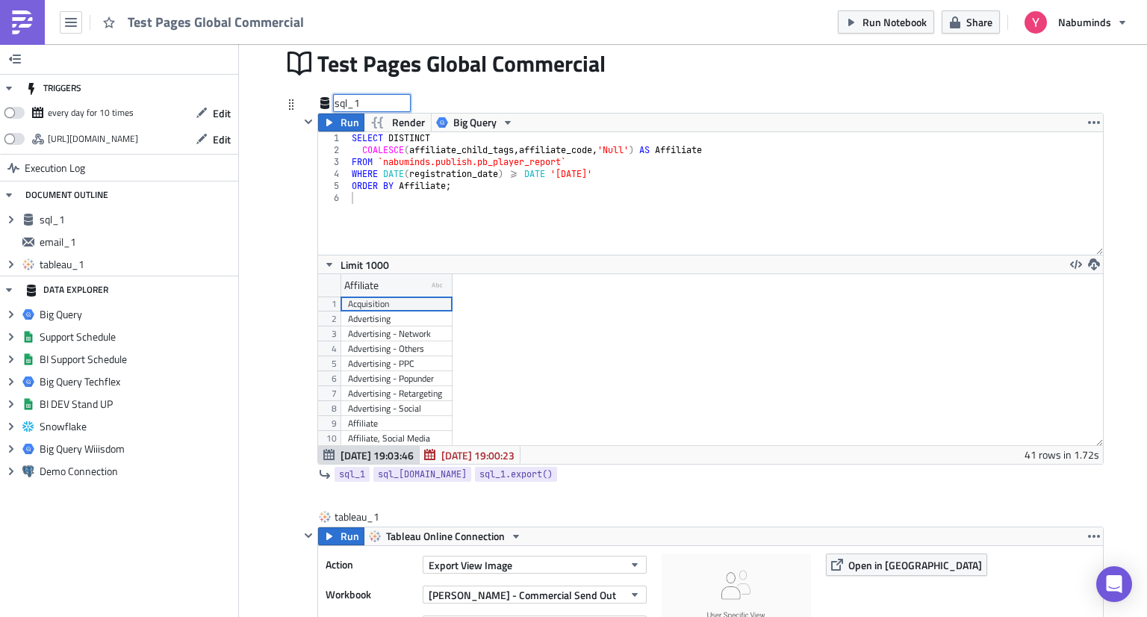
click at [343, 106] on div "sql_1 sql_1" at bounding box center [371, 103] width 75 height 15
click at [343, 106] on input "sql_1" at bounding box center [371, 103] width 75 height 15
type input "row"
click at [331, 126] on button "Run" at bounding box center [341, 122] width 46 height 18
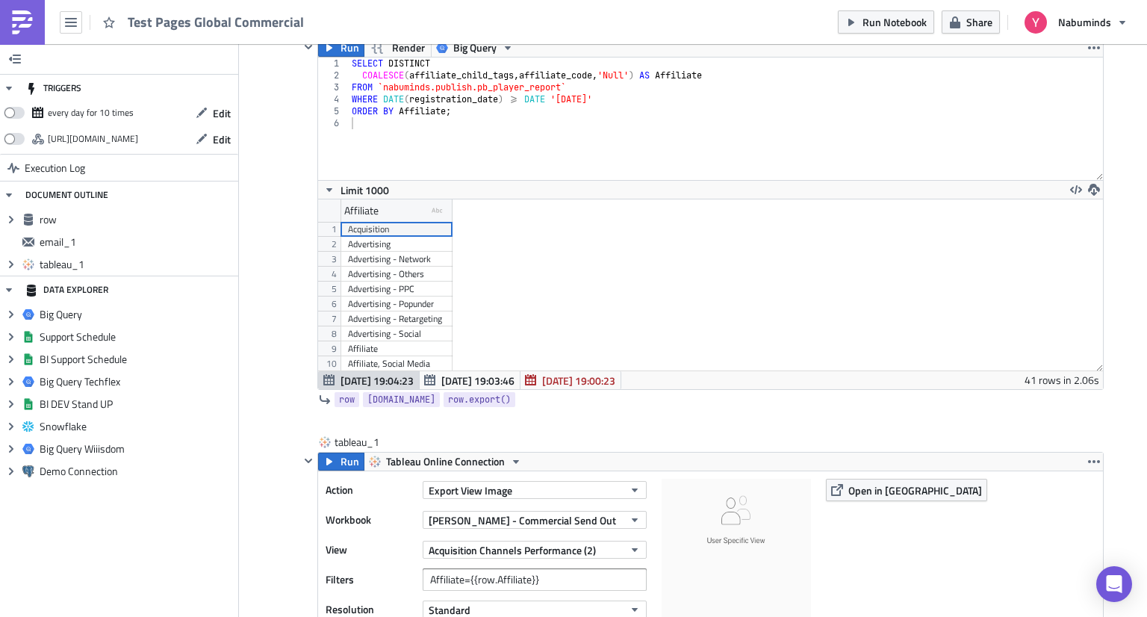
scroll to position [171, 784]
click at [331, 467] on button "Run" at bounding box center [341, 461] width 46 height 18
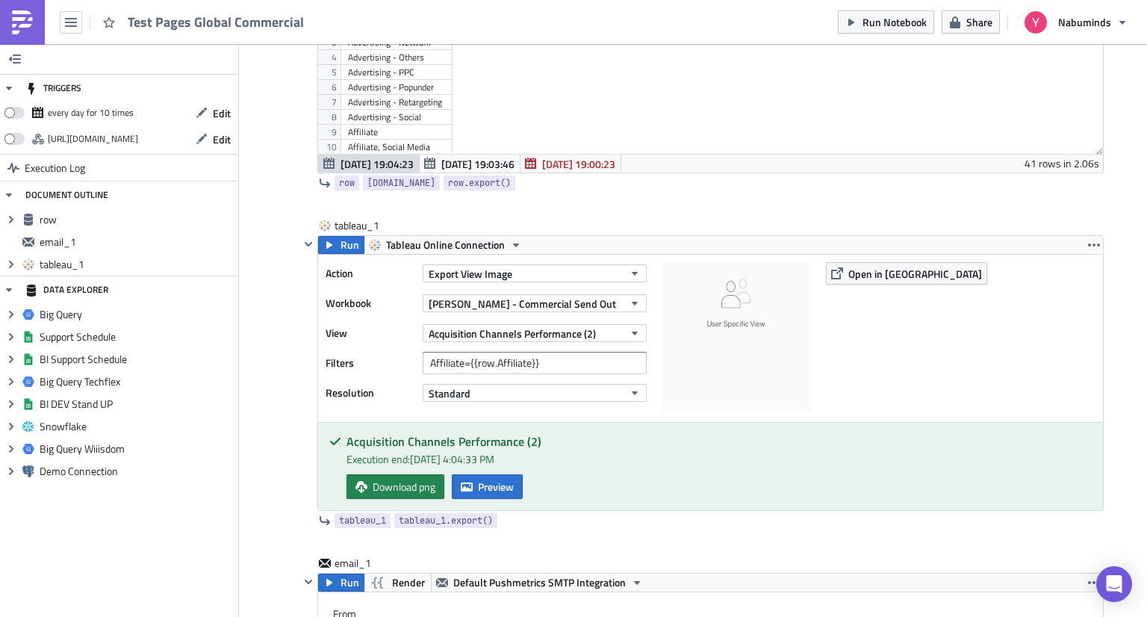
scroll to position [373, 0]
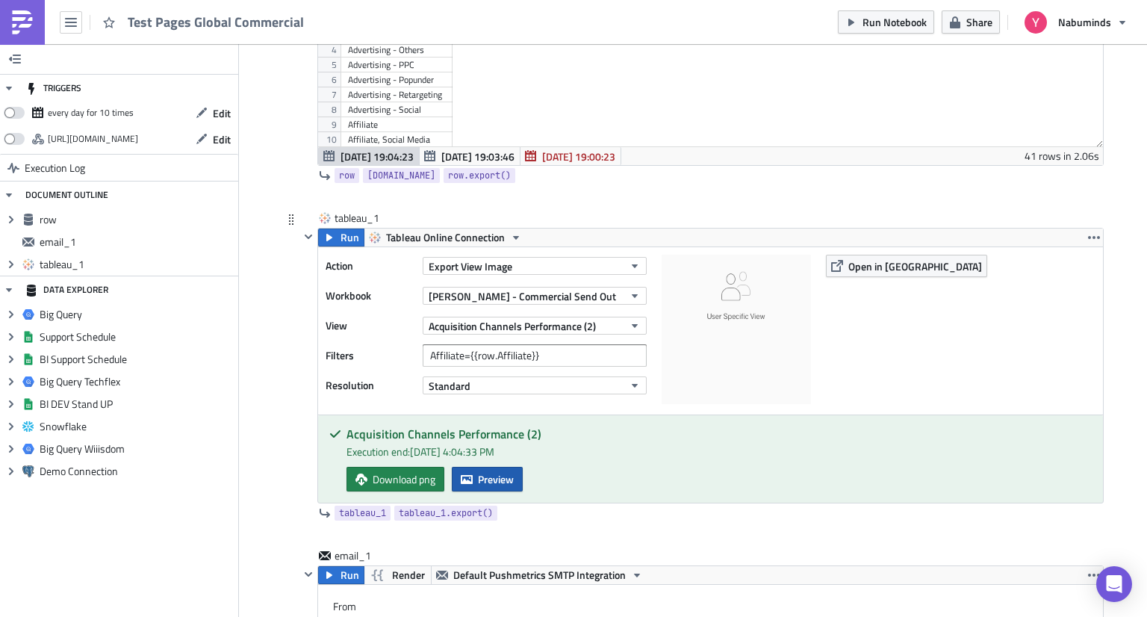
click at [502, 480] on span "Preview" at bounding box center [496, 479] width 36 height 16
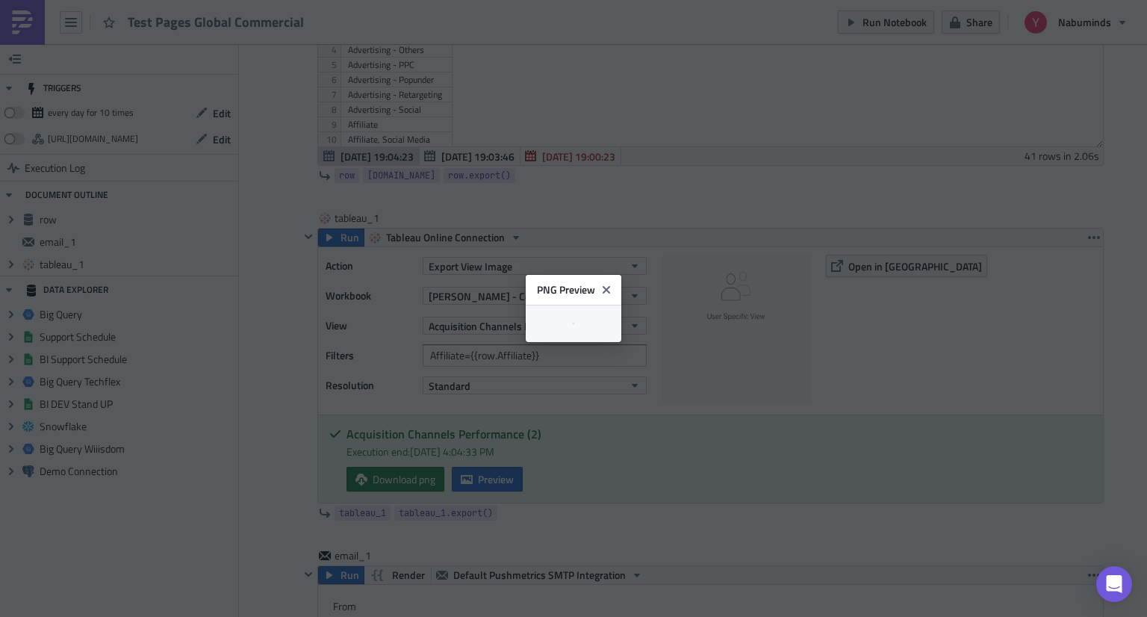
scroll to position [0, 0]
click at [615, 279] on icon "Close" at bounding box center [611, 282] width 7 height 7
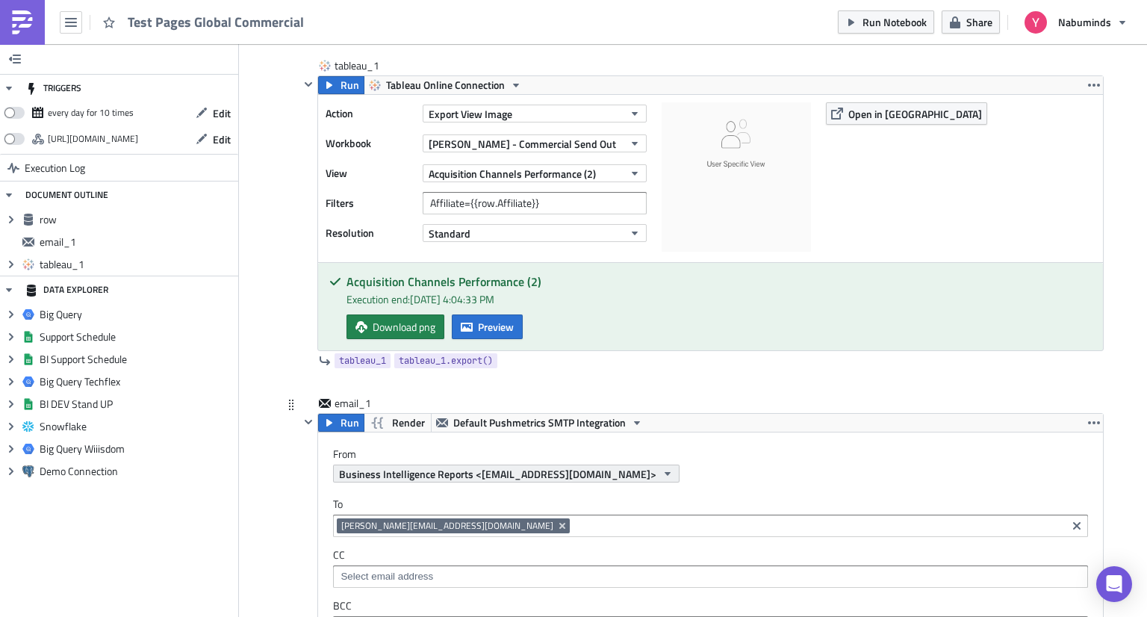
scroll to position [597, 0]
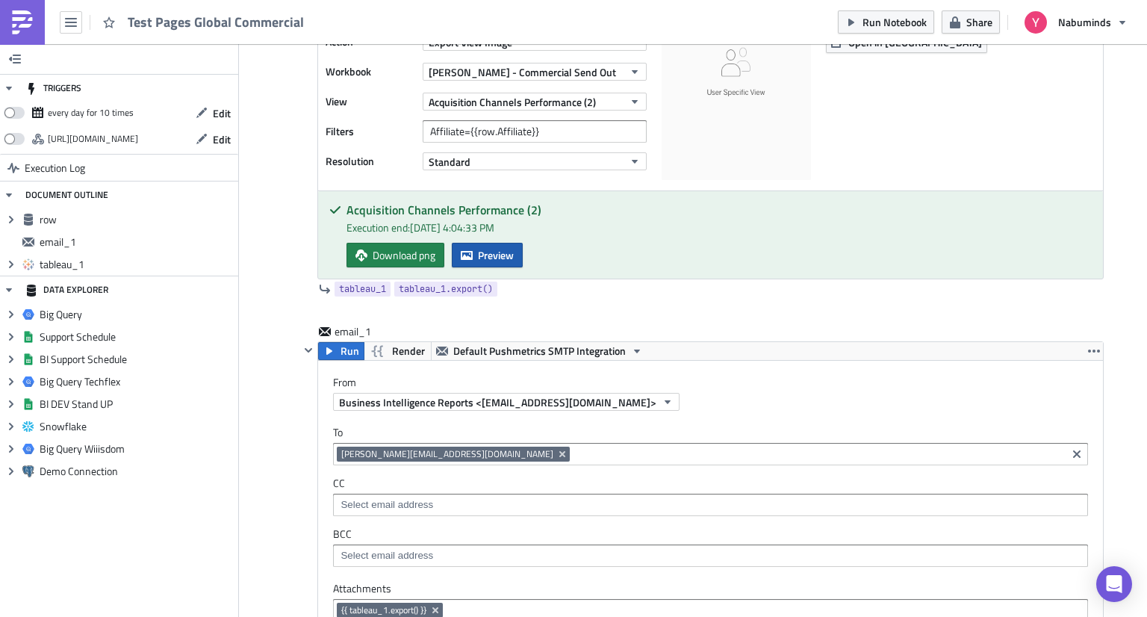
click at [478, 260] on span "Preview" at bounding box center [496, 255] width 36 height 16
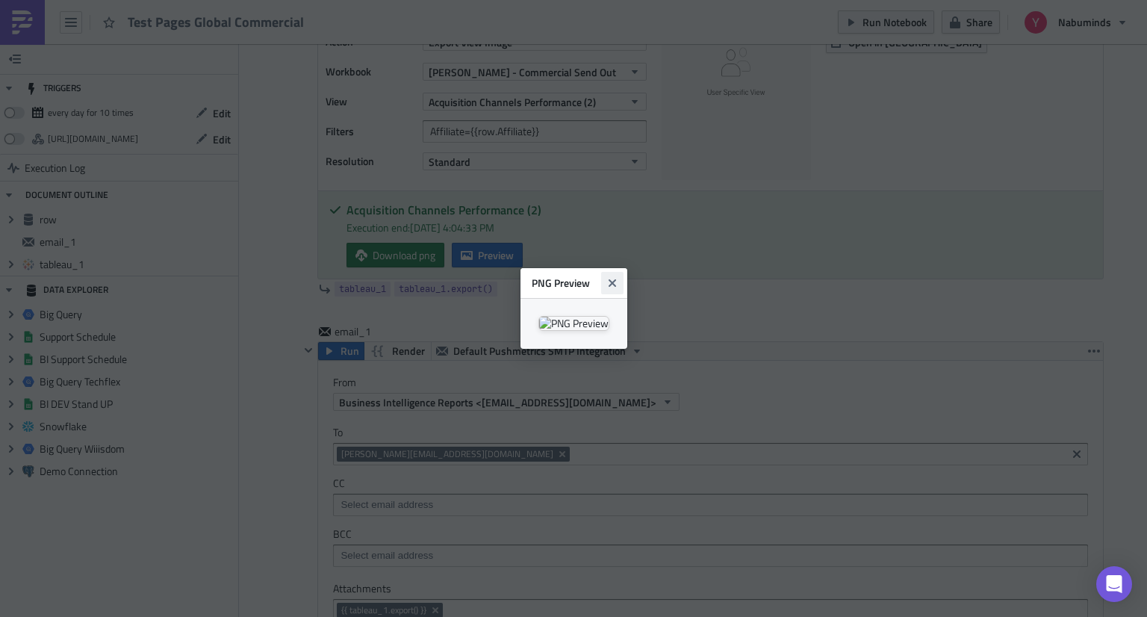
click at [618, 277] on icon "Close" at bounding box center [612, 283] width 12 height 12
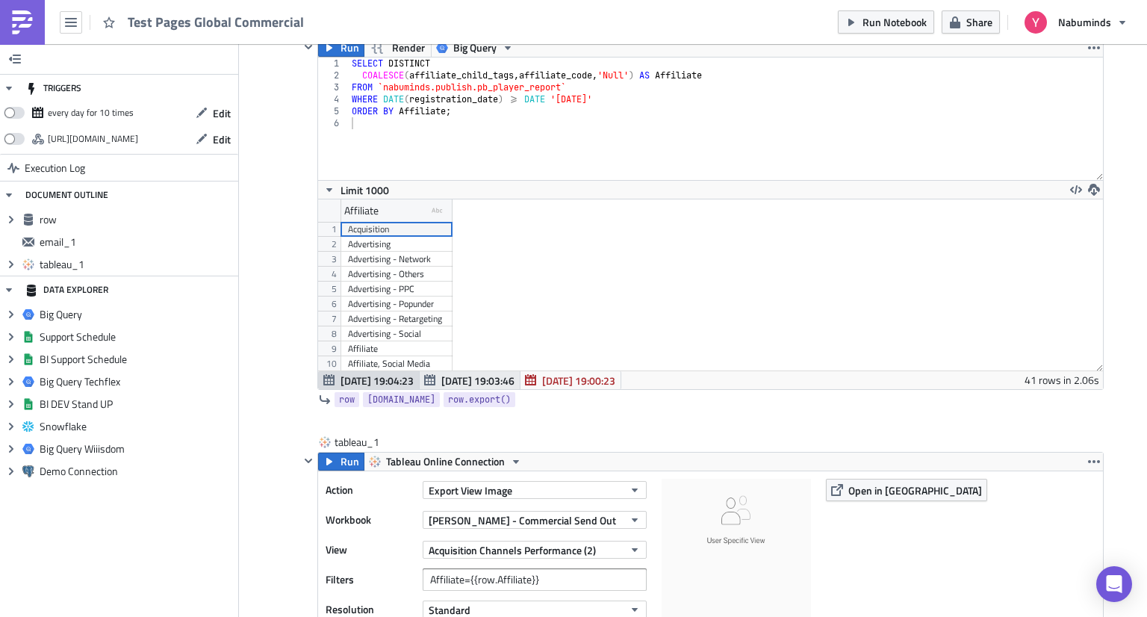
scroll to position [448, 0]
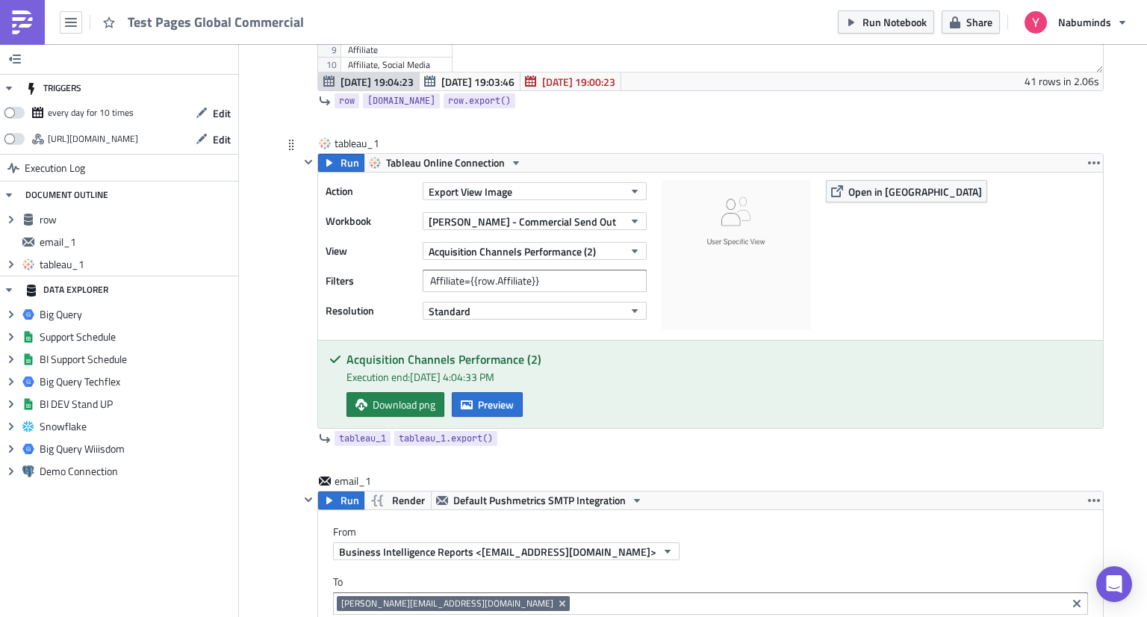
drag, startPoint x: 582, startPoint y: 264, endPoint x: 581, endPoint y: 272, distance: 9.0
click at [582, 264] on div "Action Export View Image Workbook [PERSON_NAME] - Commercial Send Out View Acqu…" at bounding box center [489, 256] width 328 height 152
click at [581, 275] on input "Affiliate={{row.Affiliate}}" at bounding box center [535, 281] width 224 height 22
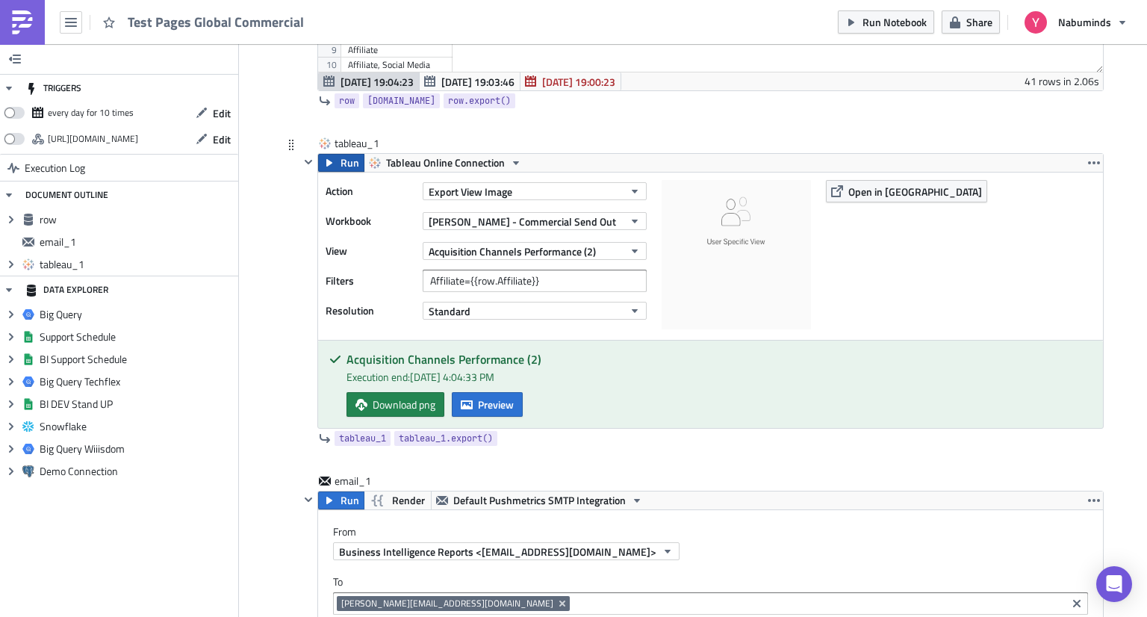
click at [345, 161] on span "Run" at bounding box center [349, 163] width 19 height 18
click at [486, 404] on span "Preview" at bounding box center [496, 404] width 36 height 16
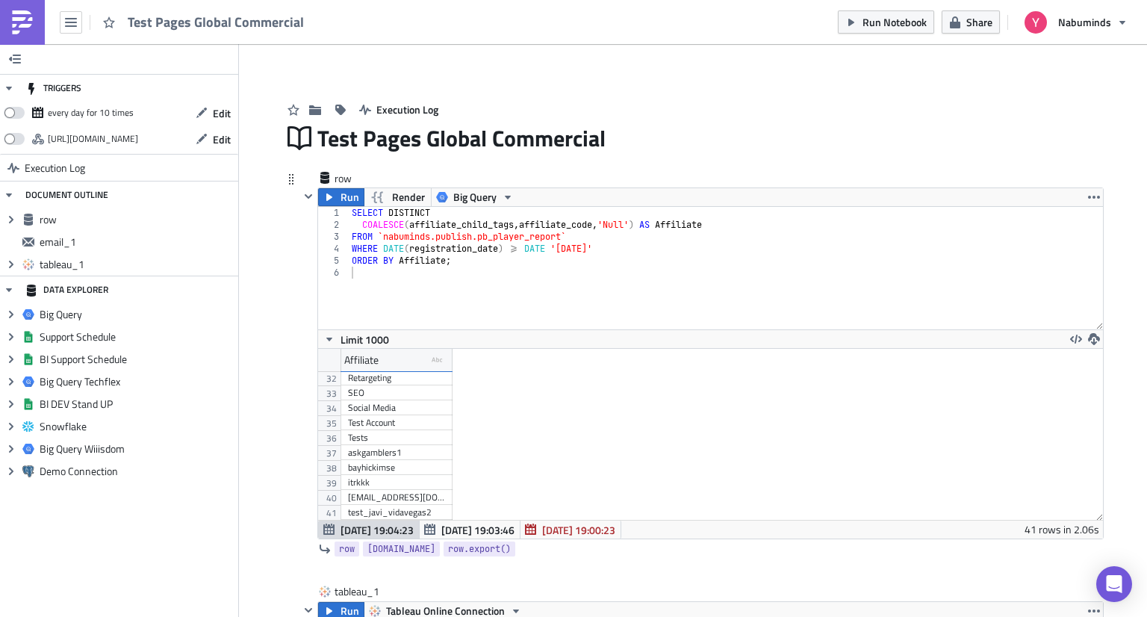
scroll to position [463, 0]
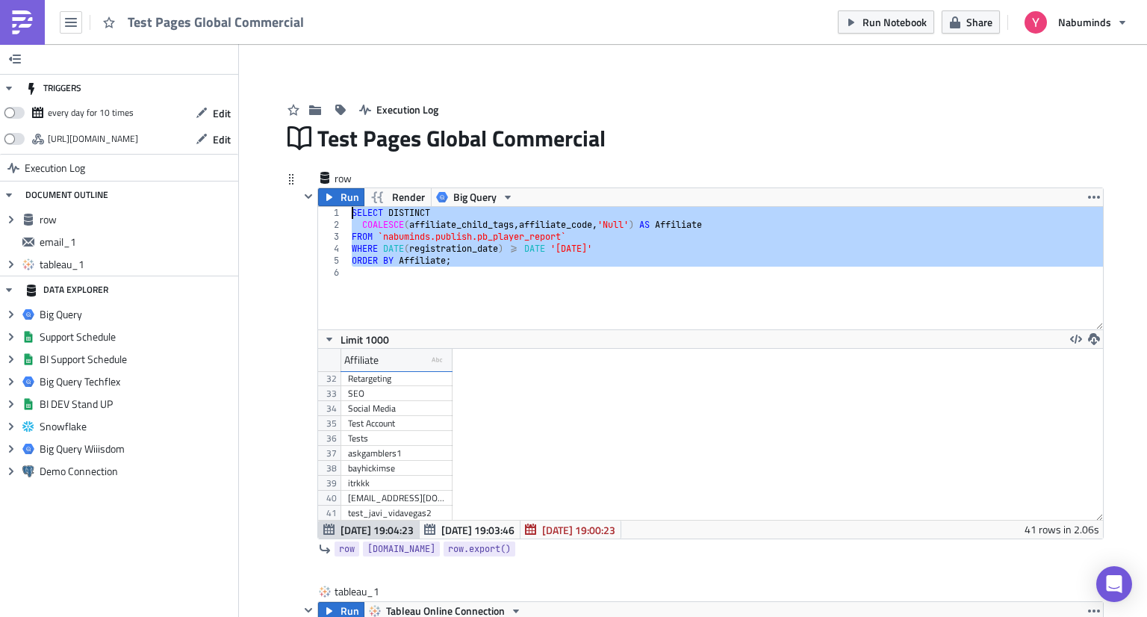
drag, startPoint x: 399, startPoint y: 290, endPoint x: 335, endPoint y: 212, distance: 101.3
click at [335, 212] on div "1 2 3 4 5 6 SELECT DISTINCT COALESCE ( affiliate_child_tags , affiliate_code , …" at bounding box center [710, 268] width 785 height 122
click at [538, 263] on div "SELECT DISTINCT COALESCE ( affiliate_child_tags , affiliate_code , 'Null' ) AS …" at bounding box center [726, 268] width 754 height 122
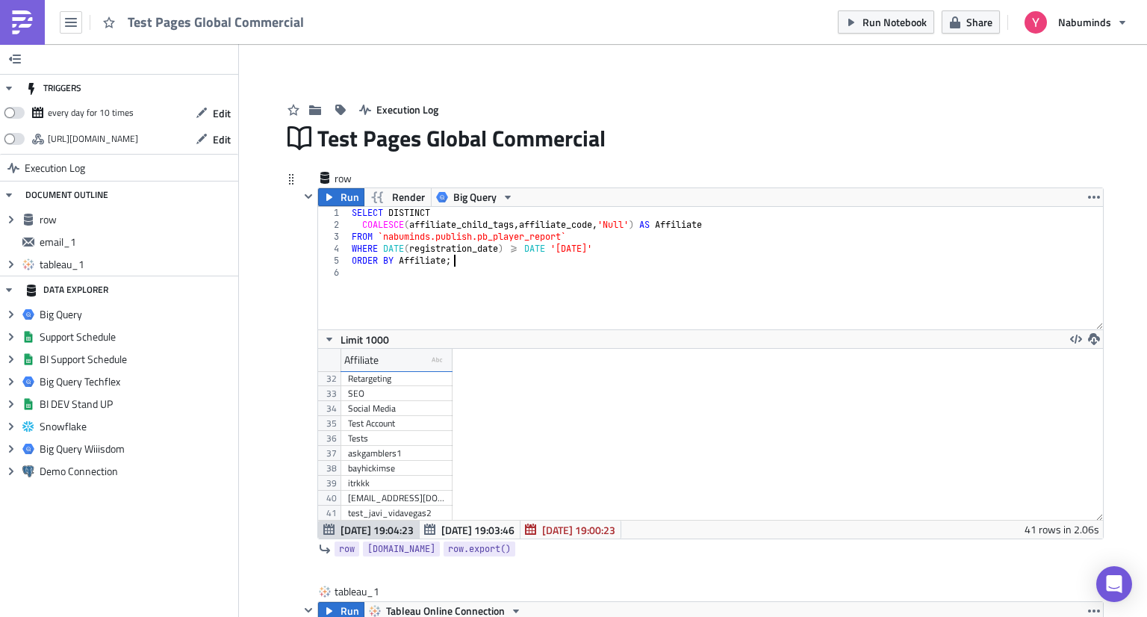
type textarea "ORDER BY Affiliate;"
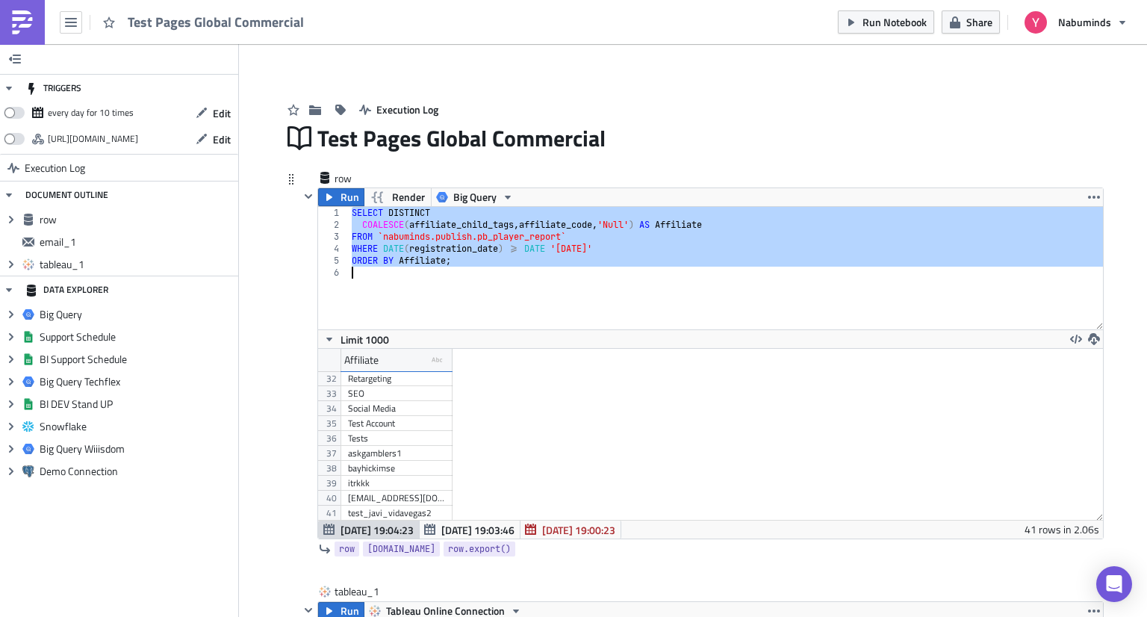
paste textarea
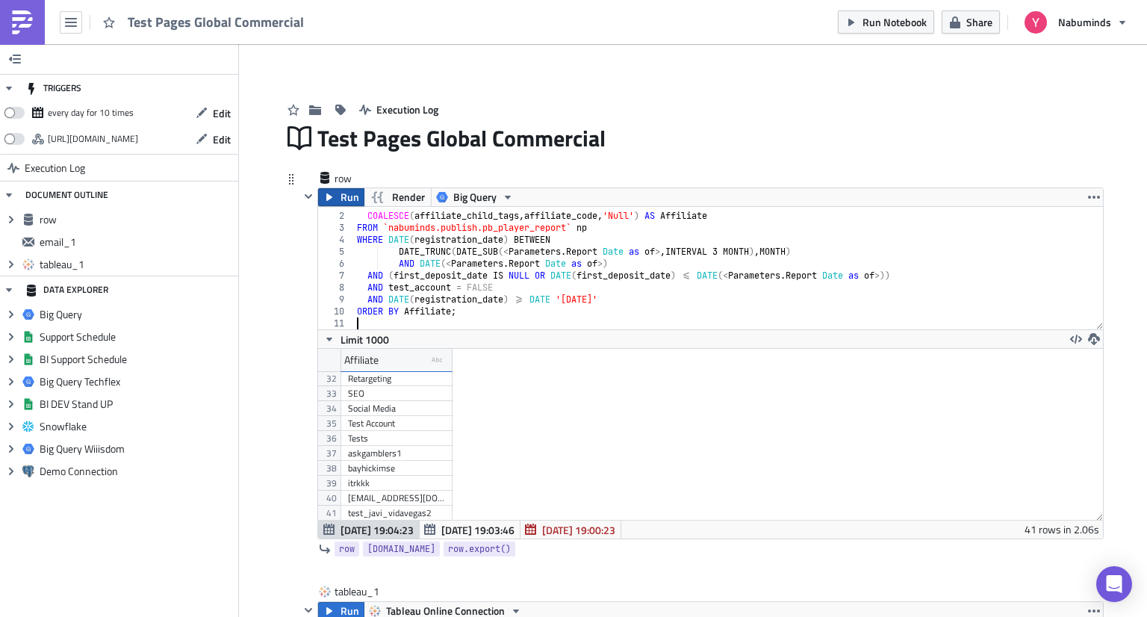
click at [345, 198] on span "Run" at bounding box center [349, 197] width 19 height 18
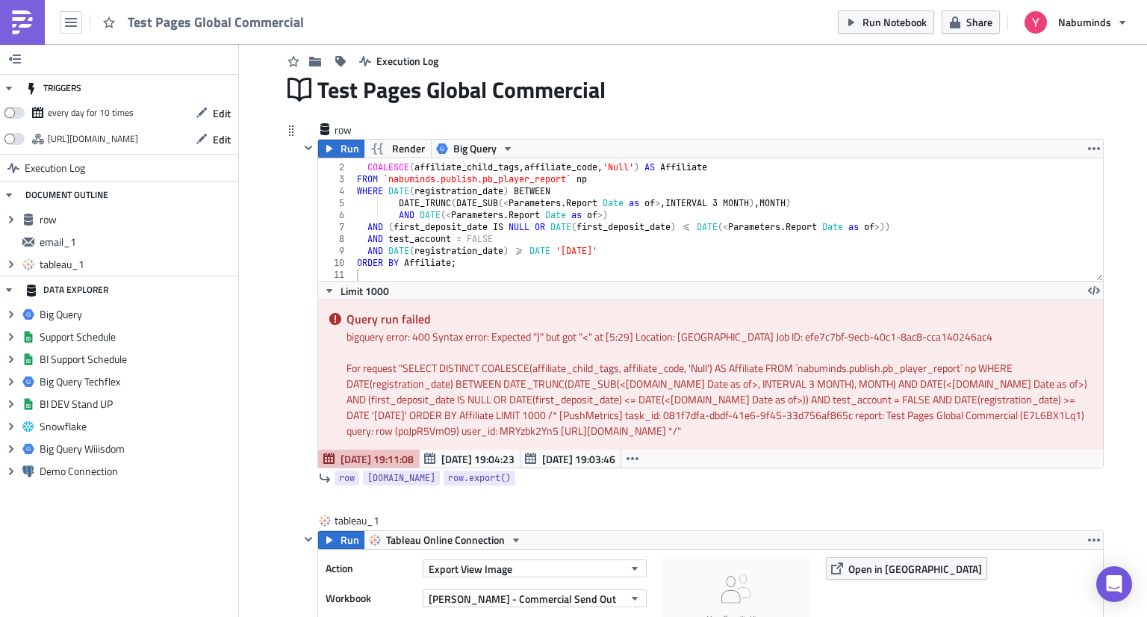
scroll to position [75, 0]
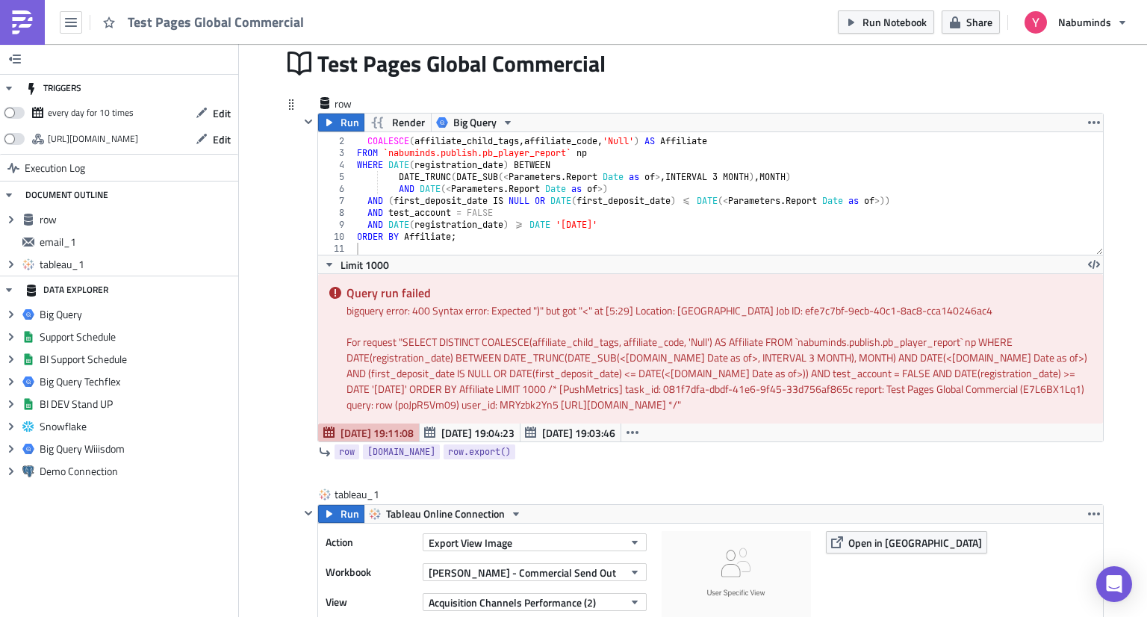
type textarea "AND (first_deposit_date IS NULL OR DATE(first_deposit_date) <= DATE(<[DOMAIN_NA…"
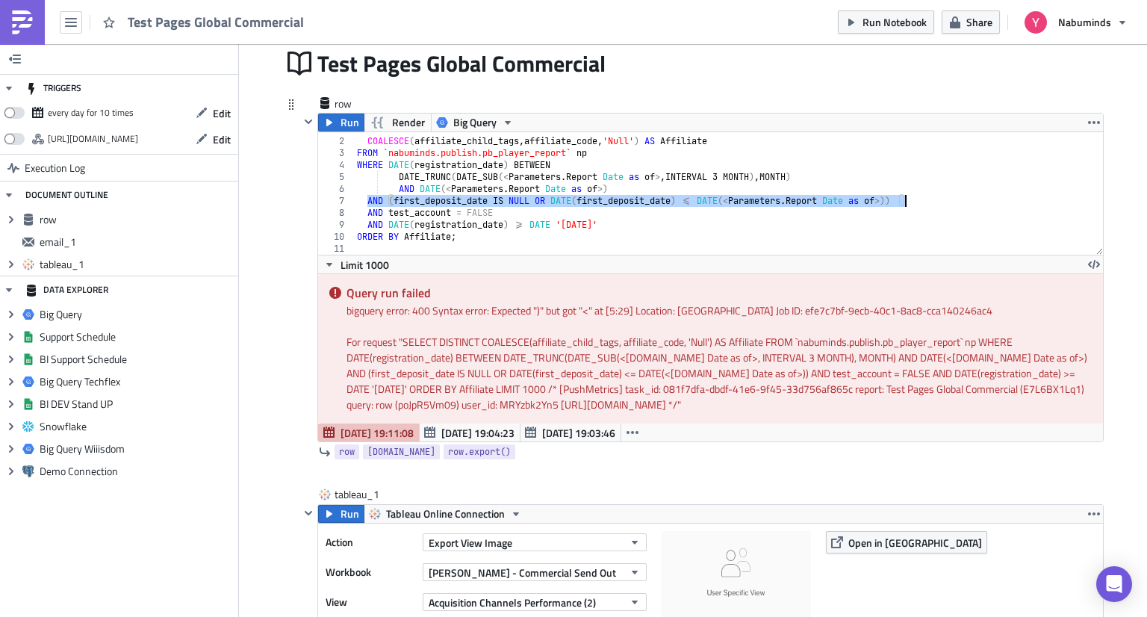
drag, startPoint x: 359, startPoint y: 200, endPoint x: 904, endPoint y: 206, distance: 545.0
click at [904, 206] on div "SELECT DISTINCT COALESCE ( affiliate_child_tags , affiliate_code , 'Null' ) AS …" at bounding box center [723, 196] width 738 height 146
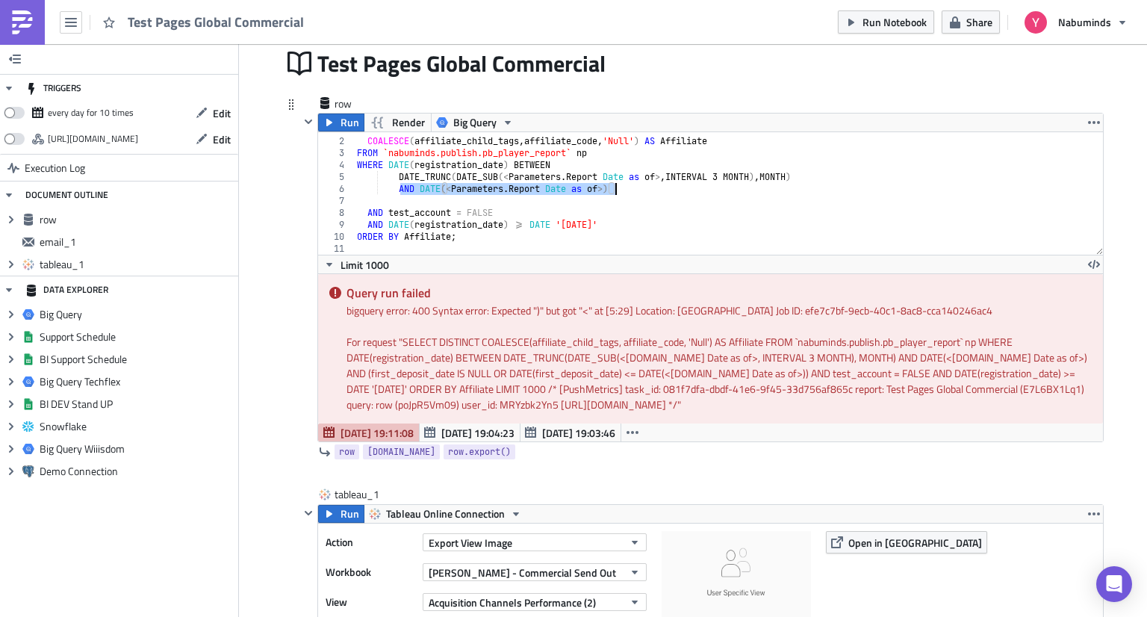
drag, startPoint x: 394, startPoint y: 191, endPoint x: 609, endPoint y: 190, distance: 215.0
click at [609, 190] on div "SELECT DISTINCT COALESCE ( affiliate_child_tags , affiliate_code , 'Null' ) AS …" at bounding box center [723, 196] width 738 height 146
type textarea "AND DATE(<[DOMAIN_NAME] Date as of>)"
click at [340, 122] on span "Run" at bounding box center [349, 122] width 19 height 18
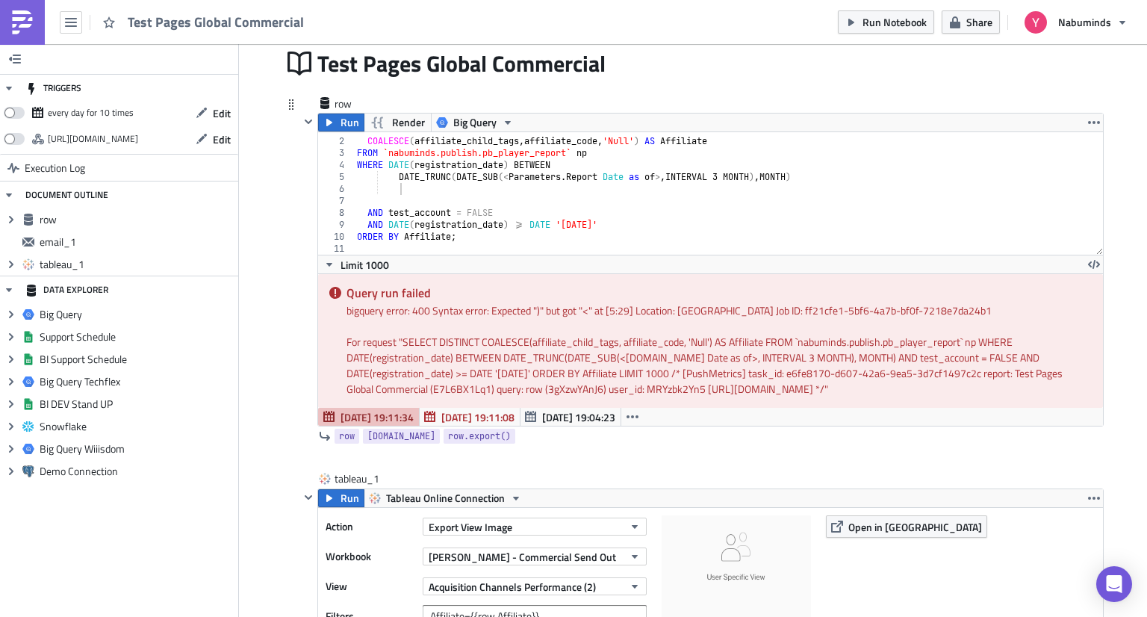
click at [577, 195] on div "SELECT DISTINCT COALESCE ( affiliate_child_tags , affiliate_code , 'Null' ) AS …" at bounding box center [723, 196] width 738 height 146
drag, startPoint x: 392, startPoint y: 177, endPoint x: 835, endPoint y: 180, distance: 442.7
click at [835, 180] on div "SELECT DISTINCT COALESCE ( affiliate_child_tags , affiliate_code , 'Null' ) AS …" at bounding box center [723, 196] width 738 height 146
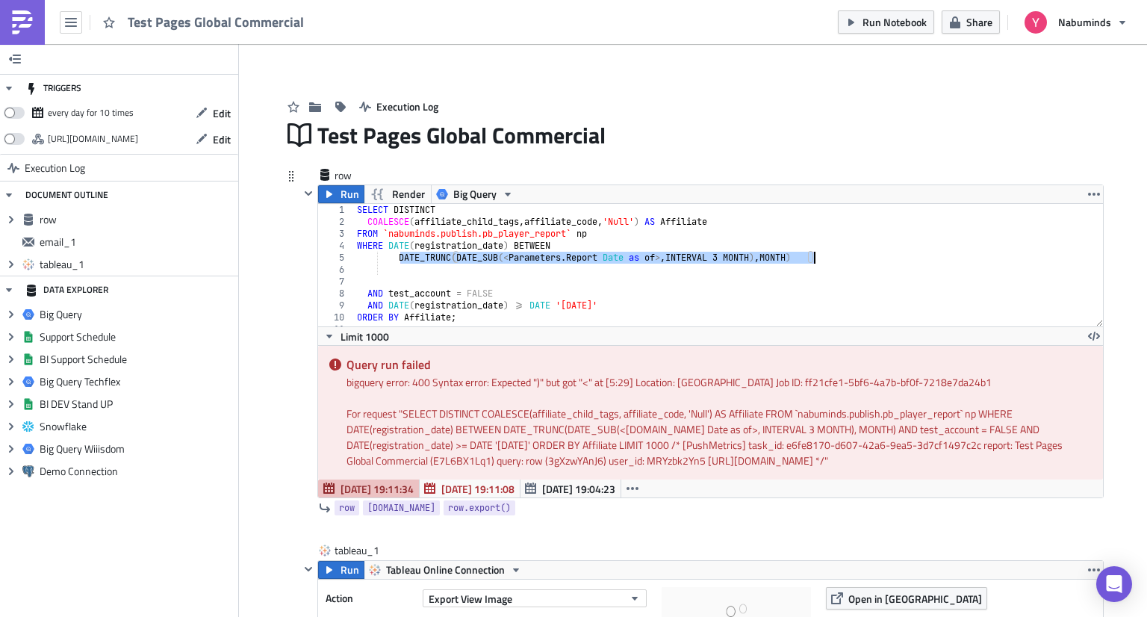
scroll to position [0, 0]
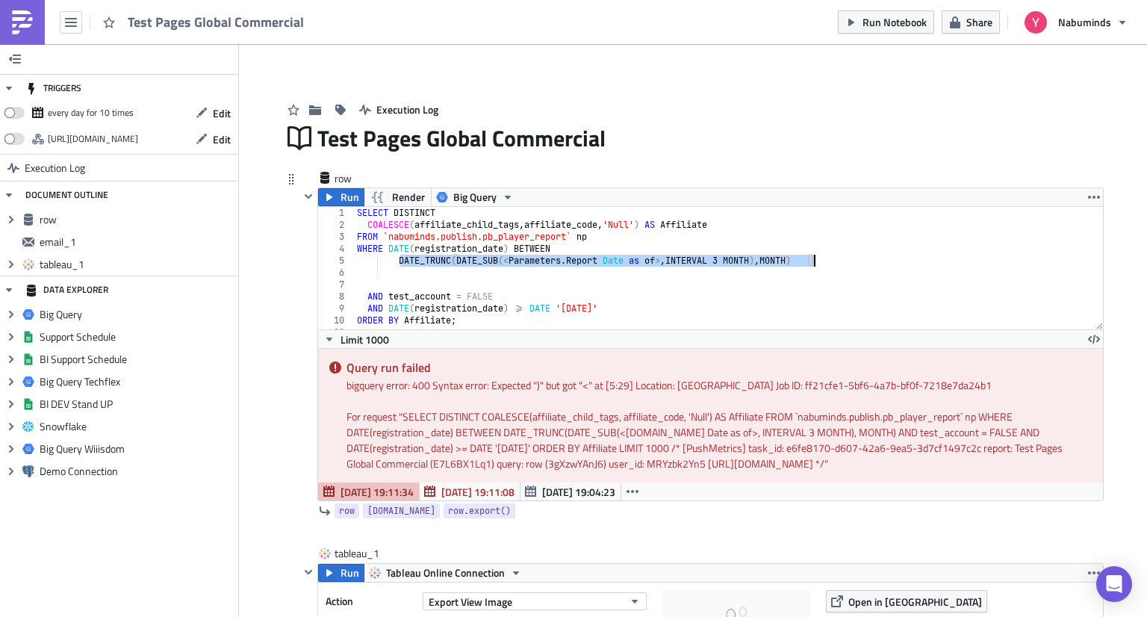
click at [392, 240] on div "SELECT DISTINCT COALESCE ( affiliate_child_tags , affiliate_code , 'Null' ) AS …" at bounding box center [723, 280] width 738 height 146
type textarea "FROM `nabuminds.publish.pb_player_report` np"
click at [387, 275] on div "SELECT DISTINCT COALESCE ( affiliate_child_tags , affiliate_code , 'Null' ) AS …" at bounding box center [723, 280] width 738 height 146
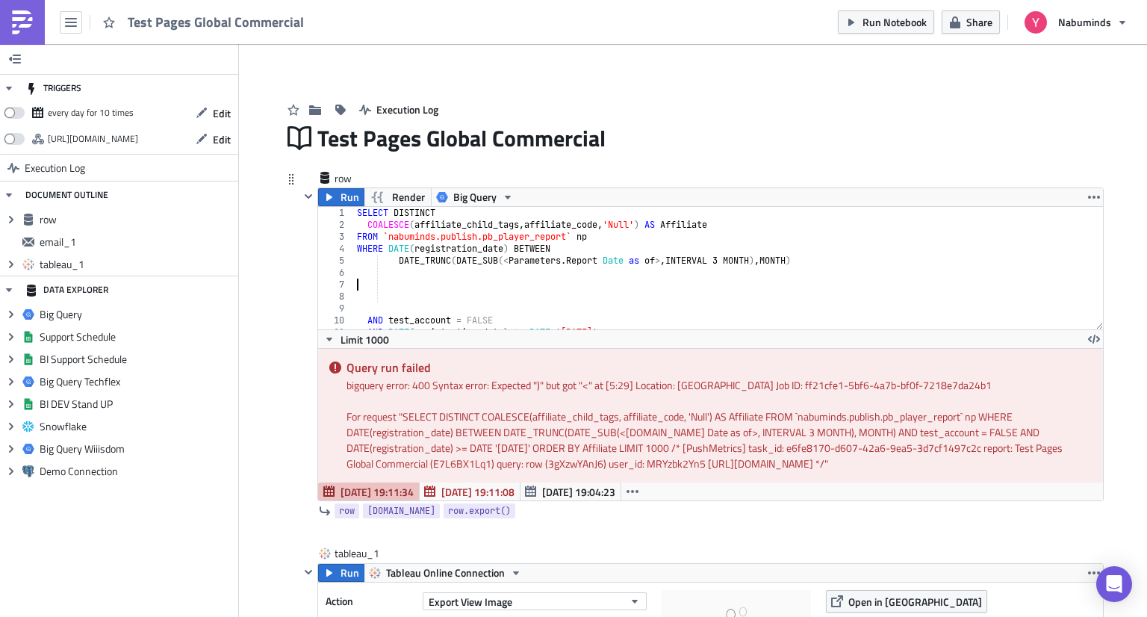
paste textarea "on np.player_id = aa.player_id"
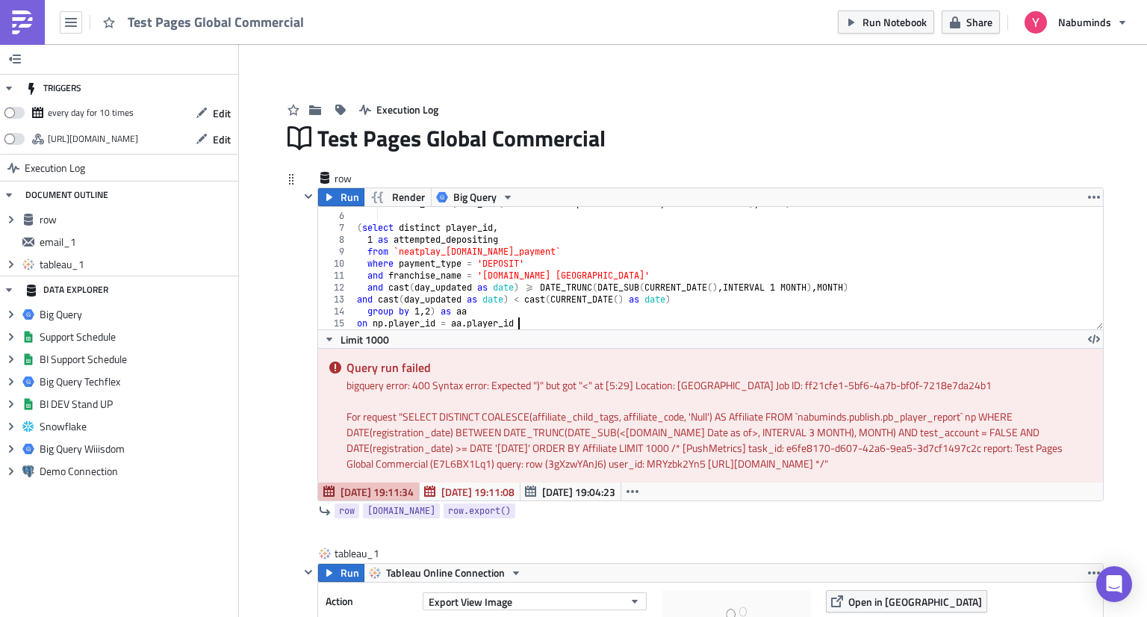
scroll to position [57, 0]
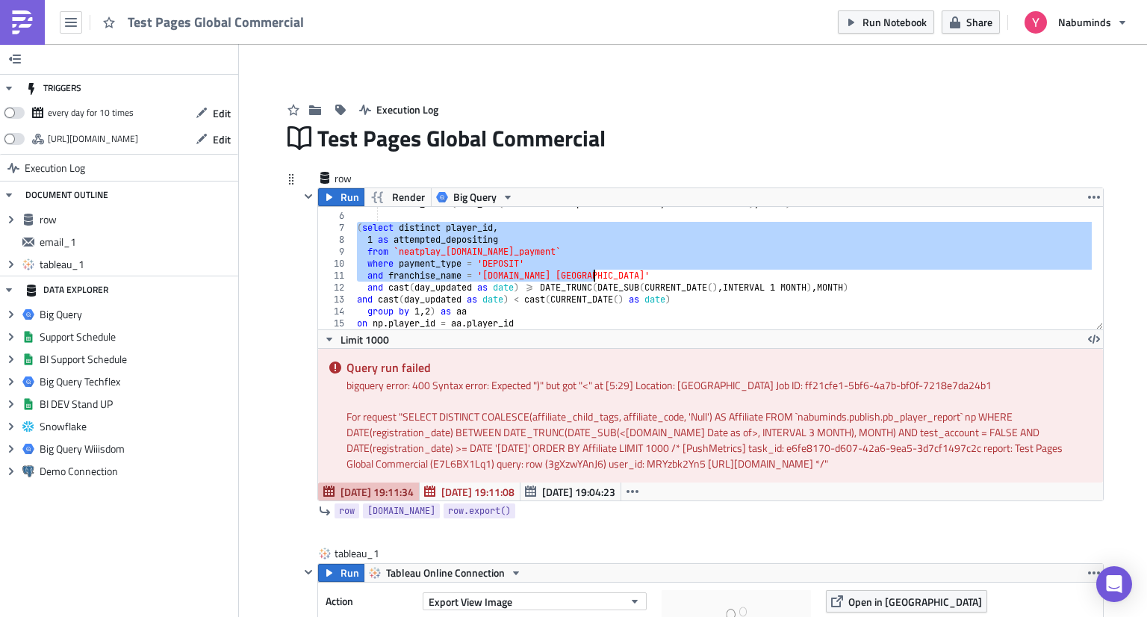
drag, startPoint x: 350, startPoint y: 227, endPoint x: 602, endPoint y: 273, distance: 255.8
click at [602, 273] on div "DATE_TRUNC ( DATE_SUB ( < Parameters . Report Date as of > , INTERVAL 3 MONTH )…" at bounding box center [723, 271] width 738 height 146
type textarea "where payment_type = 'DEPOSIT' and franchise_name = '[DOMAIN_NAME] [GEOGRAPHIC_…"
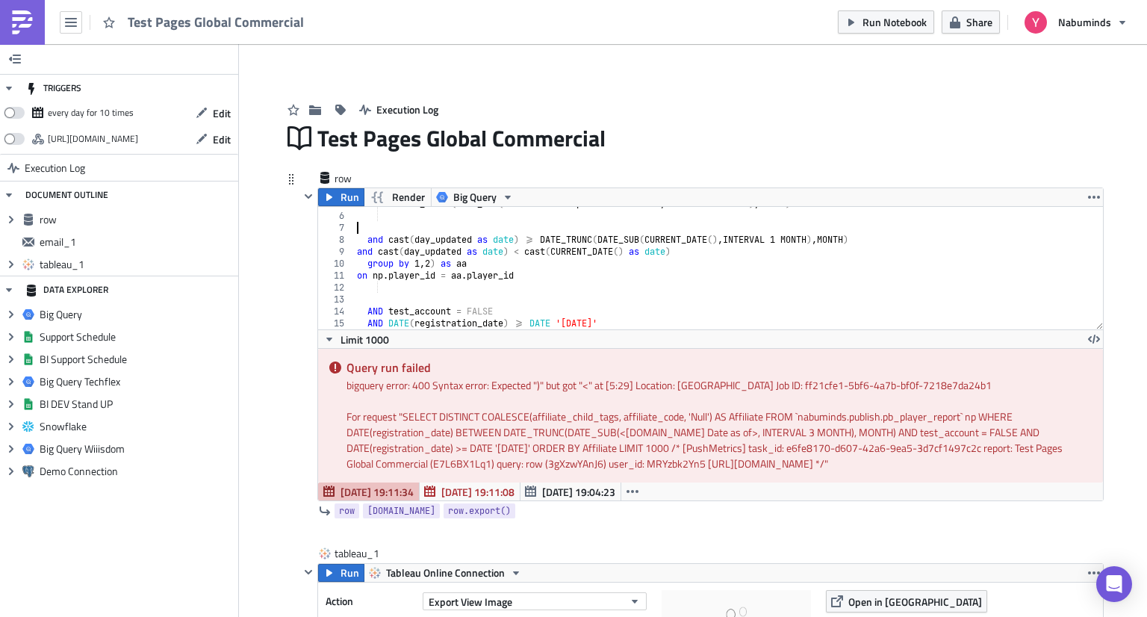
scroll to position [0, 0]
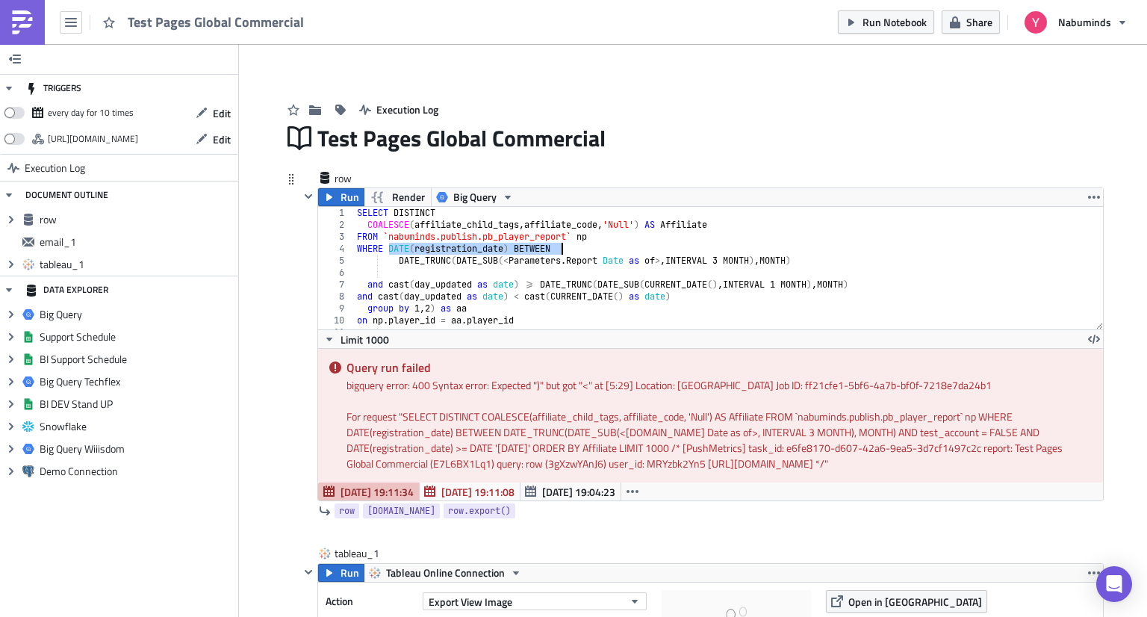
drag, startPoint x: 423, startPoint y: 246, endPoint x: 562, endPoint y: 246, distance: 139.6
click at [562, 246] on div "SELECT DISTINCT COALESCE ( affiliate_child_tags , affiliate_code , 'Null' ) AS …" at bounding box center [723, 280] width 738 height 146
type textarea "WHERE DATE(registration_date) BETWEEN"
click at [492, 273] on div "SELECT DISTINCT COALESCE ( affiliate_child_tags , affiliate_code , 'Null' ) AS …" at bounding box center [723, 280] width 738 height 146
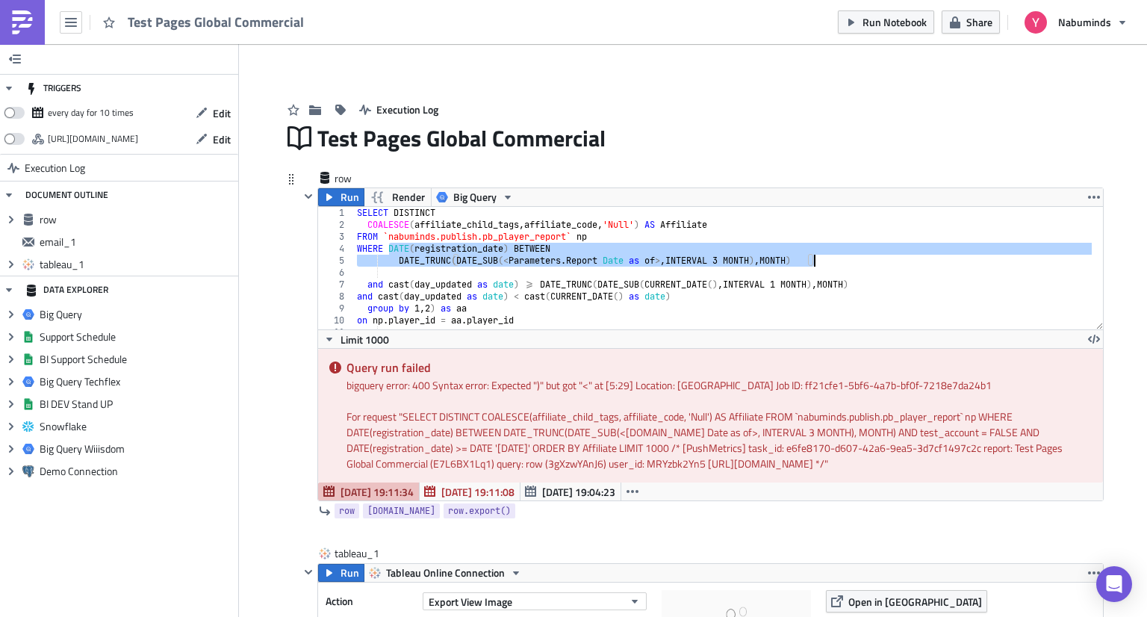
drag, startPoint x: 384, startPoint y: 251, endPoint x: 827, endPoint y: 263, distance: 443.6
click at [827, 263] on div "SELECT DISTINCT COALESCE ( affiliate_child_tags , affiliate_code , 'Null' ) AS …" at bounding box center [723, 280] width 738 height 146
paste textarea "and test_account is false"
type textarea "and test_account is false"
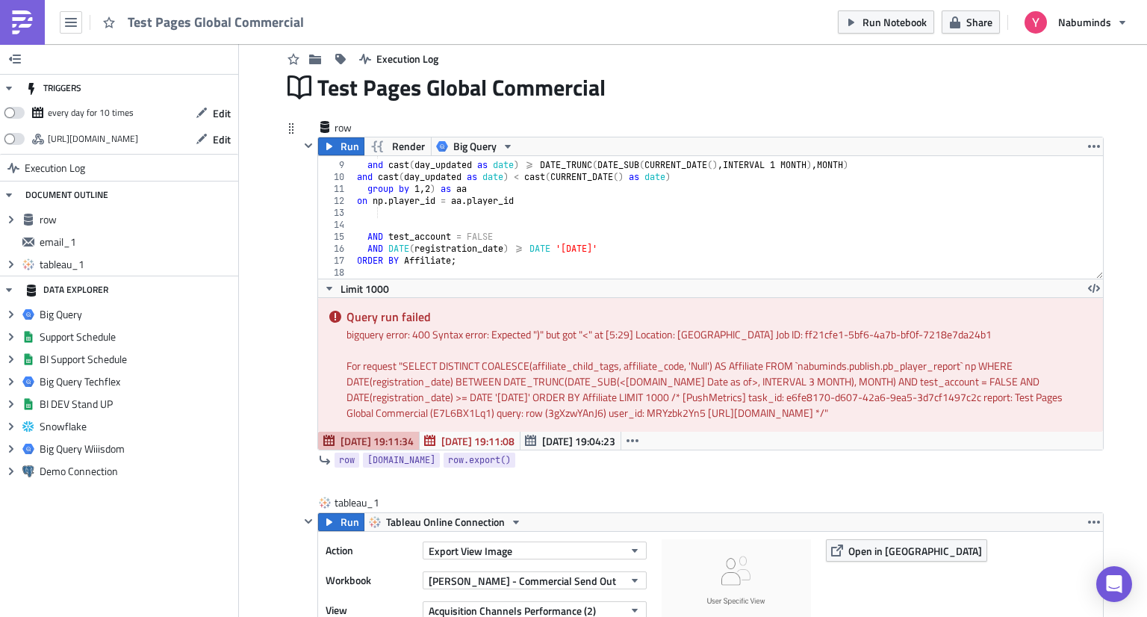
scroll to position [75, 0]
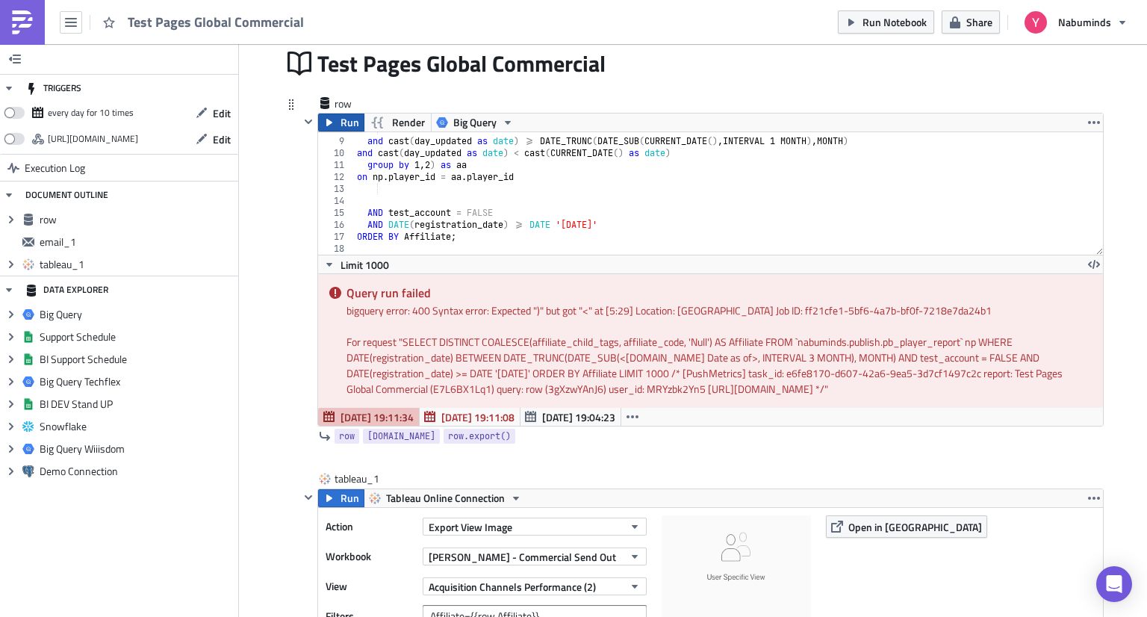
click at [340, 127] on span "Run" at bounding box center [349, 122] width 19 height 18
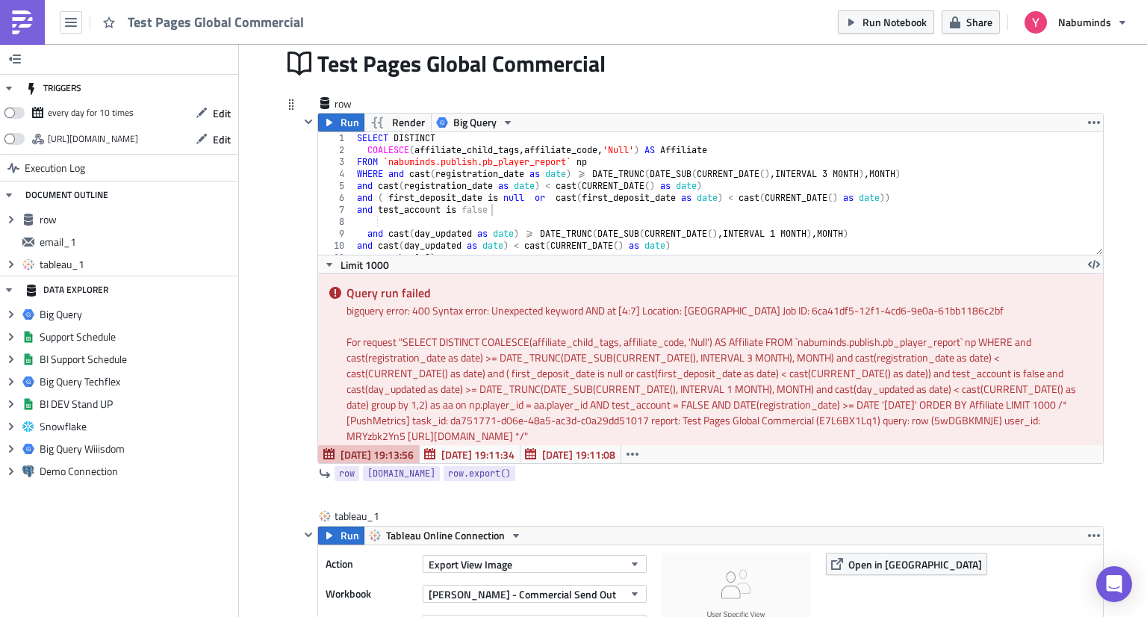
scroll to position [0, 0]
click at [605, 219] on div "SELECT DISTINCT COALESCE ( affiliate_child_tags , affiliate_code , 'Null' ) AS …" at bounding box center [723, 205] width 738 height 146
type textarea "ORDER BY Affiliate;"
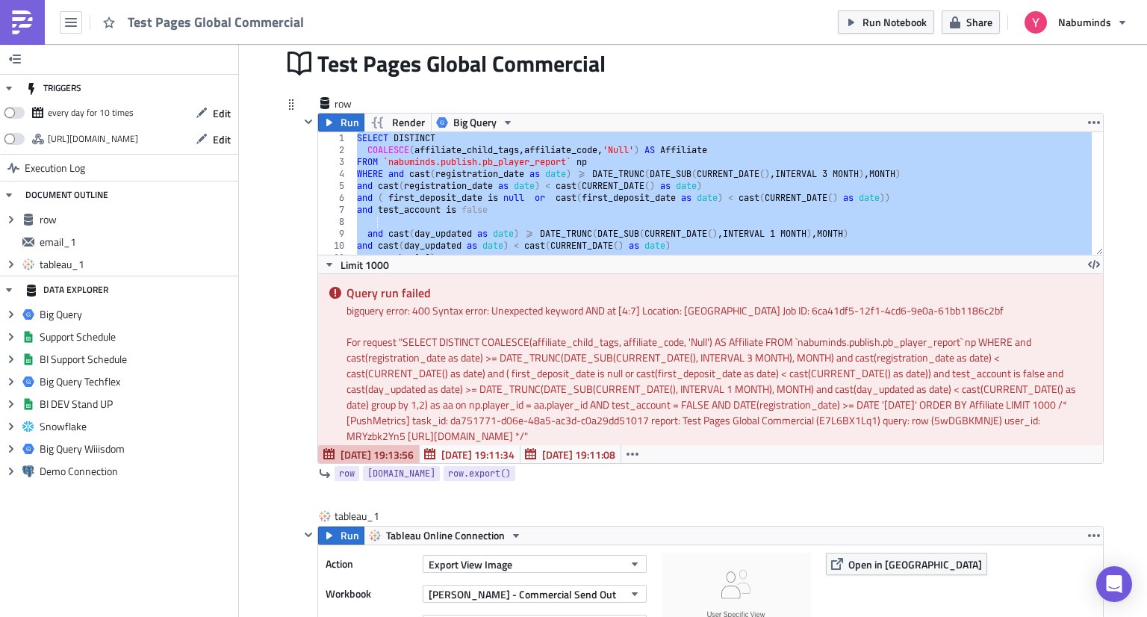
paste textarea
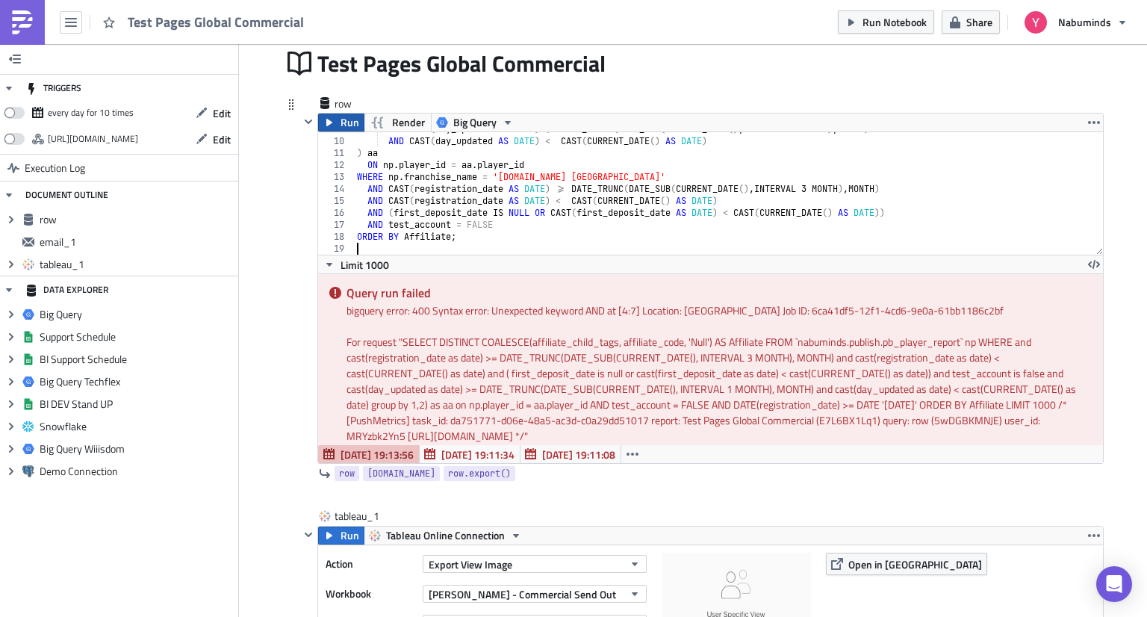
click at [353, 128] on button "Run" at bounding box center [341, 122] width 46 height 18
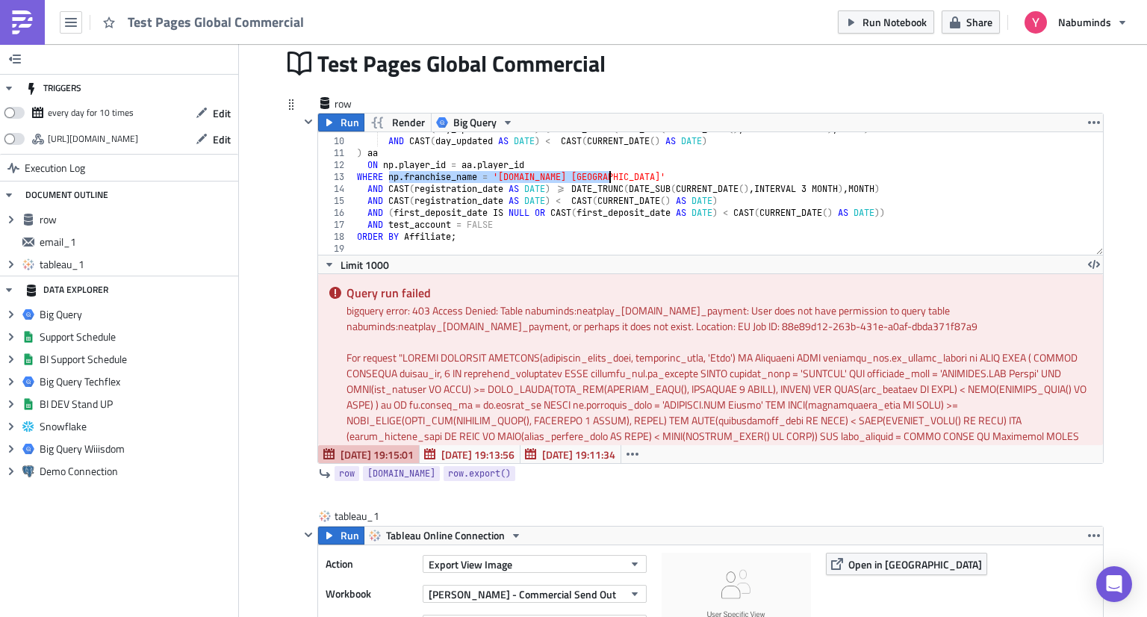
drag, startPoint x: 381, startPoint y: 178, endPoint x: 612, endPoint y: 177, distance: 230.7
click at [612, 177] on div "AND CAST ( day_updated AS DATE ) >= DATE_TRUNC ( DATE_SUB ( CURRENT_DATE ( ) , …" at bounding box center [723, 196] width 738 height 146
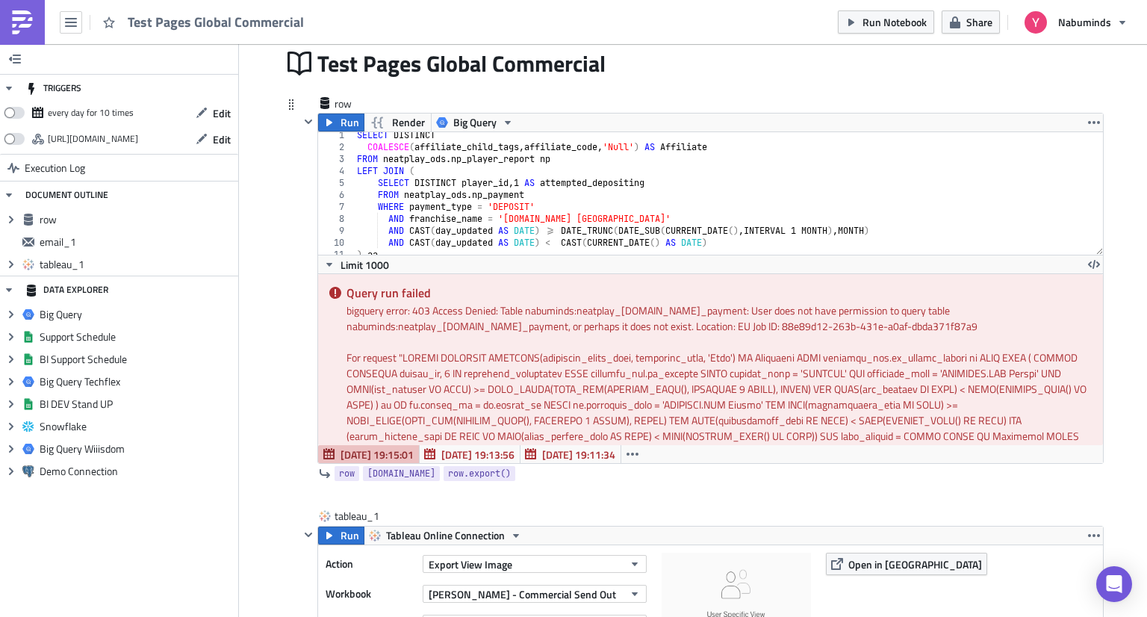
scroll to position [0, 0]
drag, startPoint x: 381, startPoint y: 221, endPoint x: 611, endPoint y: 217, distance: 230.0
click at [611, 217] on div "SELECT DISTINCT COALESCE ( affiliate_child_tags , affiliate_code , 'Null' ) AS …" at bounding box center [723, 205] width 738 height 146
type textarea "AND franchise_name = '[DOMAIN_NAME] [GEOGRAPHIC_DATA]'"
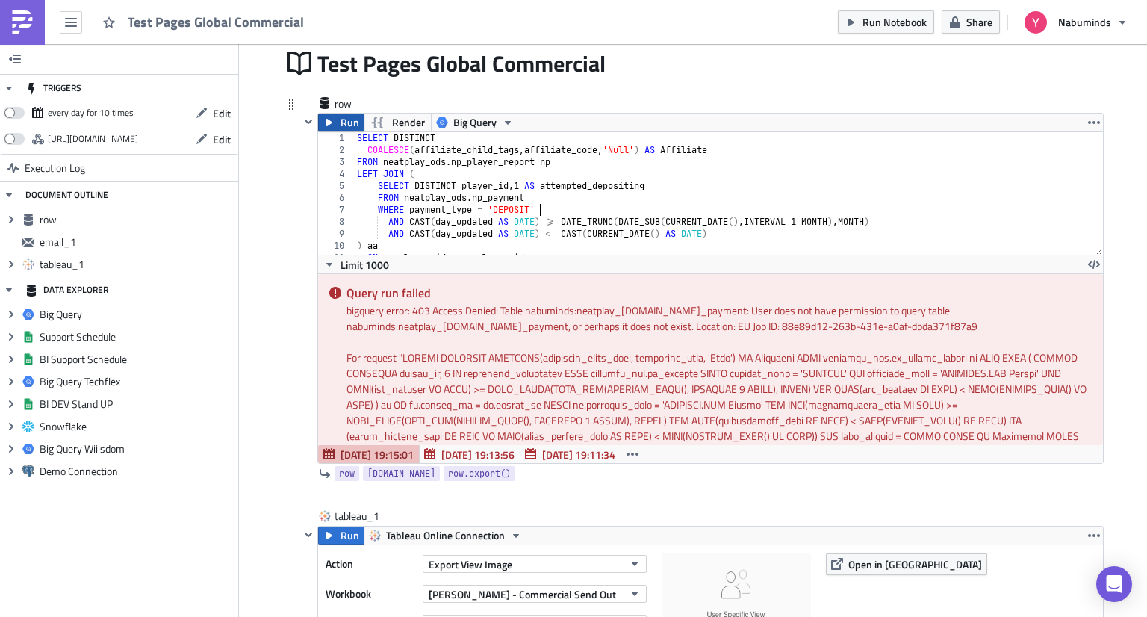
click at [331, 120] on button "Run" at bounding box center [341, 122] width 46 height 18
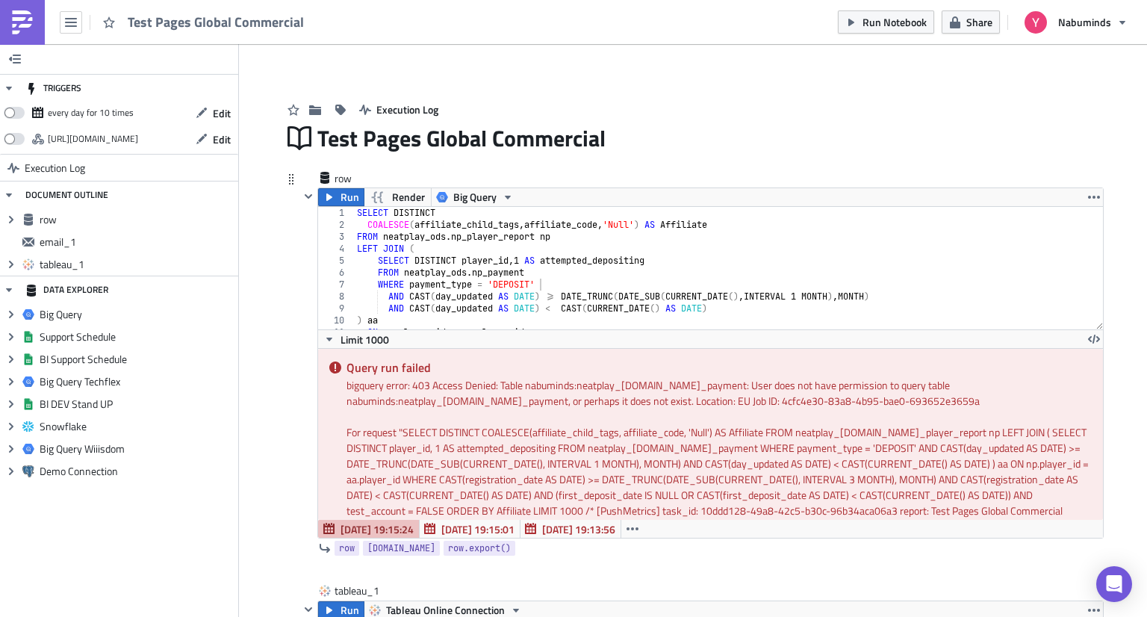
click at [442, 236] on div "SELECT DISTINCT COALESCE ( affiliate_child_tags , affiliate_code , 'Null' ) AS …" at bounding box center [723, 280] width 738 height 146
drag, startPoint x: 379, startPoint y: 236, endPoint x: 535, endPoint y: 238, distance: 156.0
click at [535, 238] on div "SELECT DISTINCT COALESCE ( affiliate_child_tags , affiliate_code , 'Null' ) AS …" at bounding box center [723, 280] width 738 height 146
paste textarea "`nabuminds.publish.pb_player_report`"
click at [340, 191] on span "Run" at bounding box center [349, 197] width 19 height 18
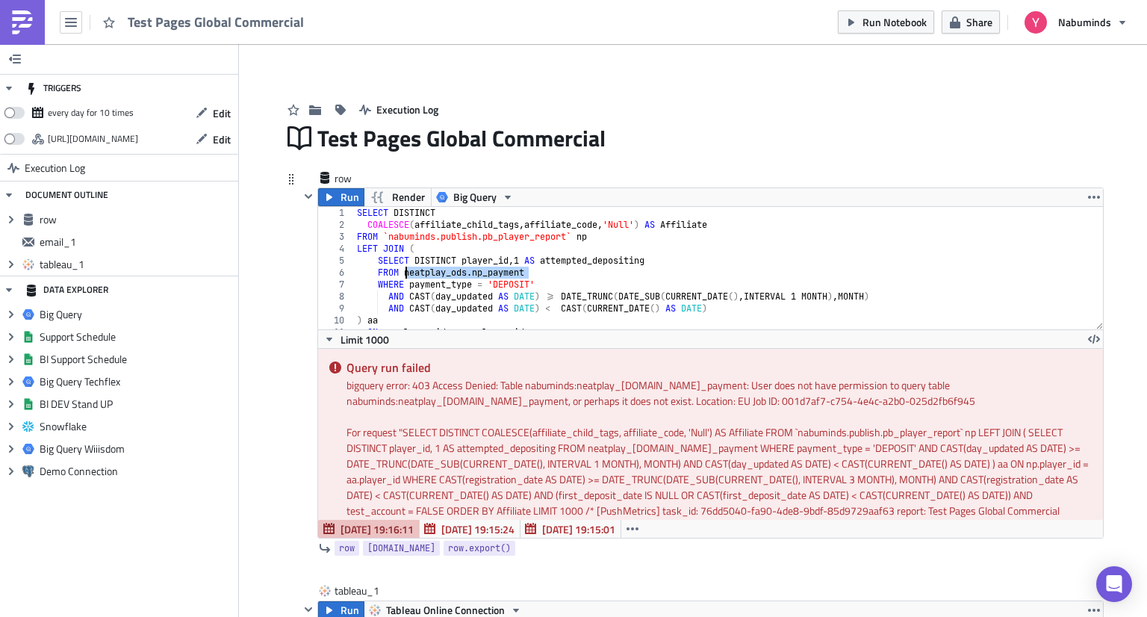
drag, startPoint x: 526, startPoint y: 272, endPoint x: 397, endPoint y: 276, distance: 128.5
click at [397, 276] on div "SELECT DISTINCT COALESCE ( affiliate_child_tags , affiliate_code , 'Null' ) AS …" at bounding box center [723, 280] width 738 height 146
paste textarea "`nabuminds.dm.f_payment`"
click at [340, 194] on span "Run" at bounding box center [349, 197] width 19 height 18
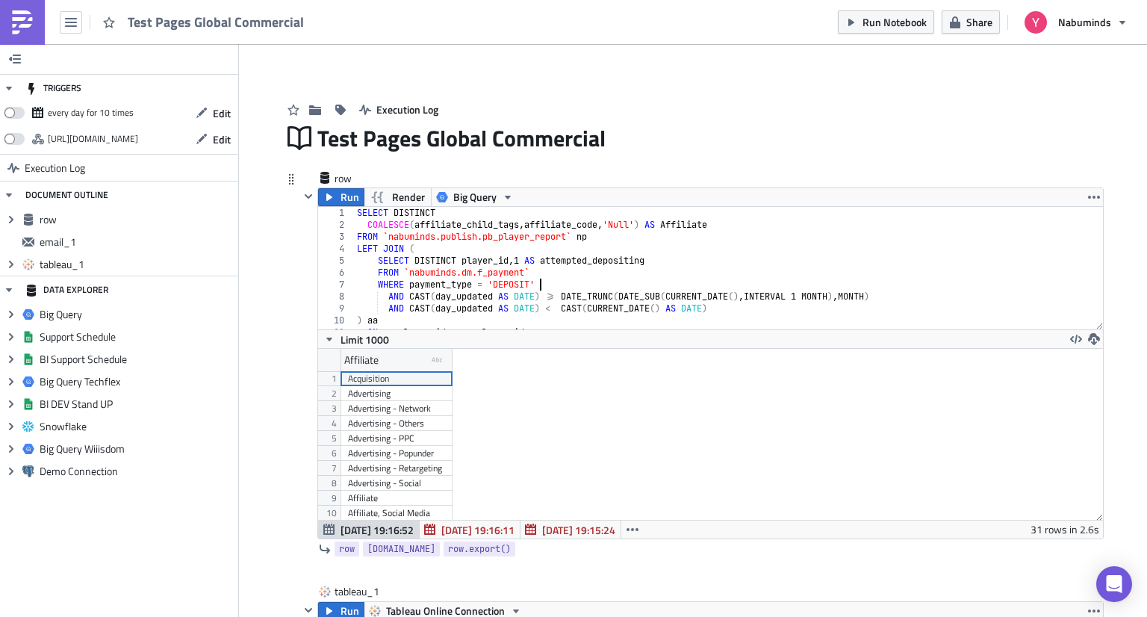
click at [557, 279] on div "SELECT DISTINCT COALESCE ( affiliate_child_tags , affiliate_code , 'Null' ) AS …" at bounding box center [723, 280] width 738 height 146
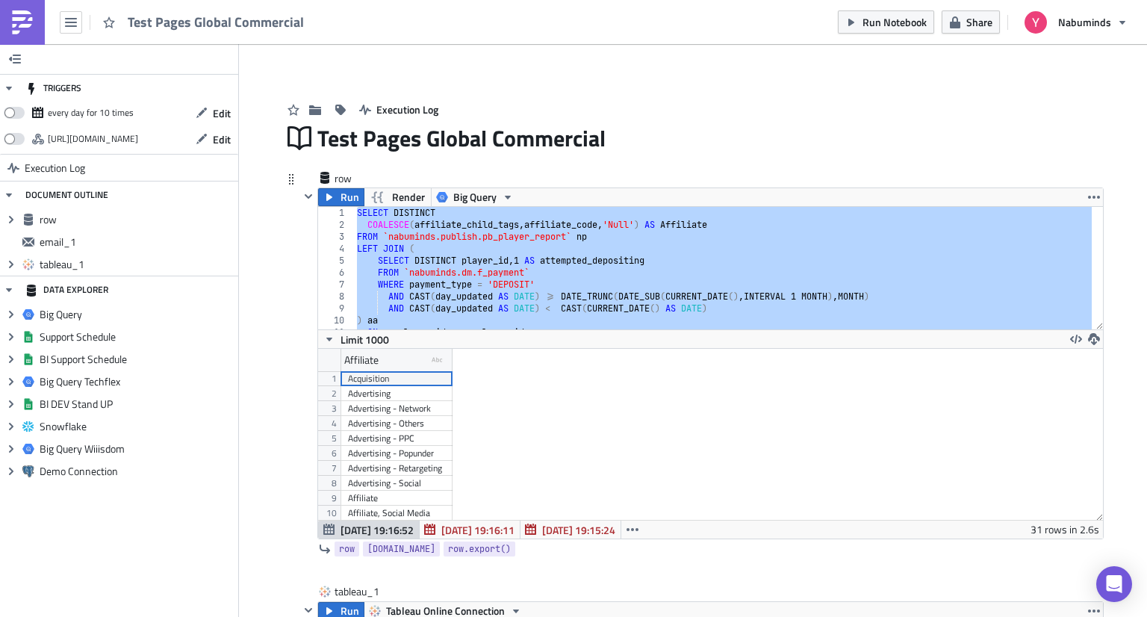
click at [526, 269] on div "SELECT DISTINCT COALESCE ( affiliate_child_tags , affiliate_code , 'Null' ) AS …" at bounding box center [723, 268] width 738 height 122
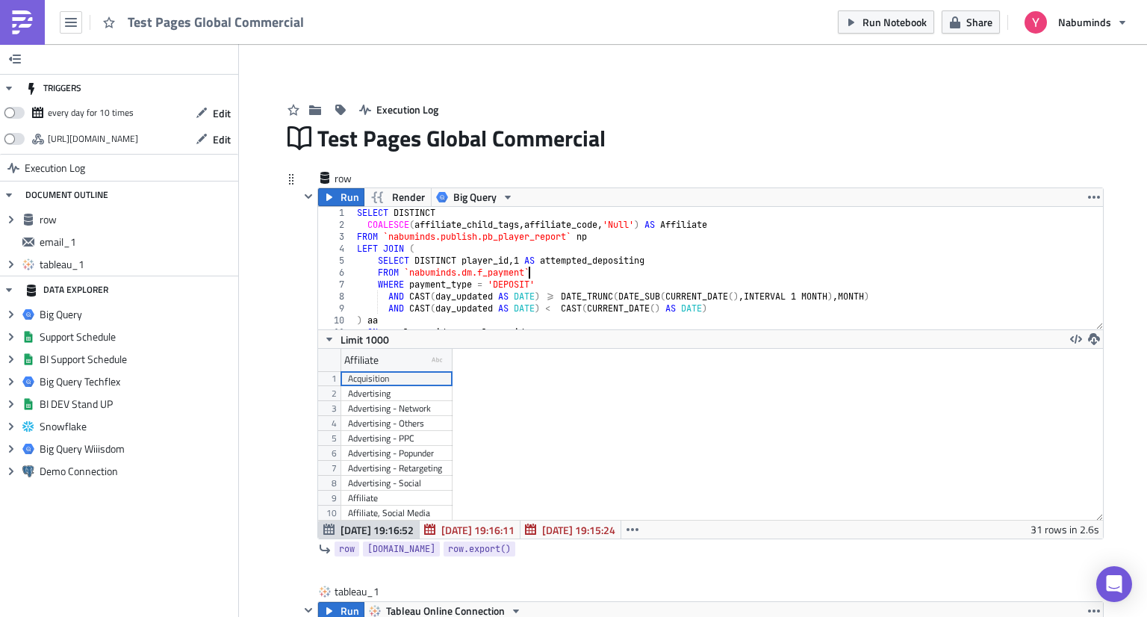
click at [526, 269] on div "SELECT DISTINCT COALESCE ( affiliate_child_tags , affiliate_code , 'Null' ) AS …" at bounding box center [723, 280] width 738 height 146
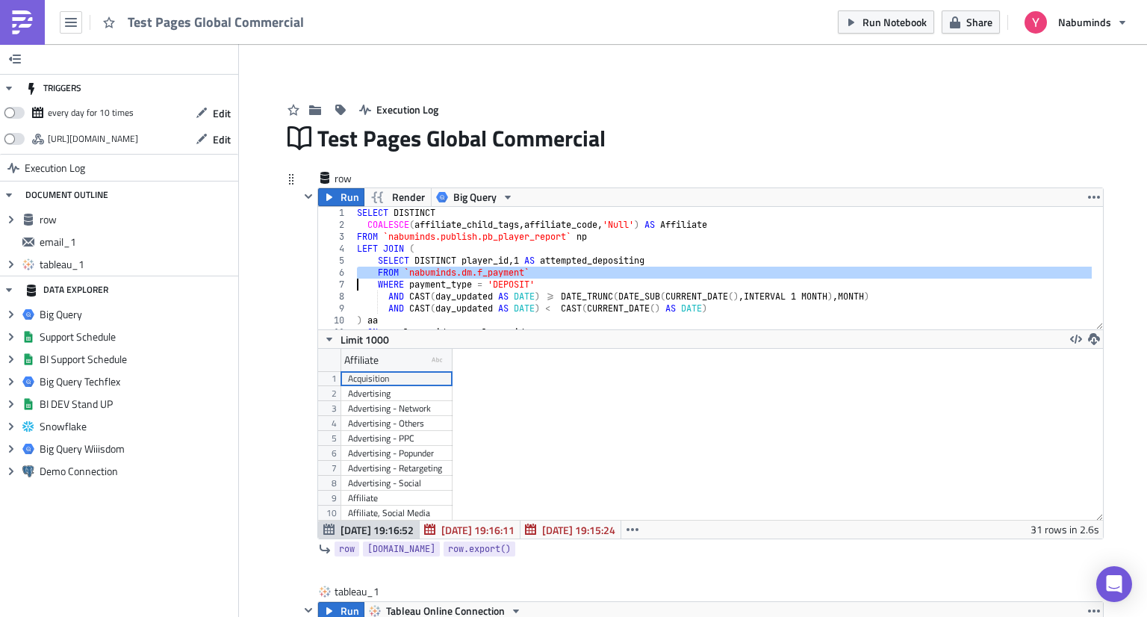
click at [526, 269] on div "SELECT DISTINCT COALESCE ( affiliate_child_tags , affiliate_code , 'Null' ) AS …" at bounding box center [723, 280] width 738 height 146
type textarea "ORDER BY Affiliate;"
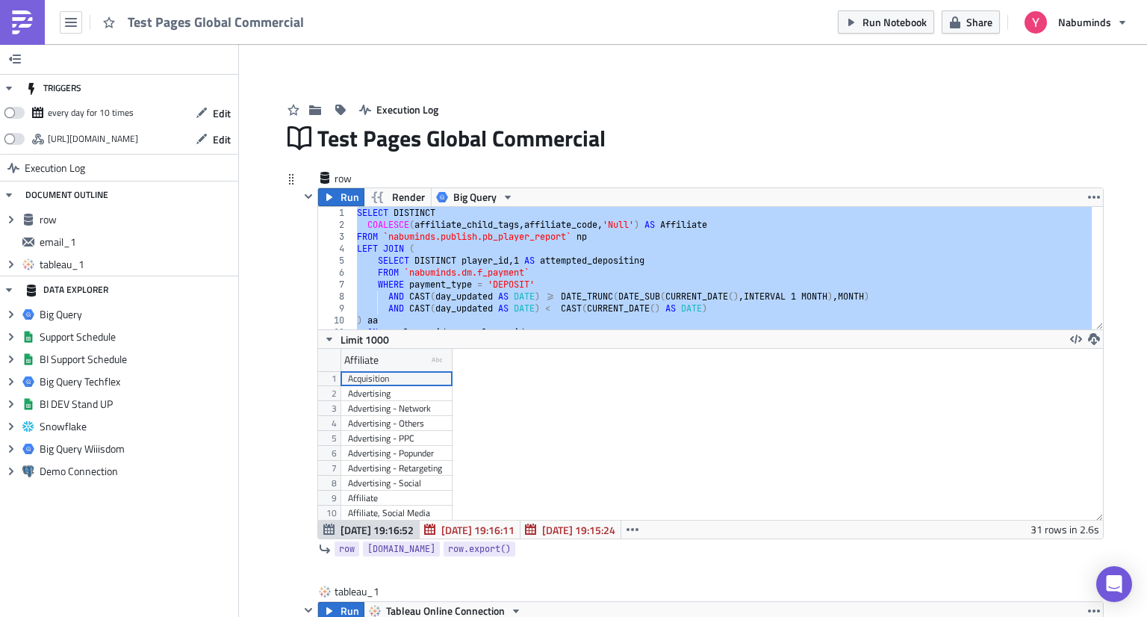
paste textarea
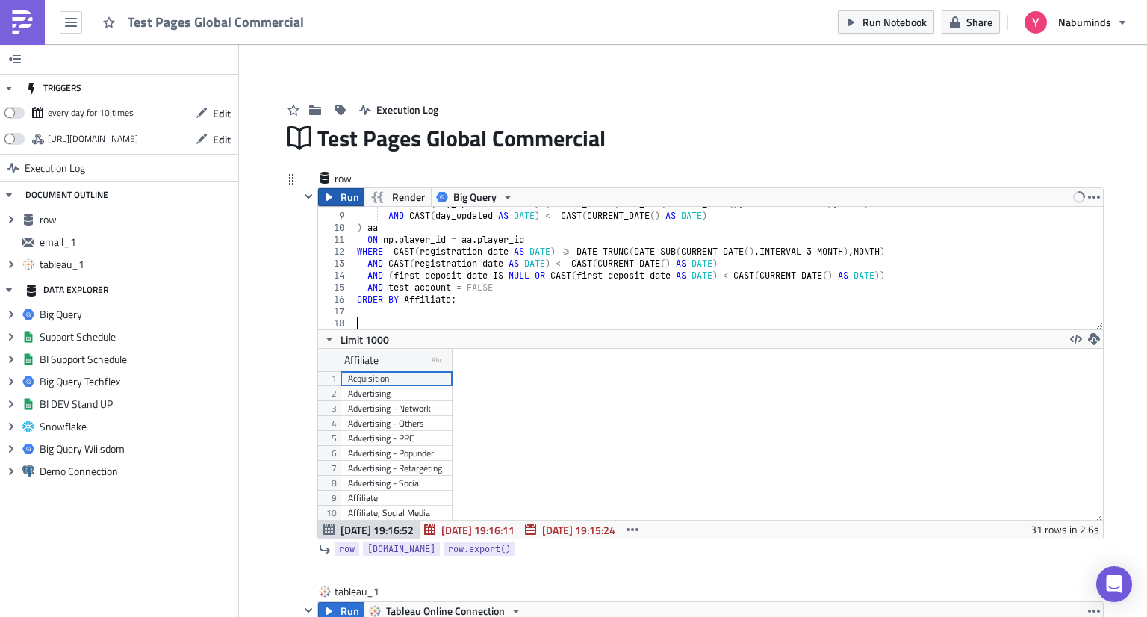
click at [340, 199] on span "Run" at bounding box center [349, 197] width 19 height 18
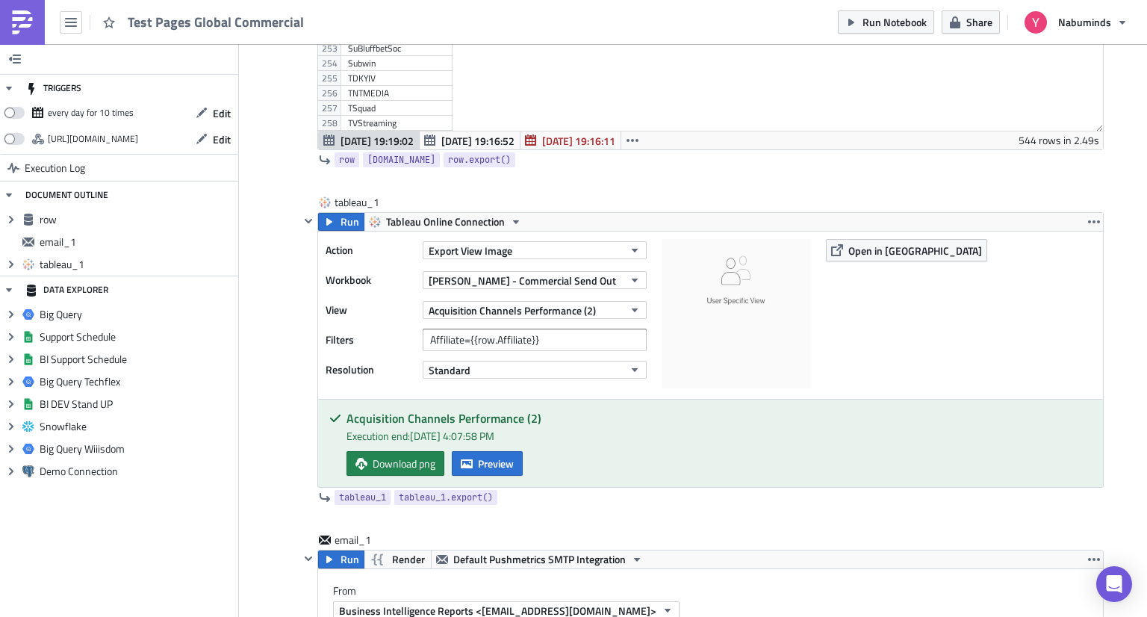
scroll to position [523, 0]
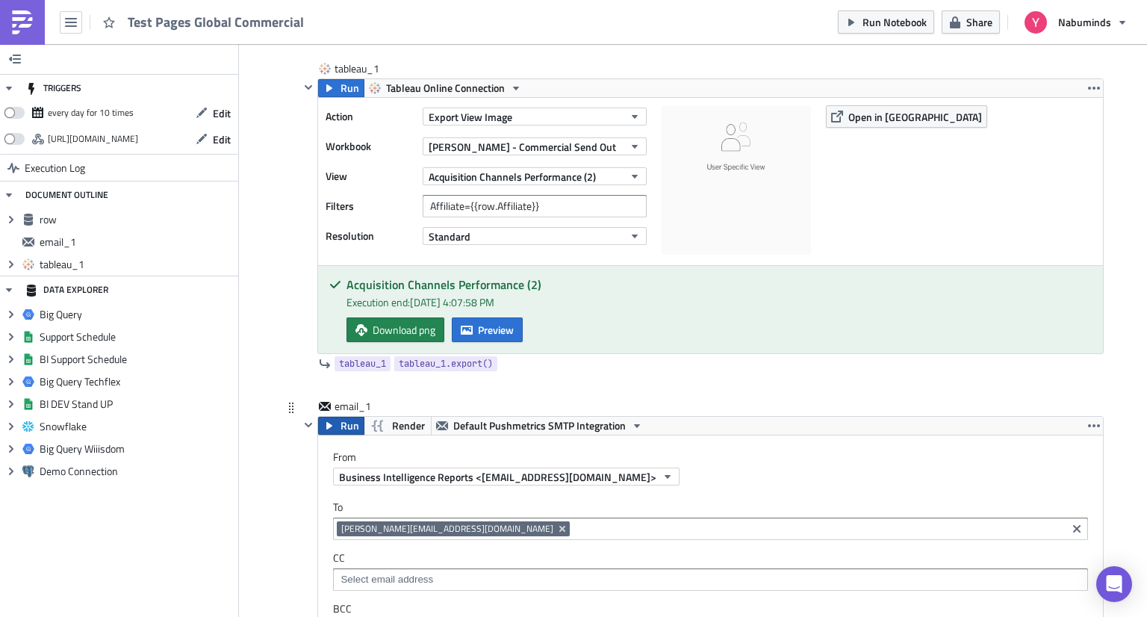
click at [340, 428] on span "Run" at bounding box center [349, 426] width 19 height 18
click at [343, 87] on span "Run" at bounding box center [349, 88] width 19 height 18
click at [490, 329] on span "Preview" at bounding box center [496, 330] width 36 height 16
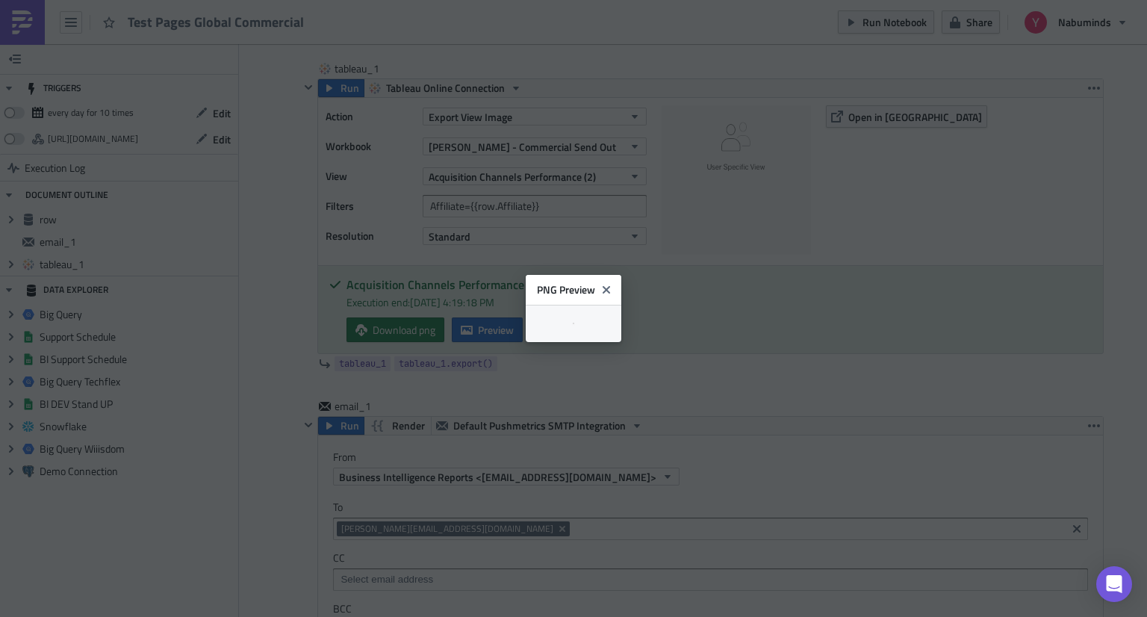
scroll to position [0, 0]
click at [623, 272] on button "Close" at bounding box center [612, 283] width 22 height 22
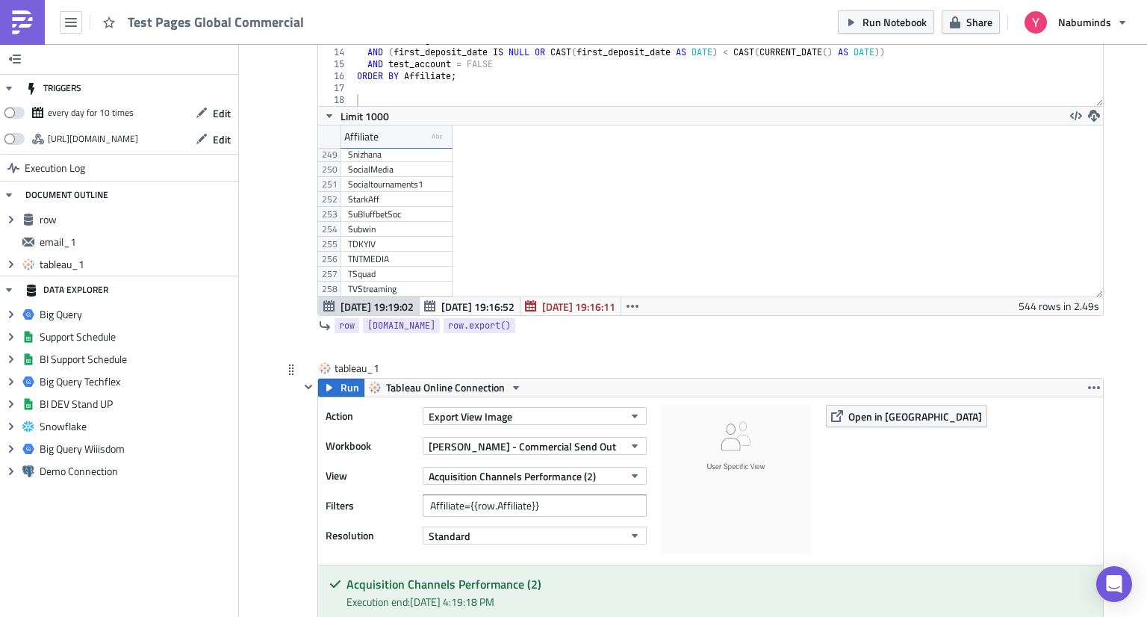
scroll to position [224, 0]
click at [506, 507] on input "Affiliate={{row.Affiliate}}" at bounding box center [535, 504] width 224 height 22
click at [325, 379] on button "Run" at bounding box center [341, 387] width 46 height 18
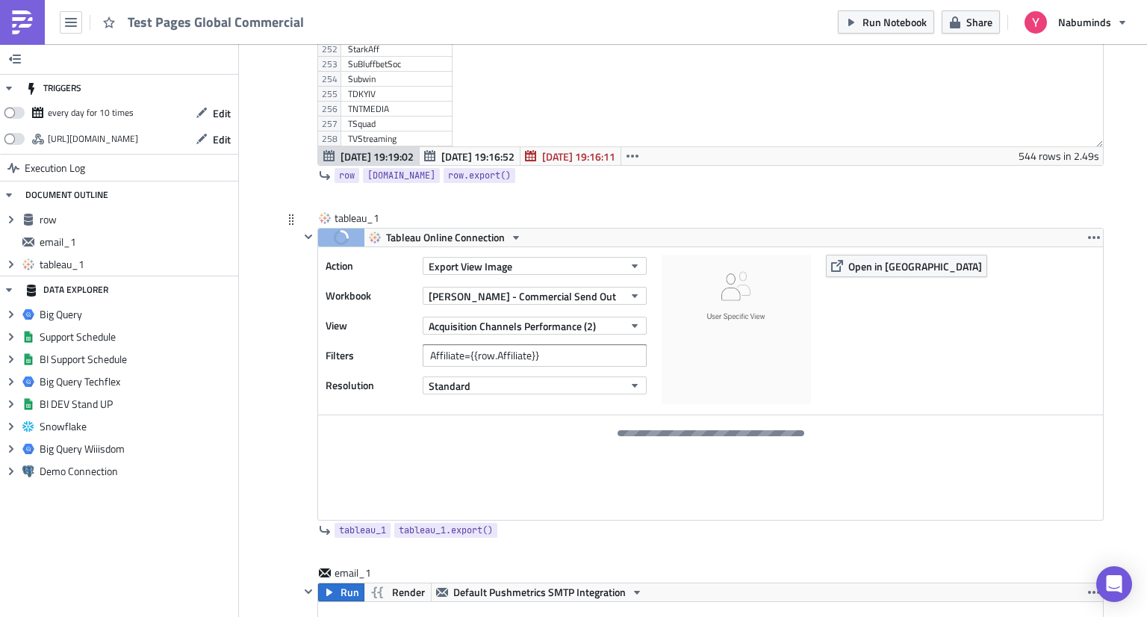
scroll to position [448, 0]
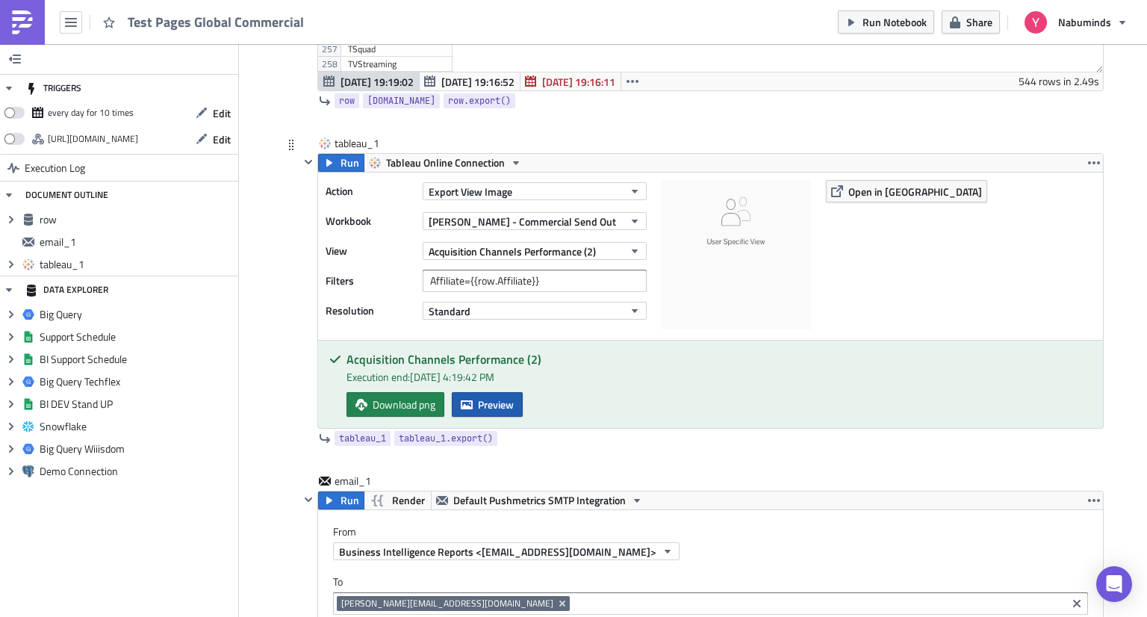
click at [469, 405] on button "Preview" at bounding box center [487, 404] width 71 height 25
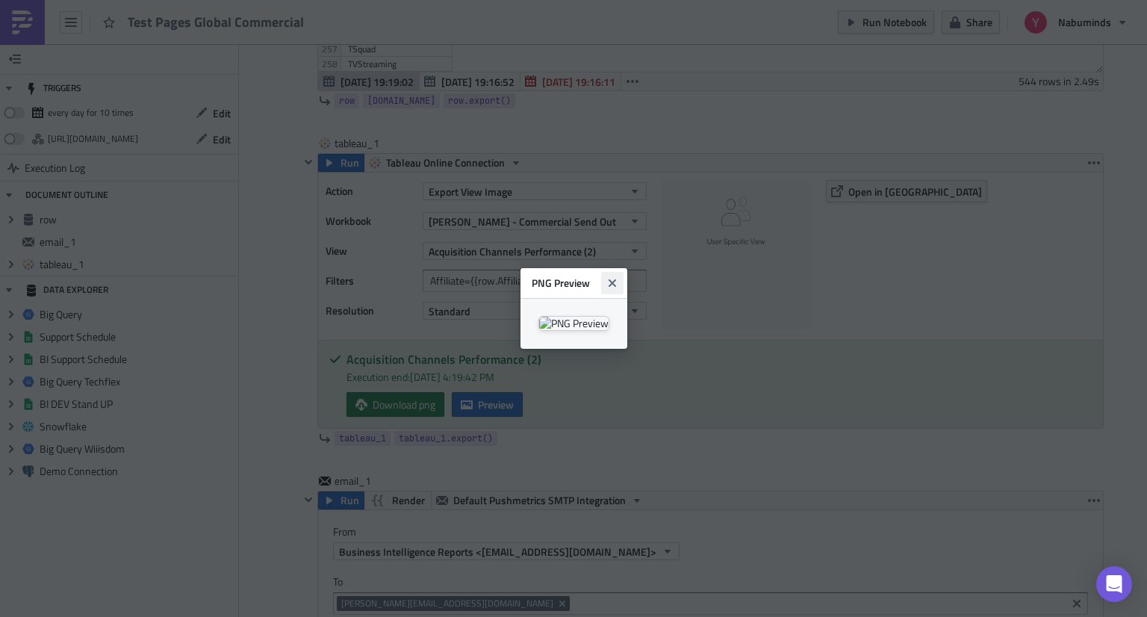
click at [618, 277] on icon "Close" at bounding box center [612, 283] width 12 height 12
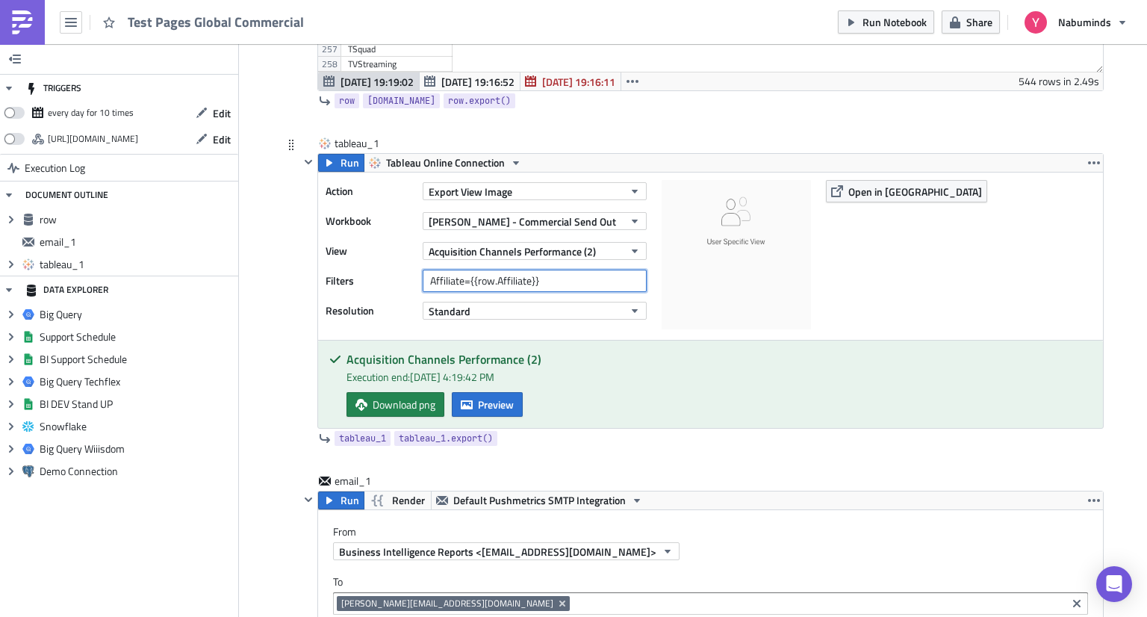
click at [462, 287] on input "Affiliate={{row.Affiliate}}" at bounding box center [535, 281] width 224 height 22
paste input "affiliate_cod"
type input "affiliate_code={{row.Affiliate}}"
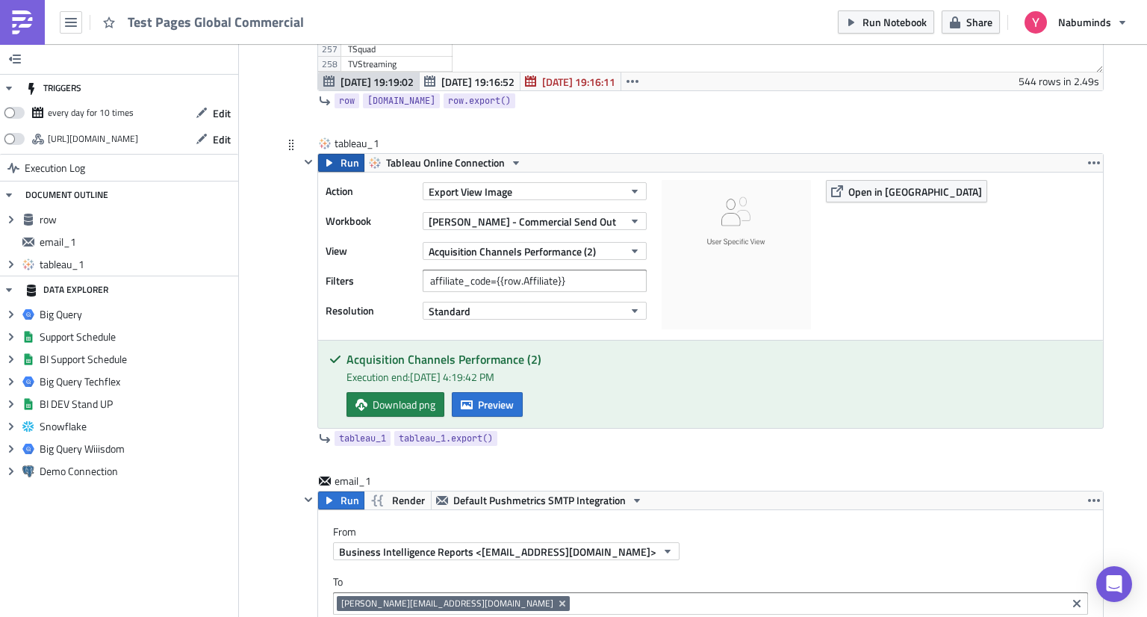
click at [333, 162] on button "Run" at bounding box center [341, 163] width 46 height 18
click at [481, 411] on span "Preview" at bounding box center [496, 404] width 36 height 16
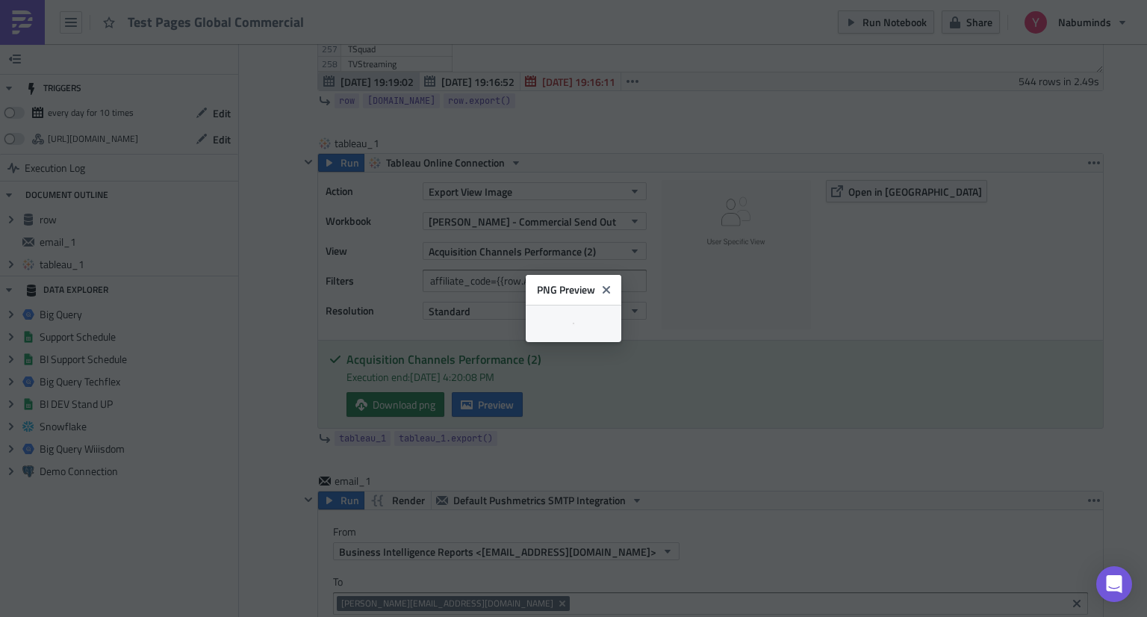
scroll to position [0, 0]
click at [618, 277] on icon "Close" at bounding box center [612, 283] width 12 height 12
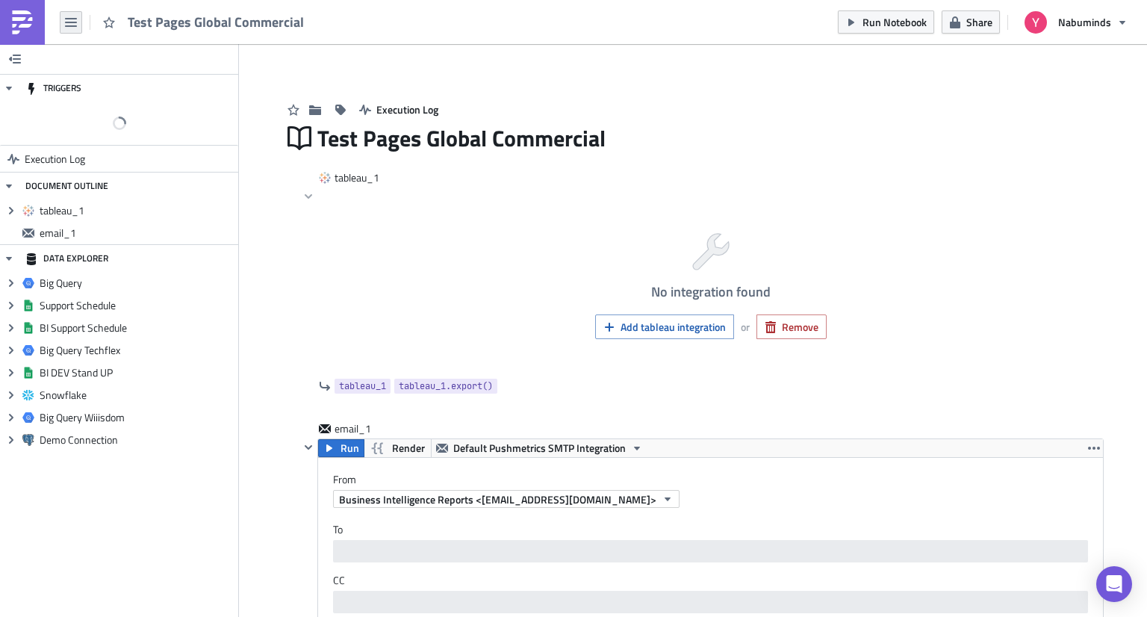
click at [63, 25] on button "button" at bounding box center [71, 22] width 22 height 22
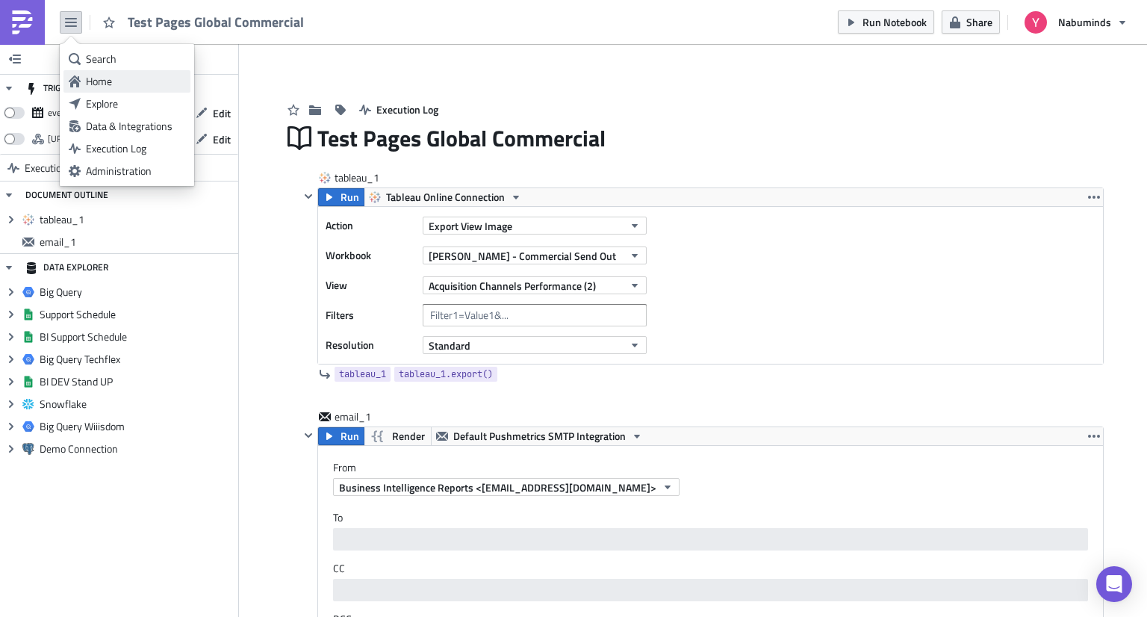
click at [104, 75] on div "Home" at bounding box center [135, 81] width 99 height 15
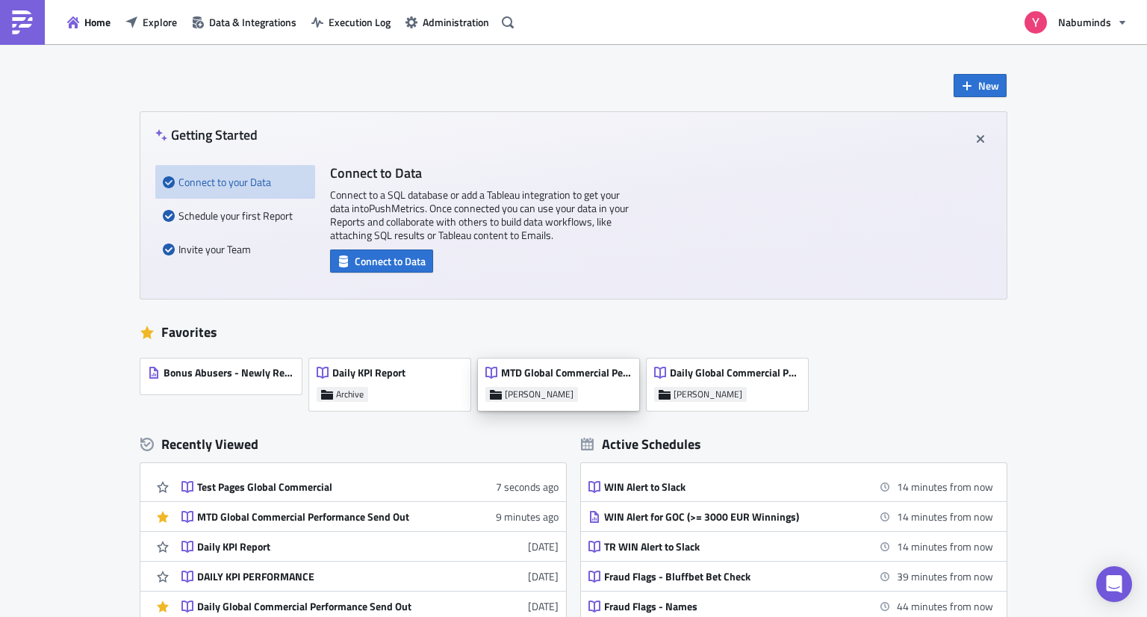
click at [532, 377] on span "MTD Global Commercial Performance Send Out" at bounding box center [566, 372] width 130 height 13
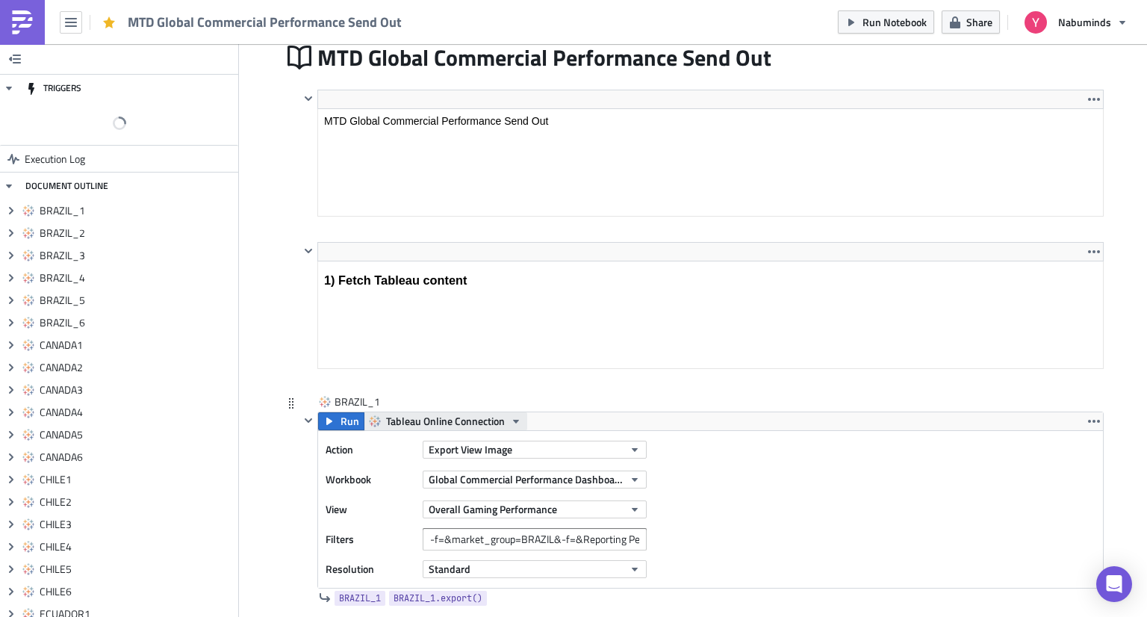
scroll to position [299, 0]
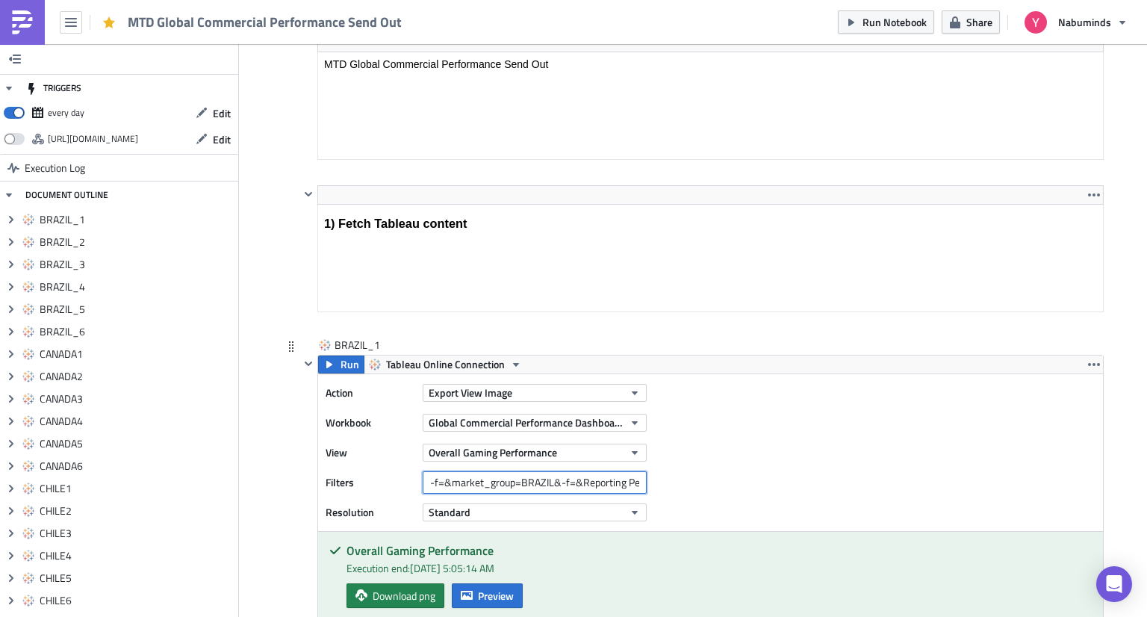
drag, startPoint x: 510, startPoint y: 482, endPoint x: 423, endPoint y: 479, distance: 87.4
click at [423, 479] on input "-f=&market_group=BRAZIL&-f=&Reporting Period=0" at bounding box center [535, 482] width 224 height 22
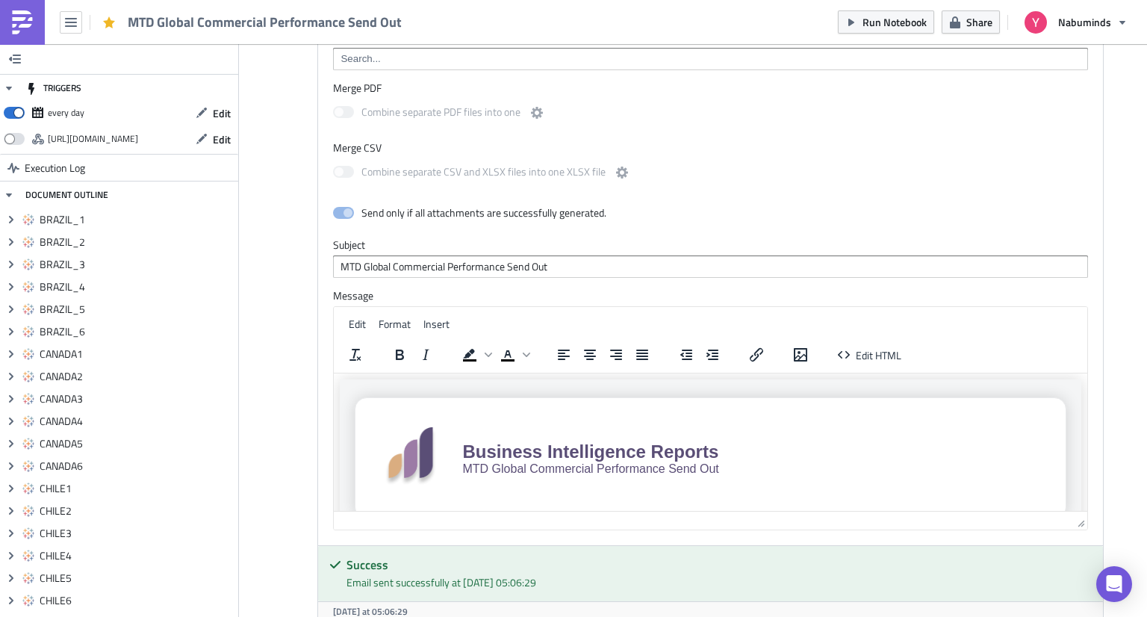
scroll to position [22489, 0]
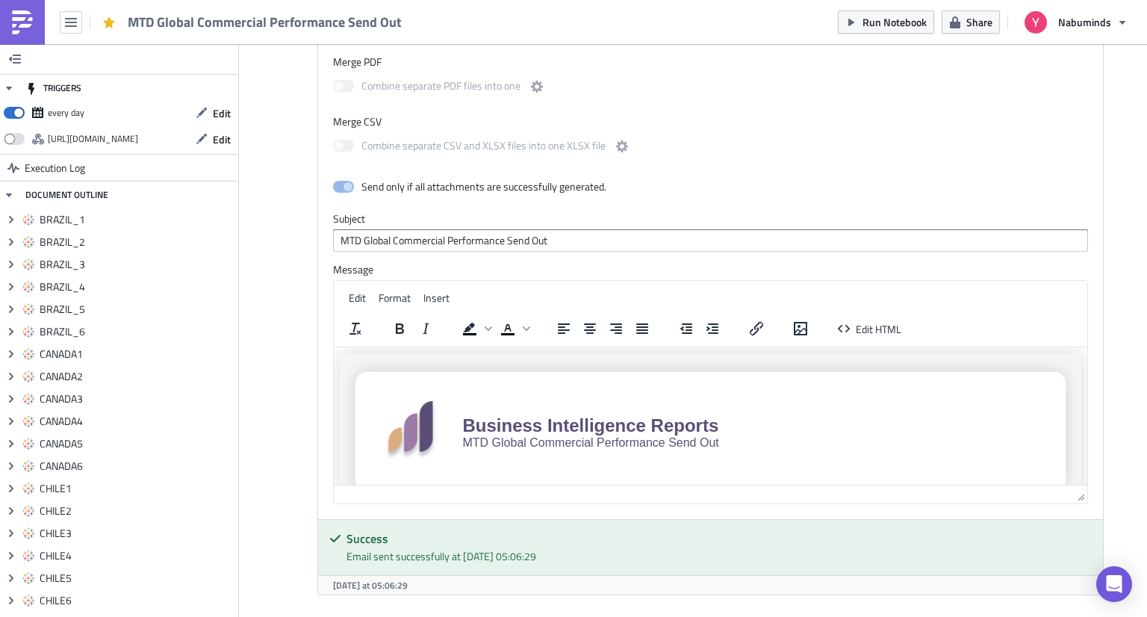
click at [579, 439] on span "MTD Global Commercial Performance Send Out" at bounding box center [591, 441] width 256 height 13
click at [853, 318] on button "Edit HTML" at bounding box center [869, 328] width 75 height 21
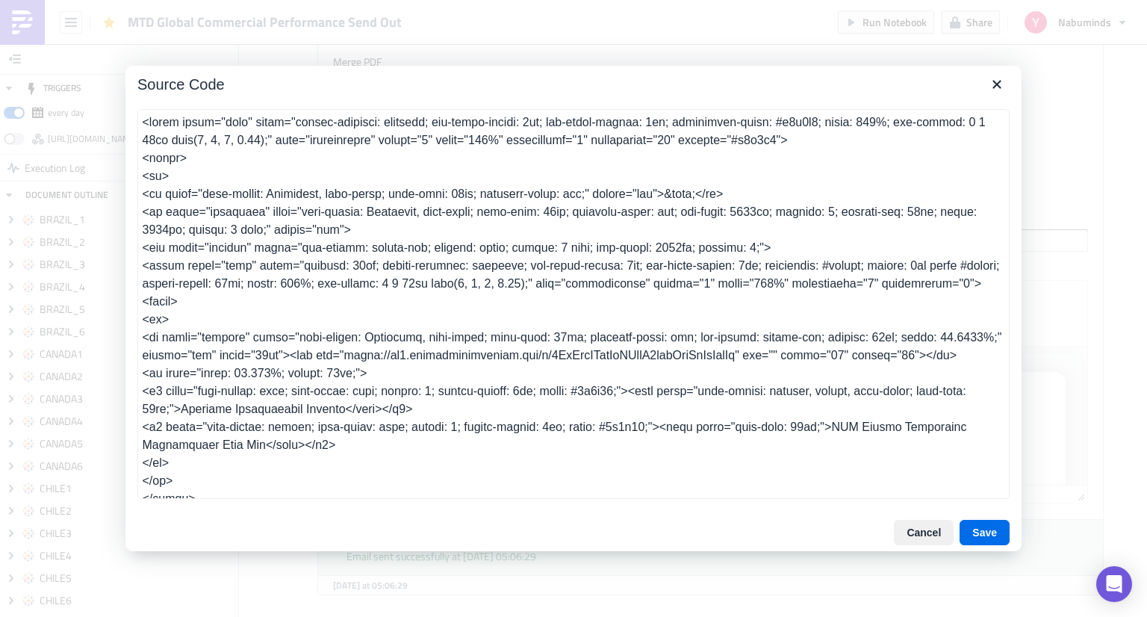
scroll to position [6229, 0]
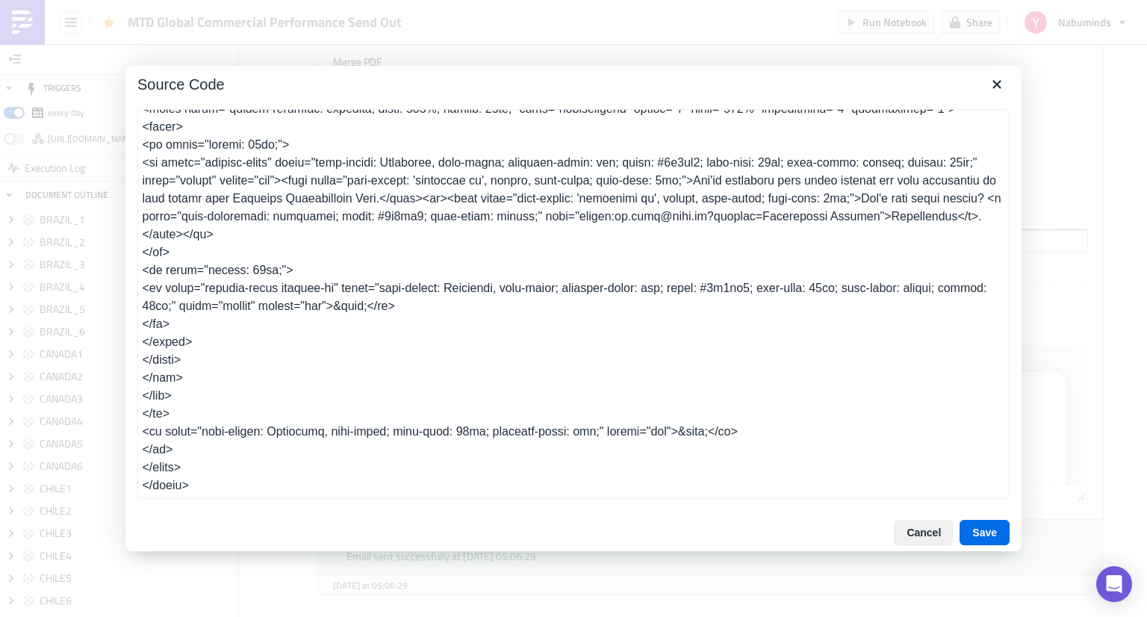
click at [853, 309] on textarea at bounding box center [573, 304] width 872 height 390
click at [991, 84] on icon "Close" at bounding box center [997, 84] width 18 height 18
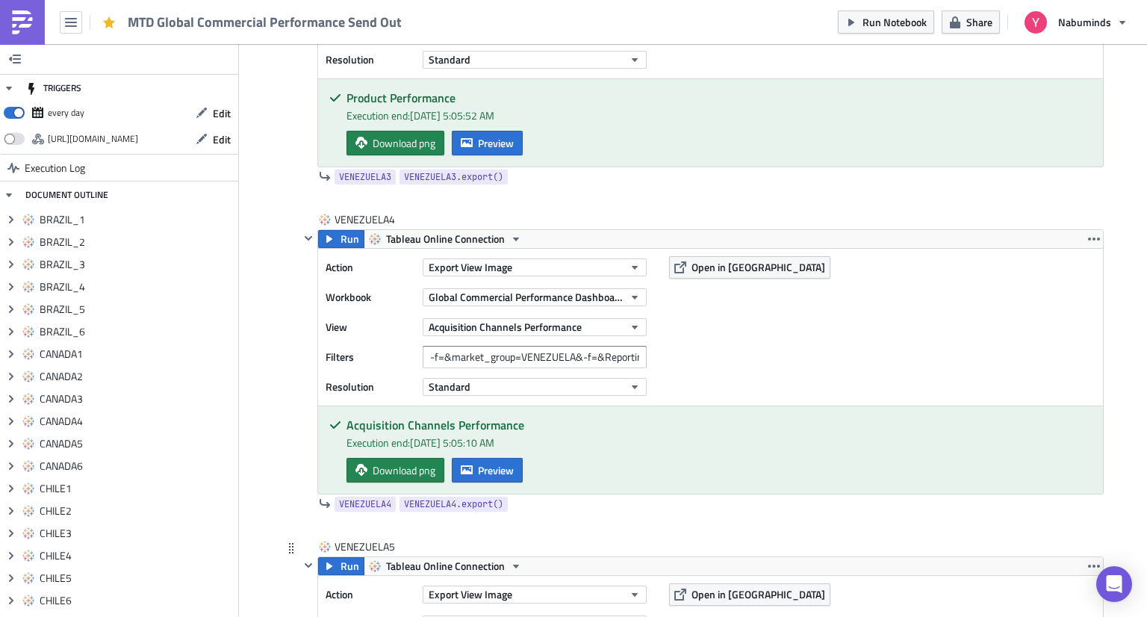
scroll to position [20996, 0]
